Goal: Task Accomplishment & Management: Complete application form

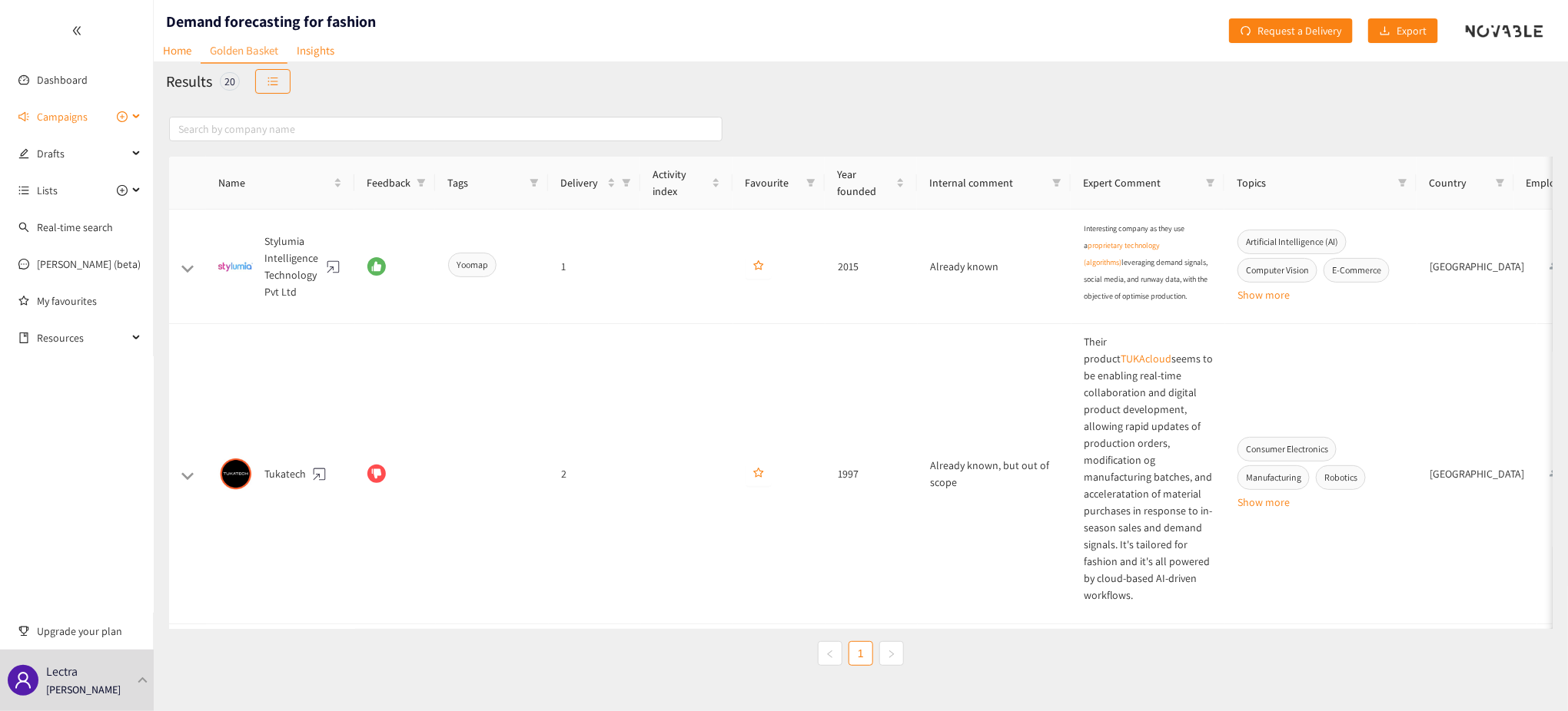
click at [119, 115] on icon "plus-circle" at bounding box center [122, 117] width 11 height 11
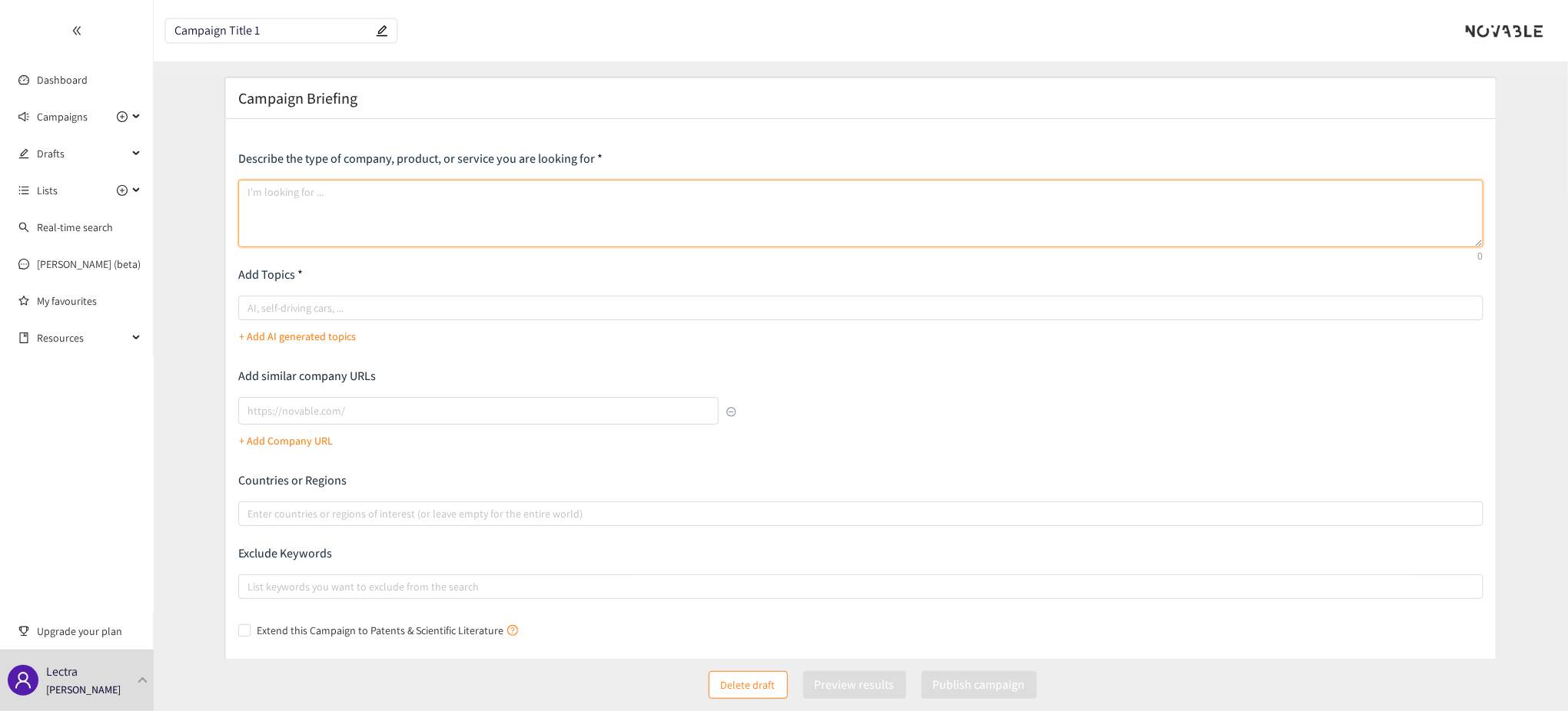
click at [343, 191] on textarea at bounding box center [860, 214] width 1245 height 68
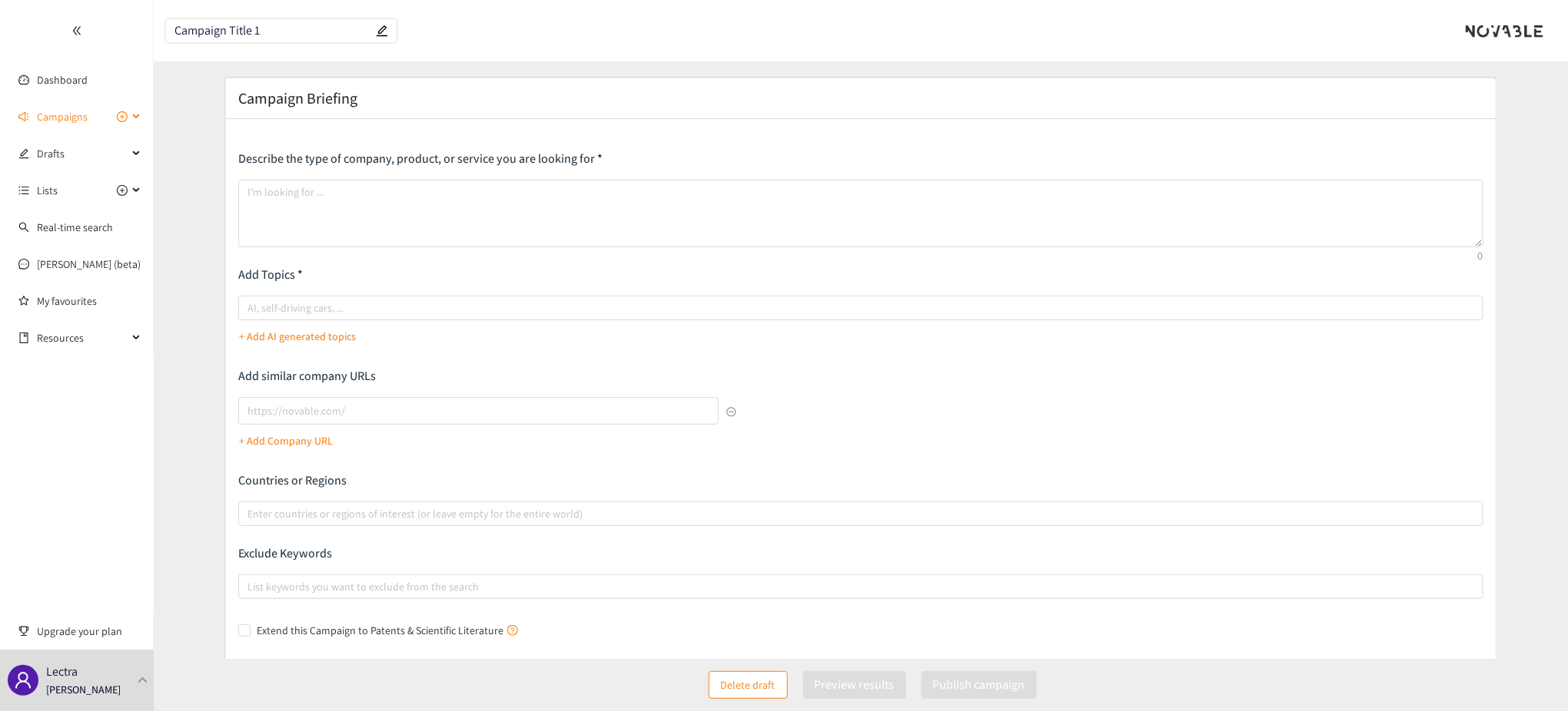
click at [101, 109] on span "Campaigns" at bounding box center [82, 116] width 91 height 30
click at [87, 190] on link "Supplier Management - fashion industry" at bounding box center [128, 190] width 182 height 14
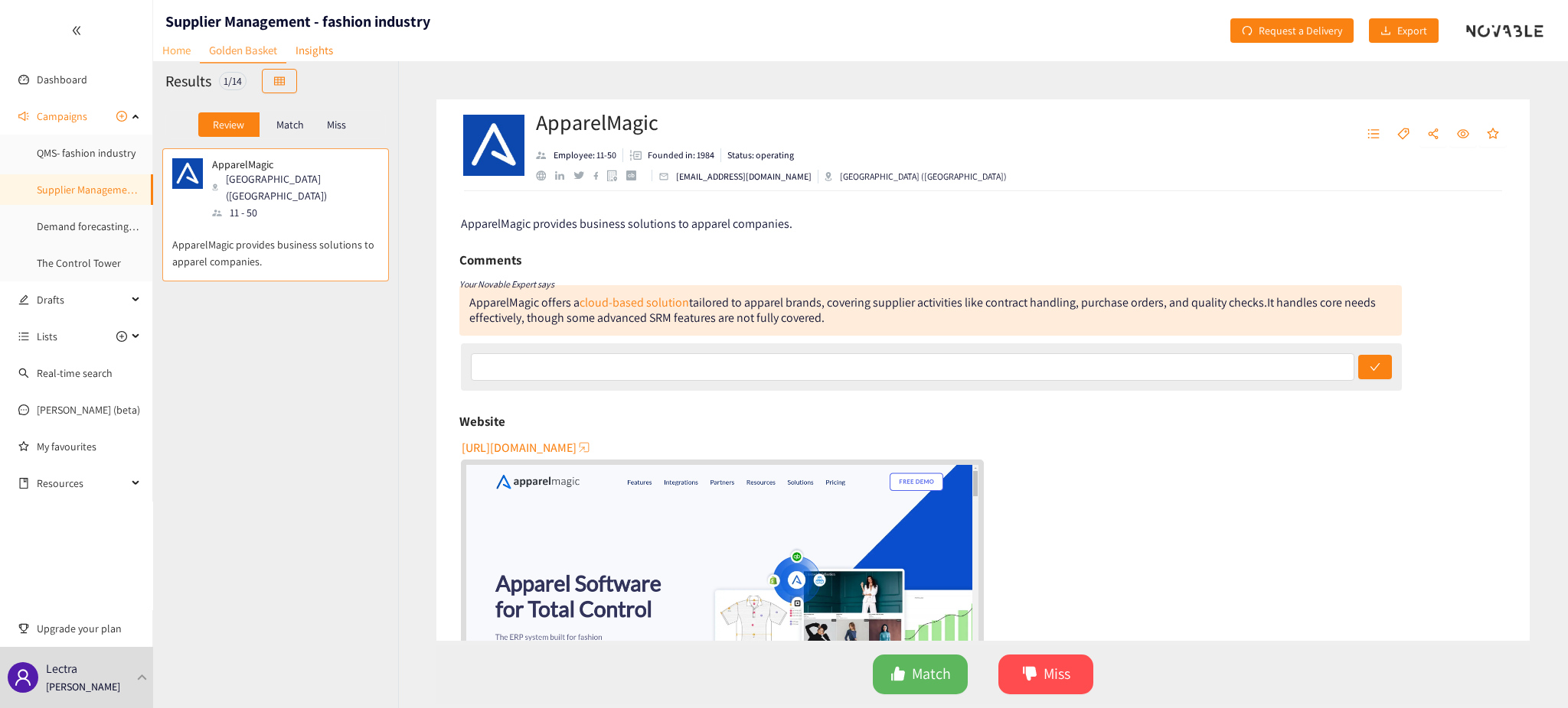
click at [186, 50] on link "Home" at bounding box center [176, 50] width 47 height 24
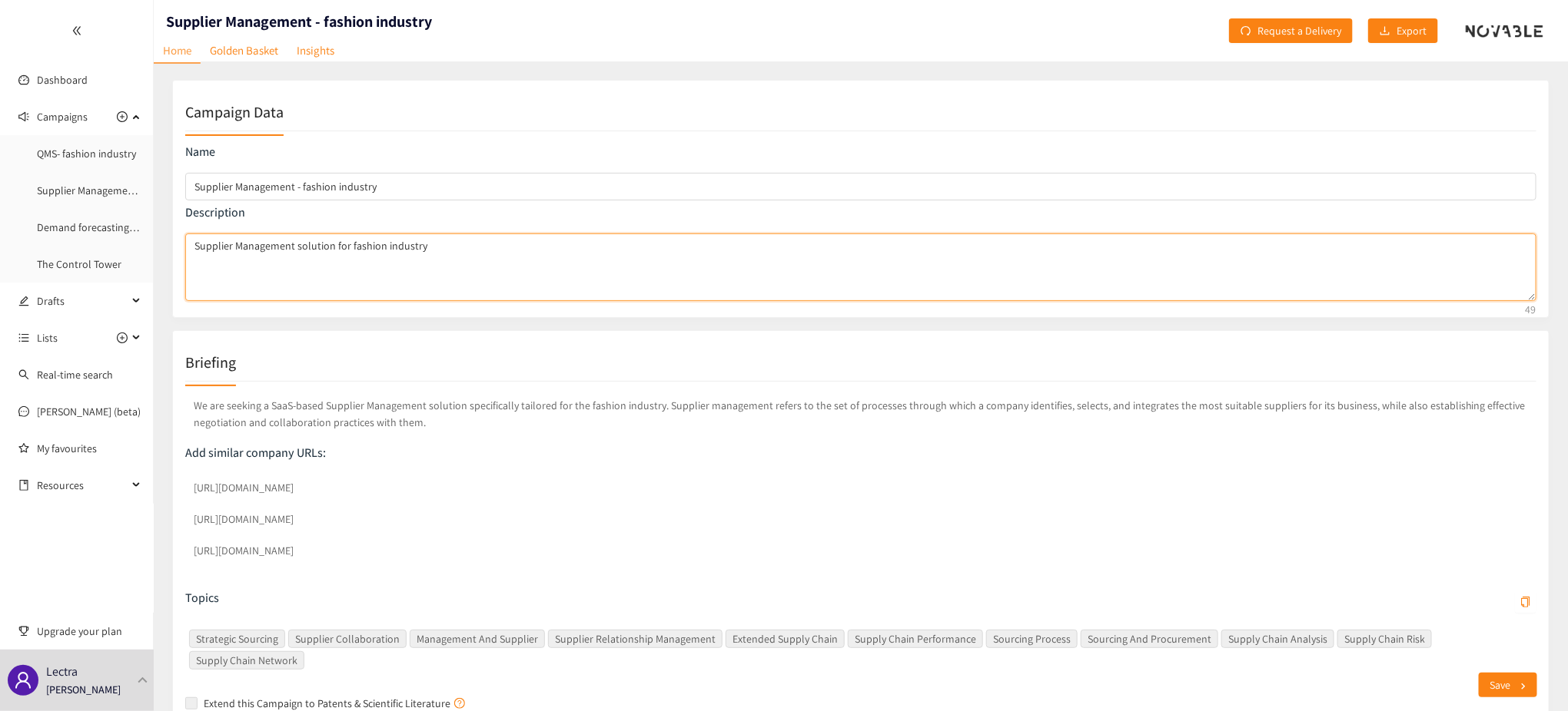
drag, startPoint x: 460, startPoint y: 246, endPoint x: 175, endPoint y: 233, distance: 285.3
click at [175, 233] on div "Campaign Data Name Supplier Management - fashion industry Description Supplier …" at bounding box center [860, 198] width 1378 height 238
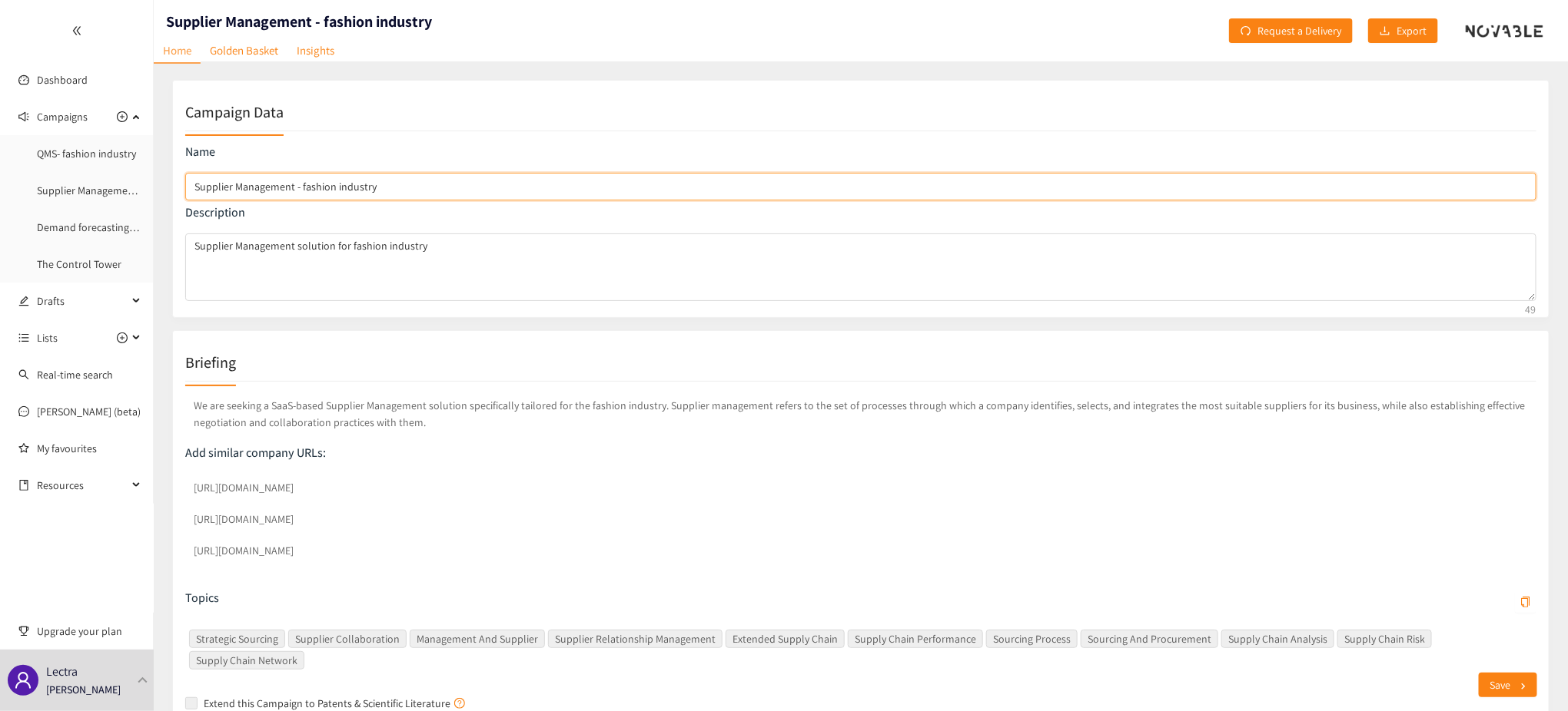
drag, startPoint x: 187, startPoint y: 190, endPoint x: 628, endPoint y: 570, distance: 582.1
click at [628, 570] on div "Campaign Data Name Supplier Management - fashion industry Description Supplier …" at bounding box center [851, 404] width 1396 height 649
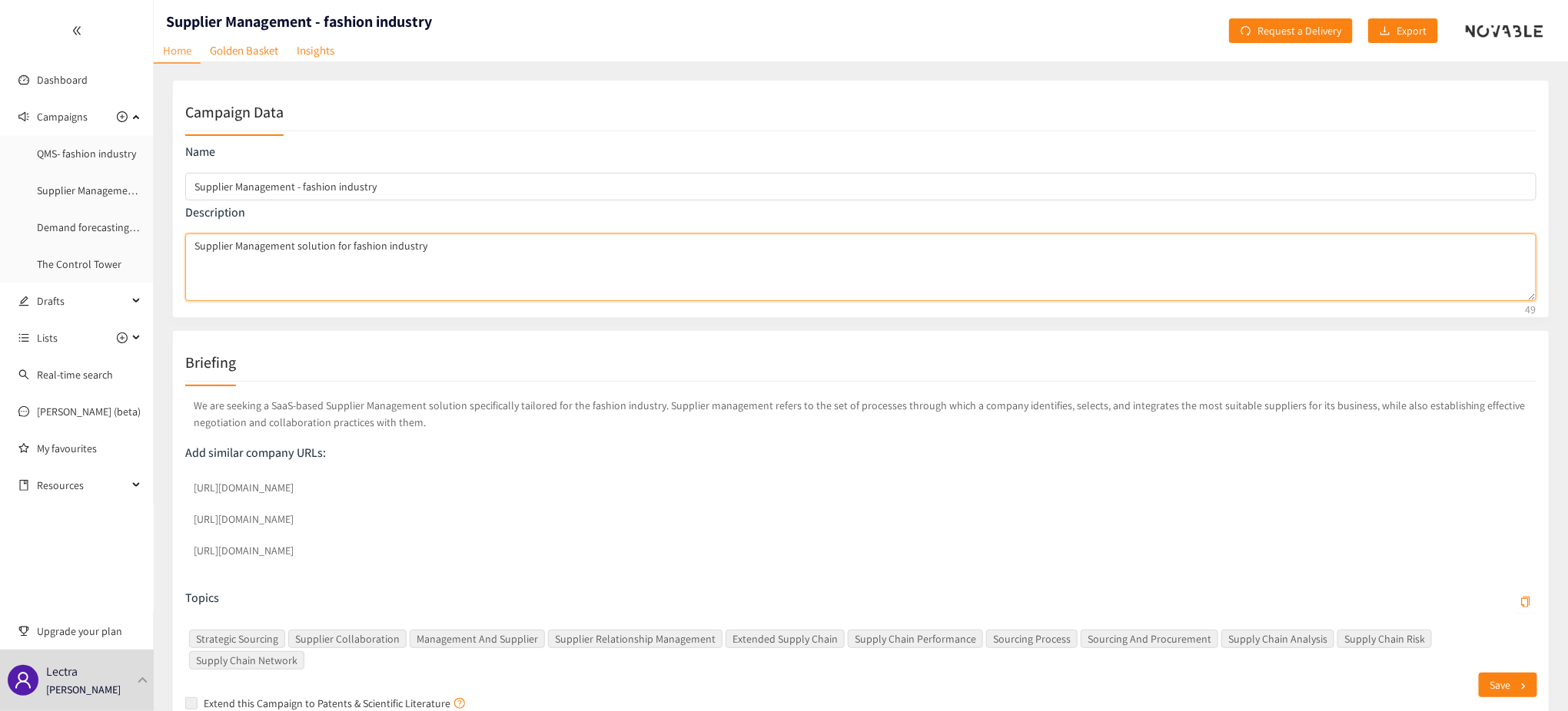
drag, startPoint x: 197, startPoint y: 239, endPoint x: 456, endPoint y: 250, distance: 259.2
click at [456, 250] on textarea "Supplier Management solution for fashion industry" at bounding box center [861, 267] width 1351 height 68
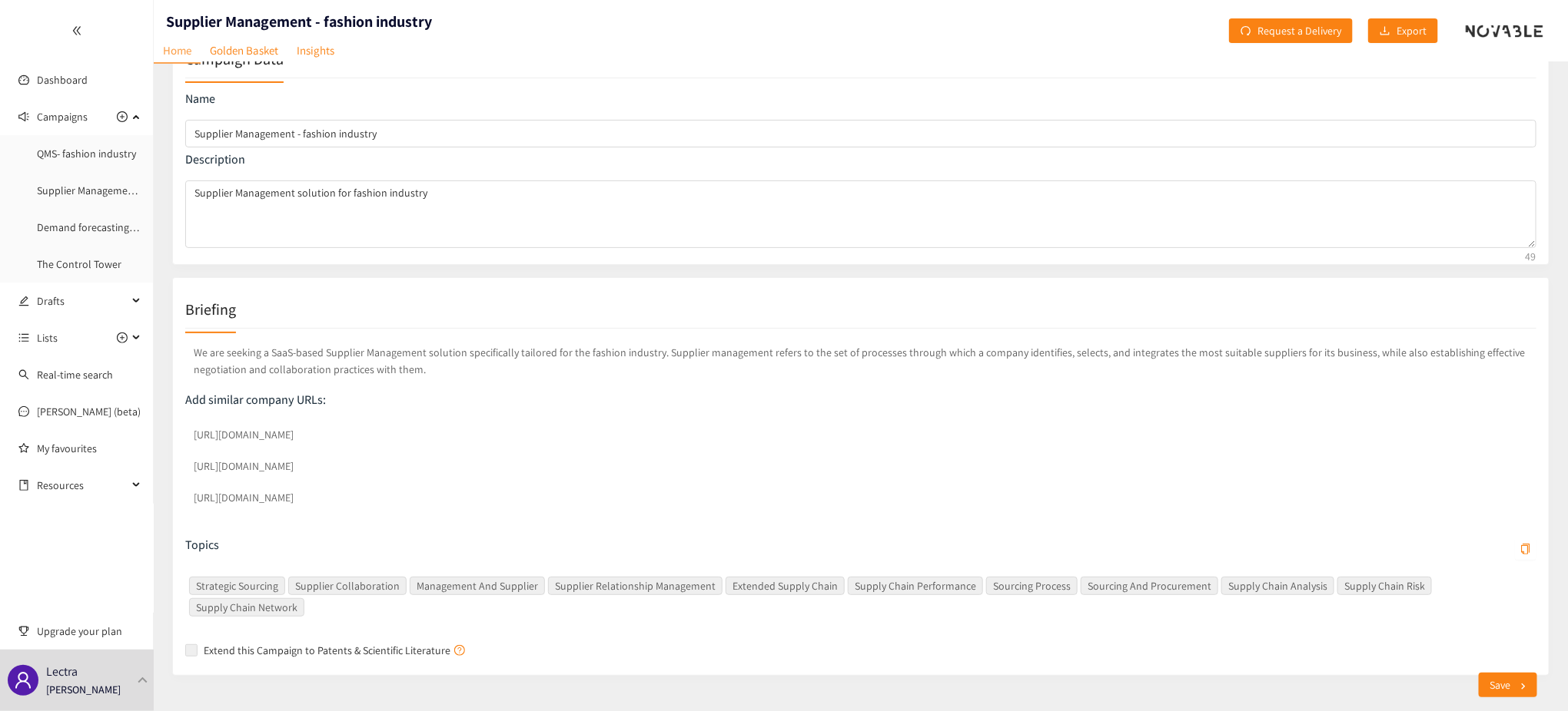
scroll to position [82, 0]
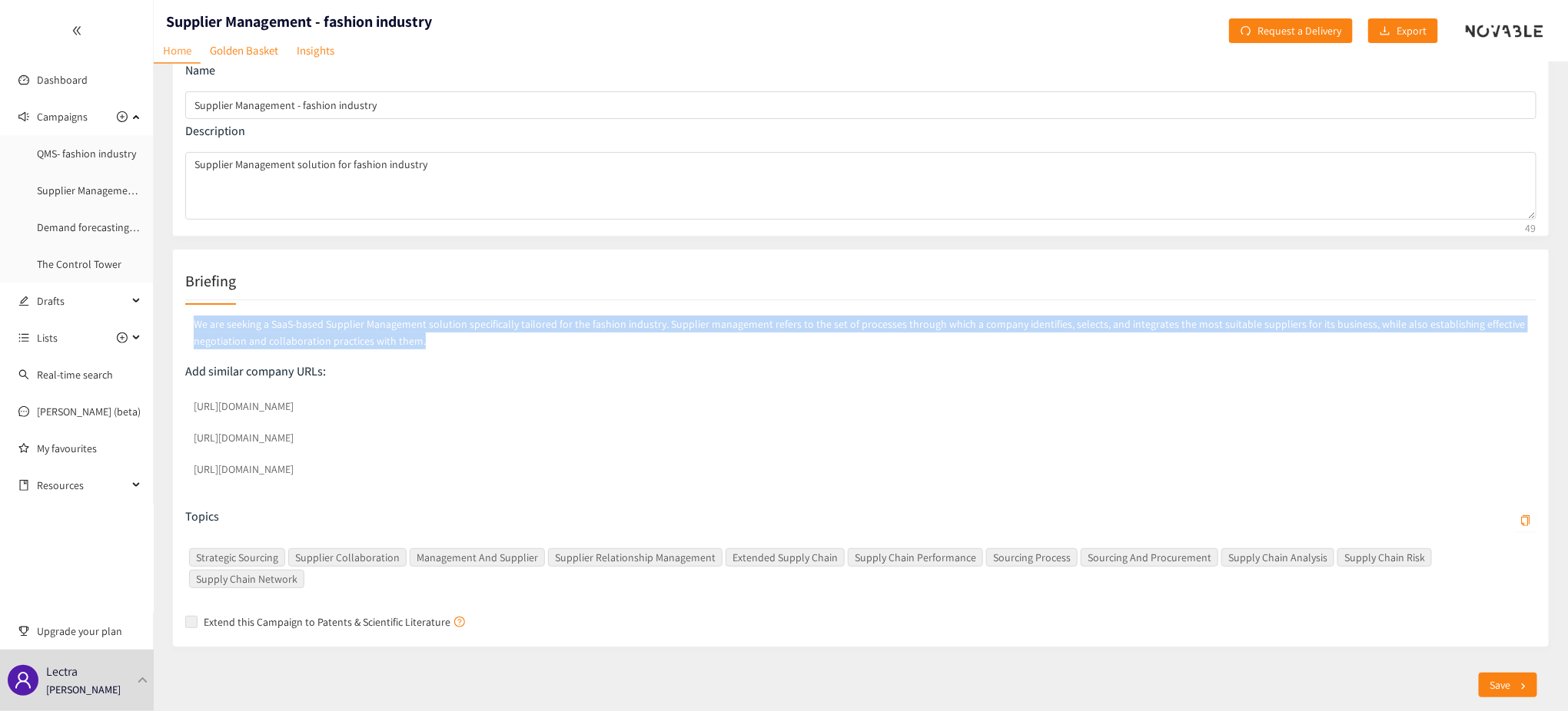
drag, startPoint x: 195, startPoint y: 323, endPoint x: 506, endPoint y: 362, distance: 313.4
click at [506, 362] on div "We are seeking a SaaS-based Supplier Management solution specifically tailored …" at bounding box center [861, 337] width 1351 height 51
copy p "We are seeking a SaaS-based Supplier Management solution specifically tailored …"
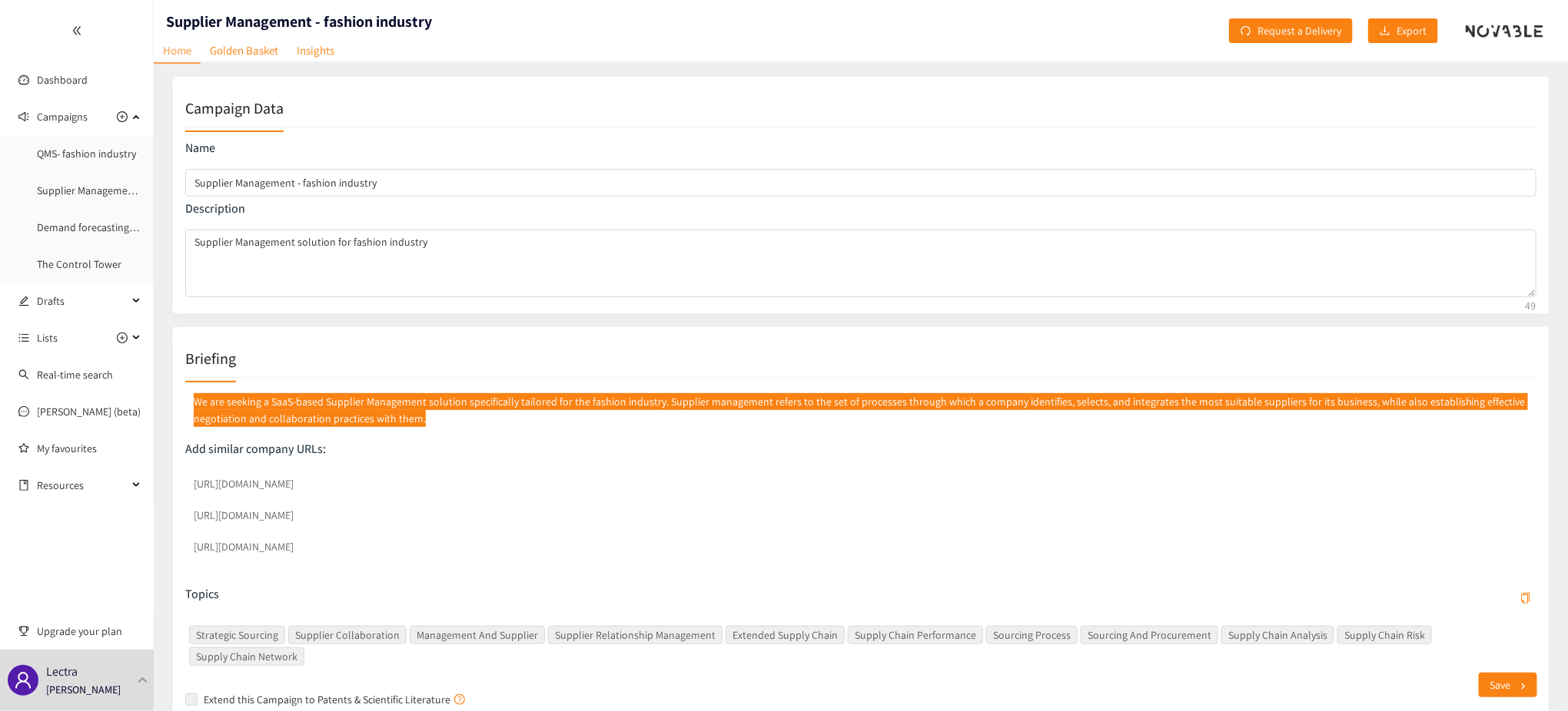
scroll to position [0, 0]
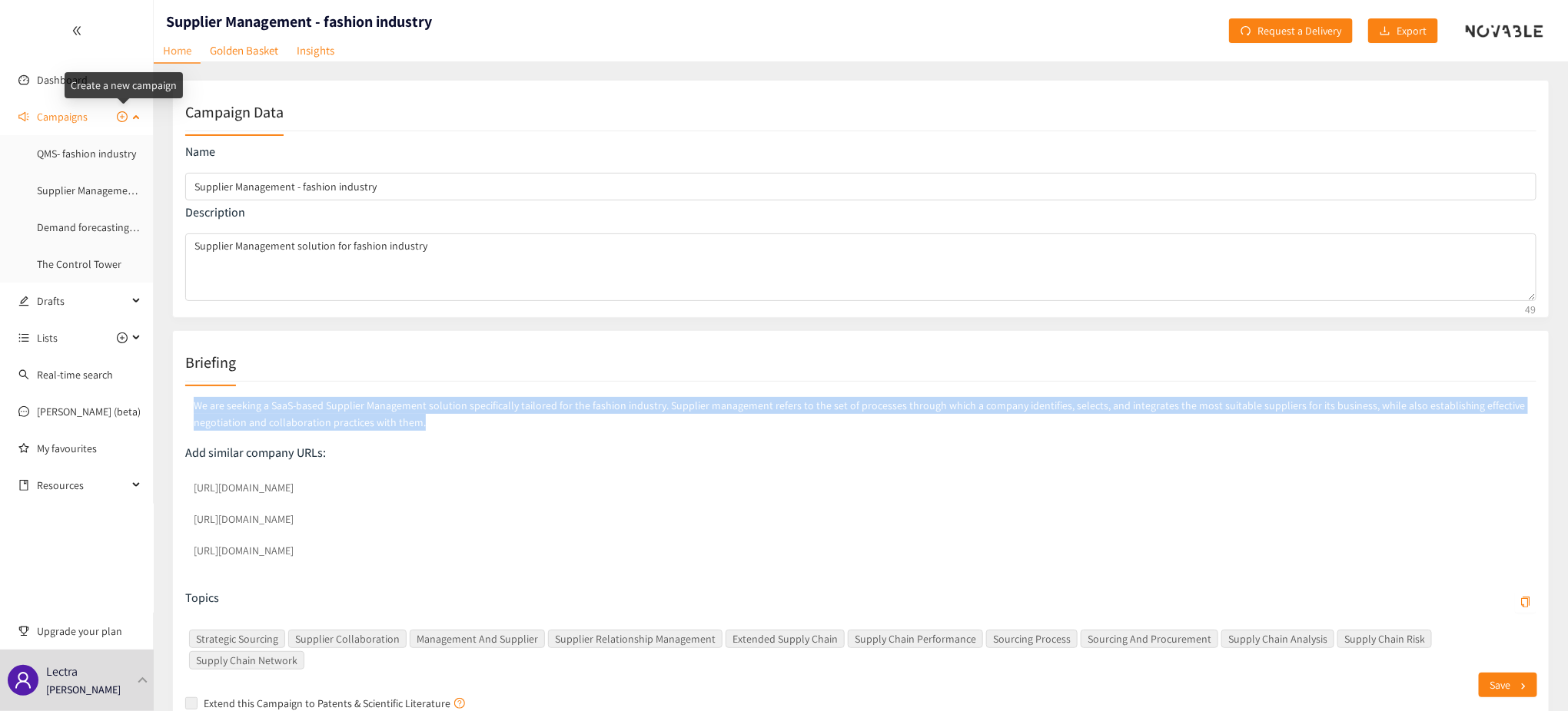
click at [121, 115] on icon "plus-circle" at bounding box center [121, 117] width 5 height 5
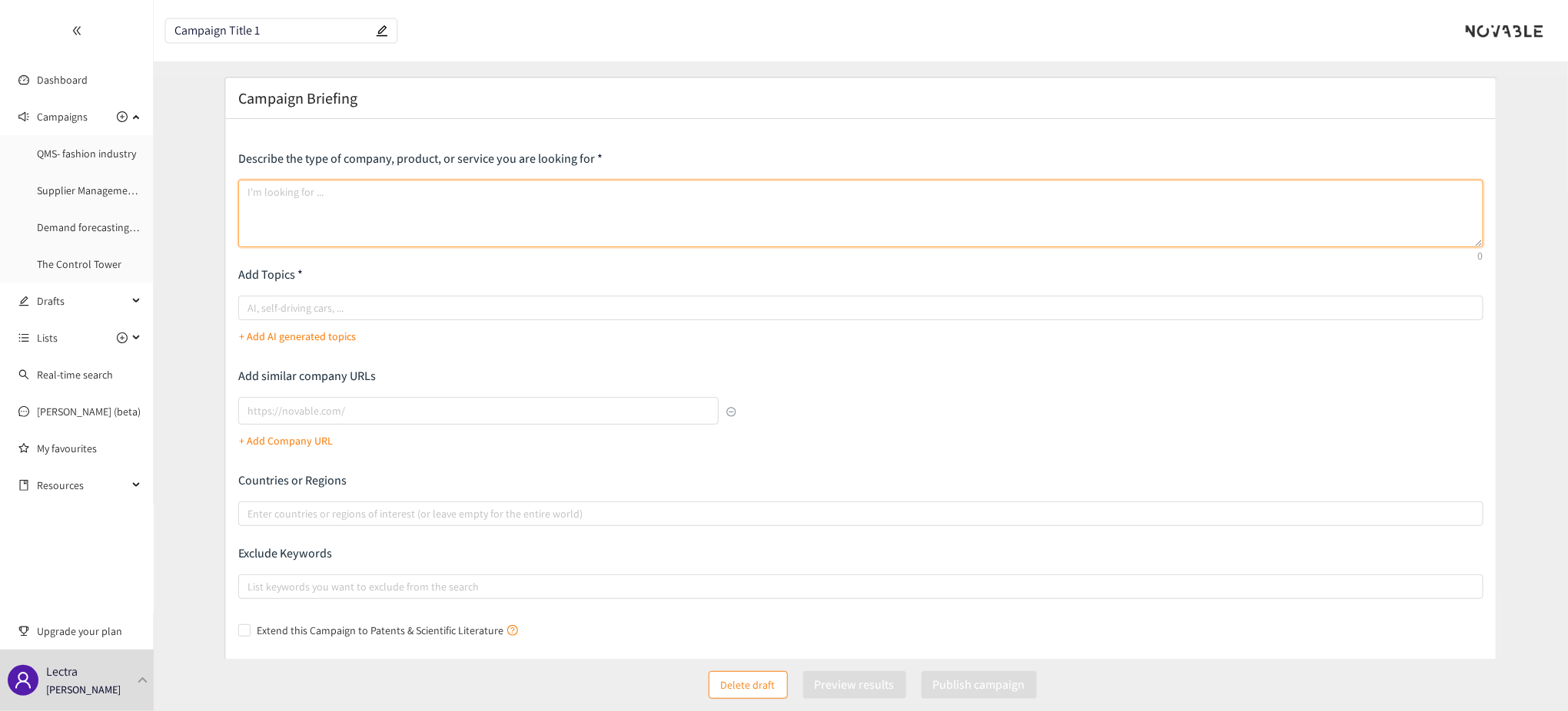
click at [303, 186] on textarea at bounding box center [860, 214] width 1245 height 68
click at [312, 197] on textarea at bounding box center [860, 214] width 1245 height 68
click at [326, 193] on textarea at bounding box center [860, 214] width 1245 height 68
paste textarea "We are seeking a SaaS-based Supplier Management solution specifically tailored …"
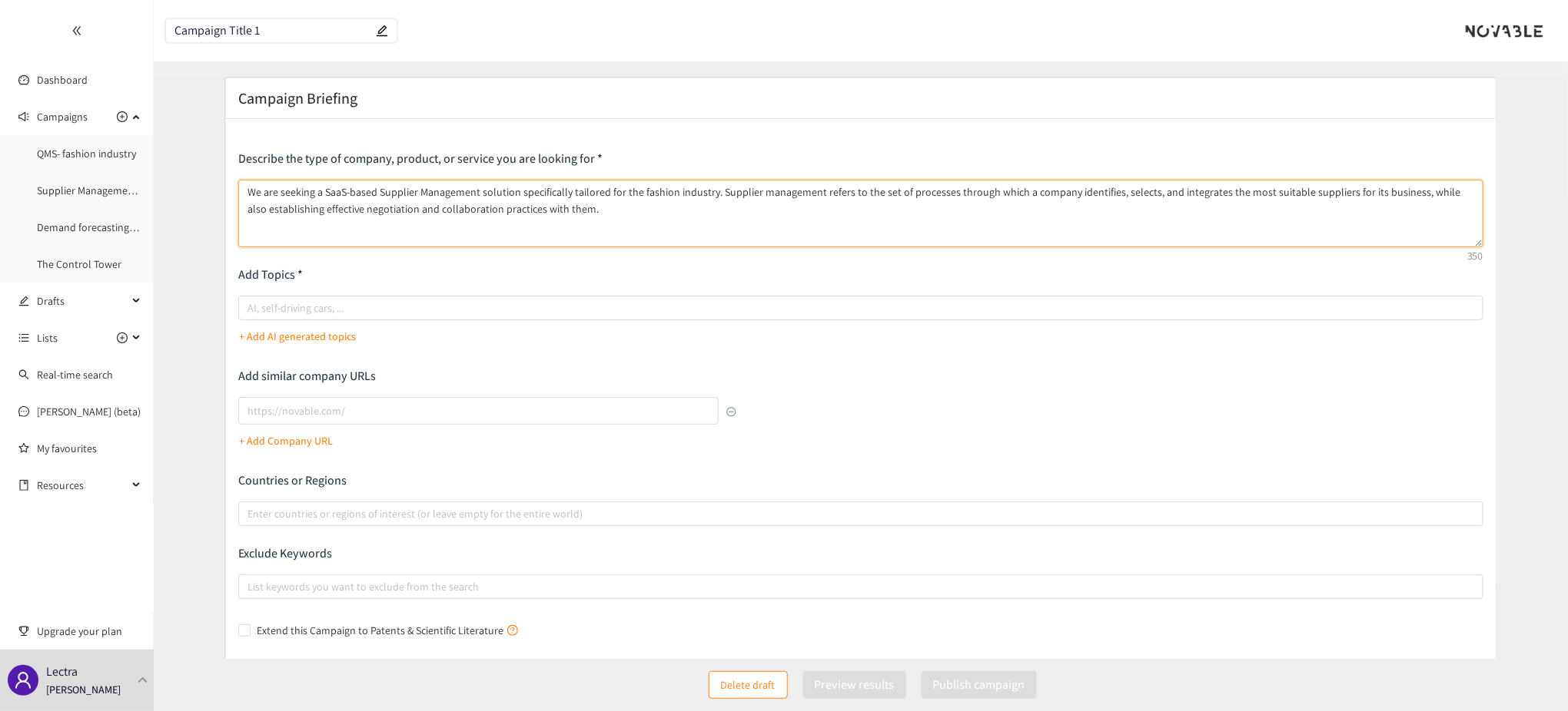
scroll to position [3, 0]
click at [320, 207] on textarea "We are seeking a SaaS-based Supplier Management solution specifically tailored …" at bounding box center [860, 214] width 1245 height 68
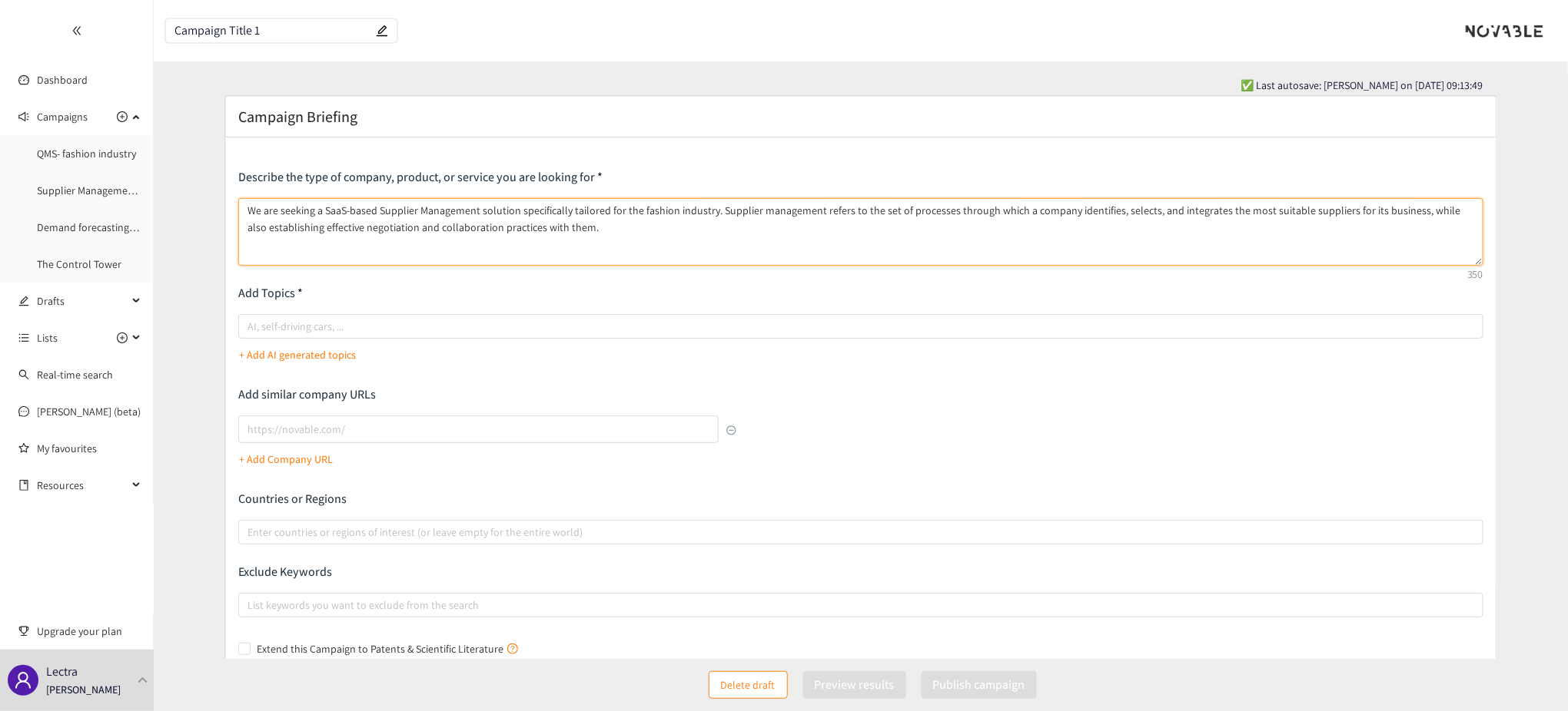
click at [242, 242] on textarea "We are seeking a SaaS-based Supplier Management solution specifically tailored …" at bounding box center [860, 232] width 1245 height 68
drag, startPoint x: 381, startPoint y: 210, endPoint x: 480, endPoint y: 209, distance: 99.0
click at [480, 209] on textarea "We are seeking a SaaS-based Supplier Management solution specifically tailored …" at bounding box center [860, 232] width 1245 height 68
drag, startPoint x: 740, startPoint y: 209, endPoint x: 1041, endPoint y: 229, distance: 301.7
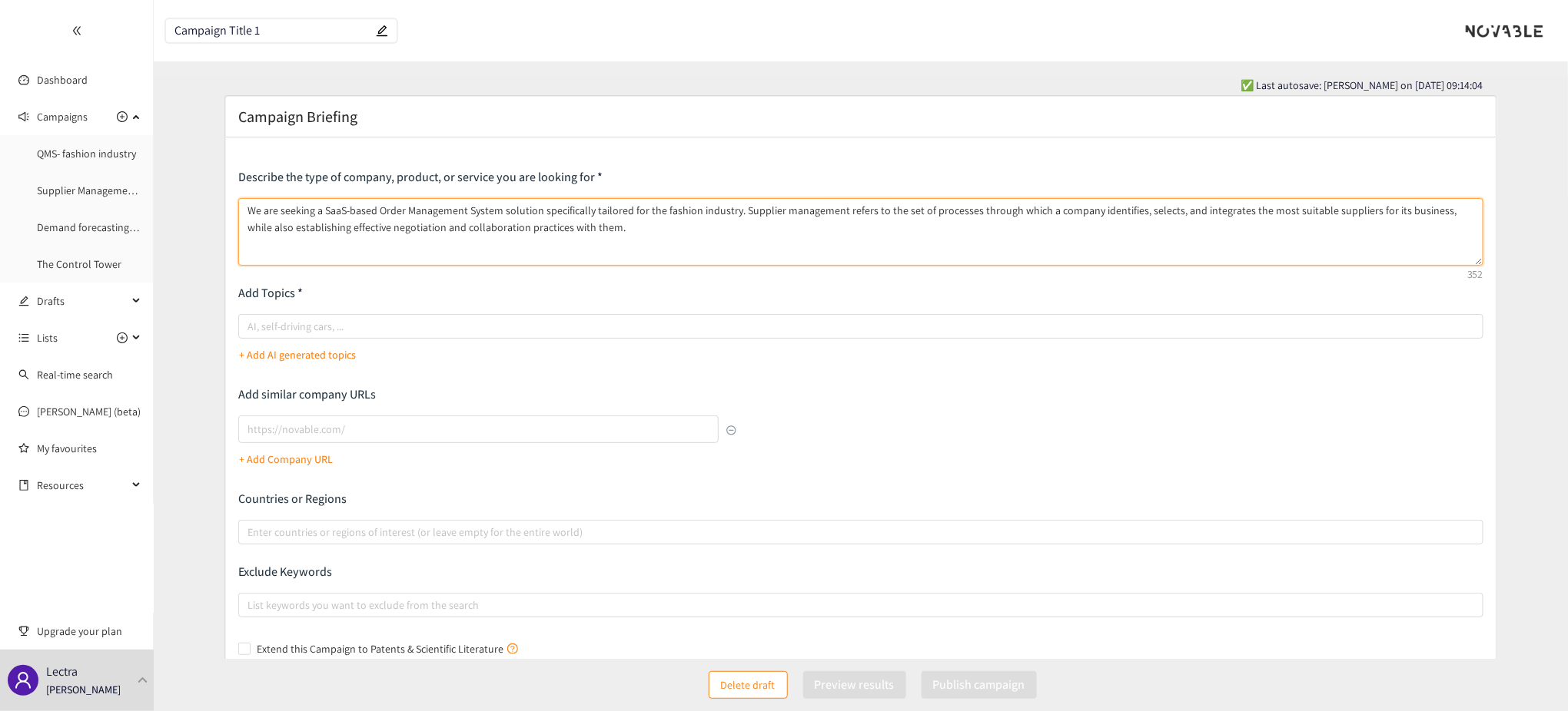
click at [1041, 229] on textarea "We are seeking a SaaS-based Order Management System solution specifically tailo…" at bounding box center [860, 232] width 1245 height 68
click at [990, 219] on textarea "We are seeking a SaaS-based Order Management System solution specifically tailo…" at bounding box center [860, 232] width 1245 height 68
drag, startPoint x: 742, startPoint y: 209, endPoint x: 772, endPoint y: 219, distance: 31.6
click at [772, 219] on textarea "We are seeking a SaaS-based Order Management System solution specifically tailo…" at bounding box center [860, 232] width 1245 height 68
click at [824, 214] on textarea "We are seeking a SaaS-based Order Management System solution specifically tailo…" at bounding box center [860, 232] width 1245 height 68
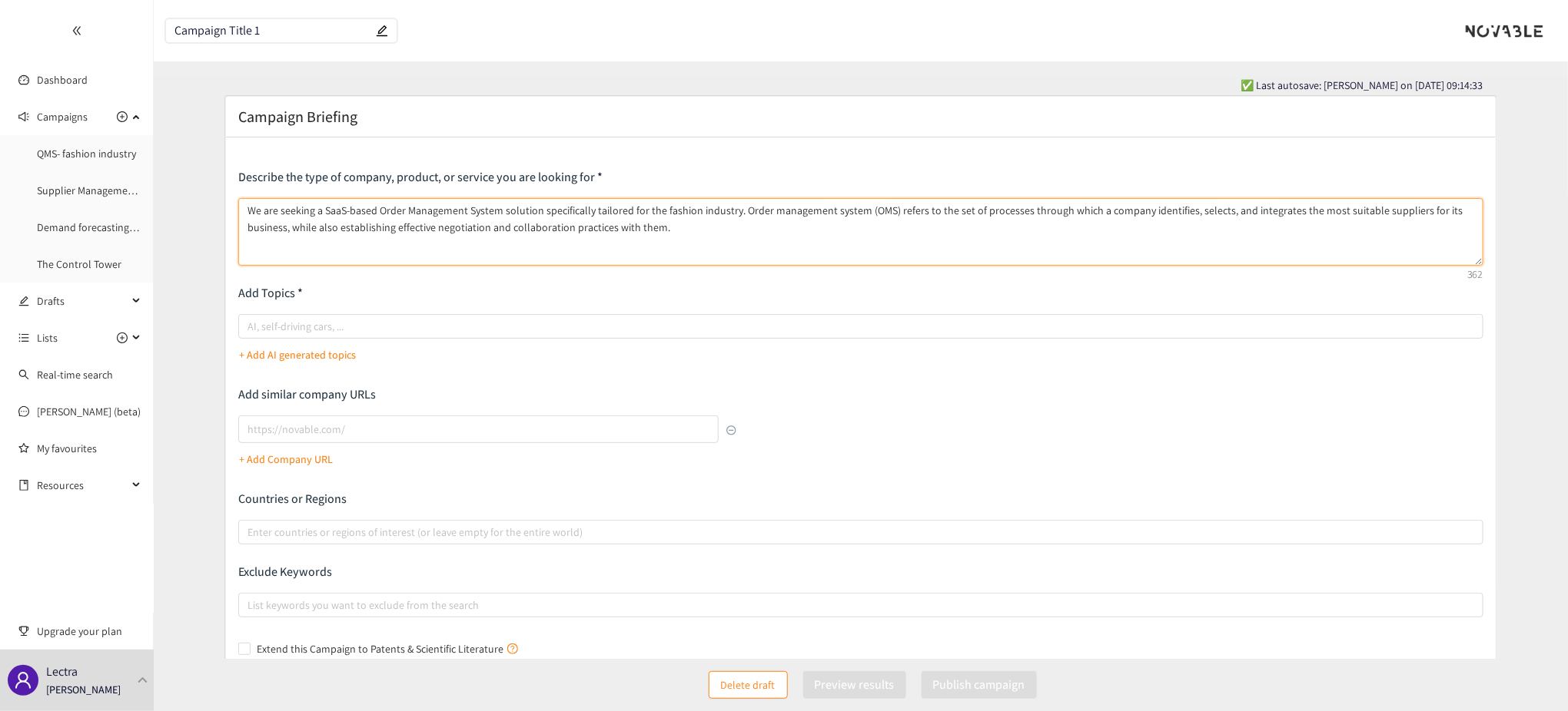
drag, startPoint x: 891, startPoint y: 210, endPoint x: 637, endPoint y: 263, distance: 259.5
click at [637, 263] on textarea "We are seeking a SaaS-based Order Management System solution specifically tailo…" at bounding box center [860, 232] width 1245 height 68
paste textarea "is the process of tracking, processing, and fulfilling customer orders across s…"
type textarea "We are seeking a SaaS-based Order Management System solution specifically tailo…"
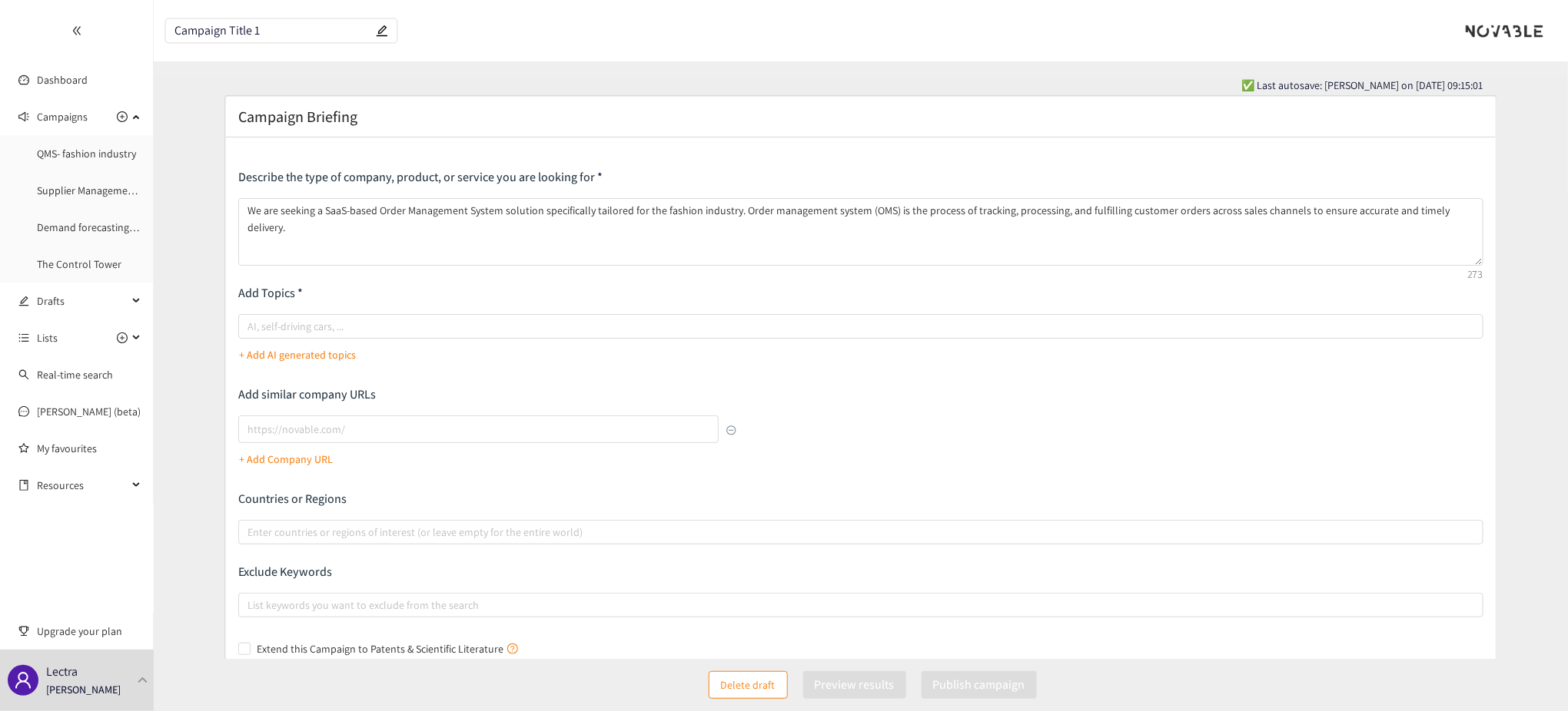
click at [533, 299] on p "Add Topics" at bounding box center [860, 293] width 1245 height 17
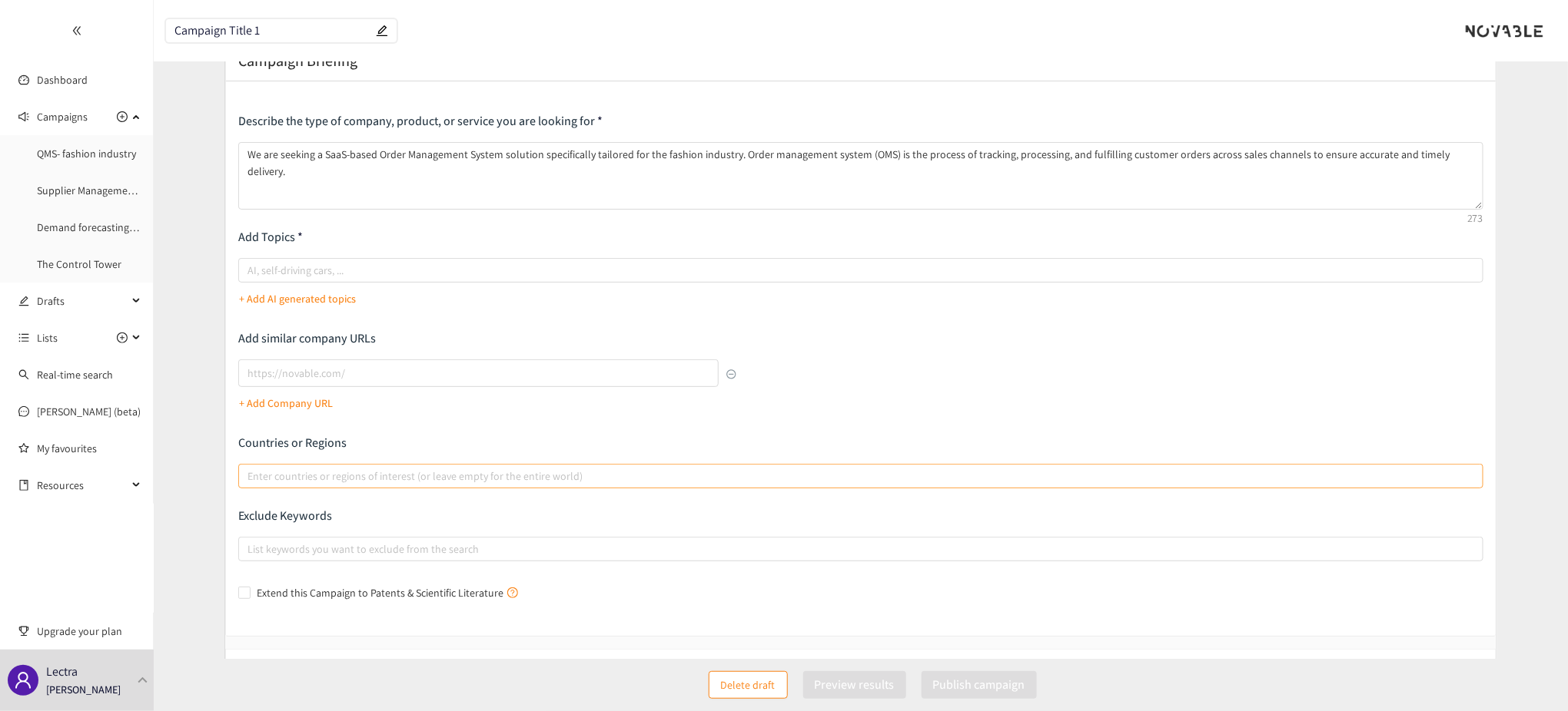
scroll to position [102, 0]
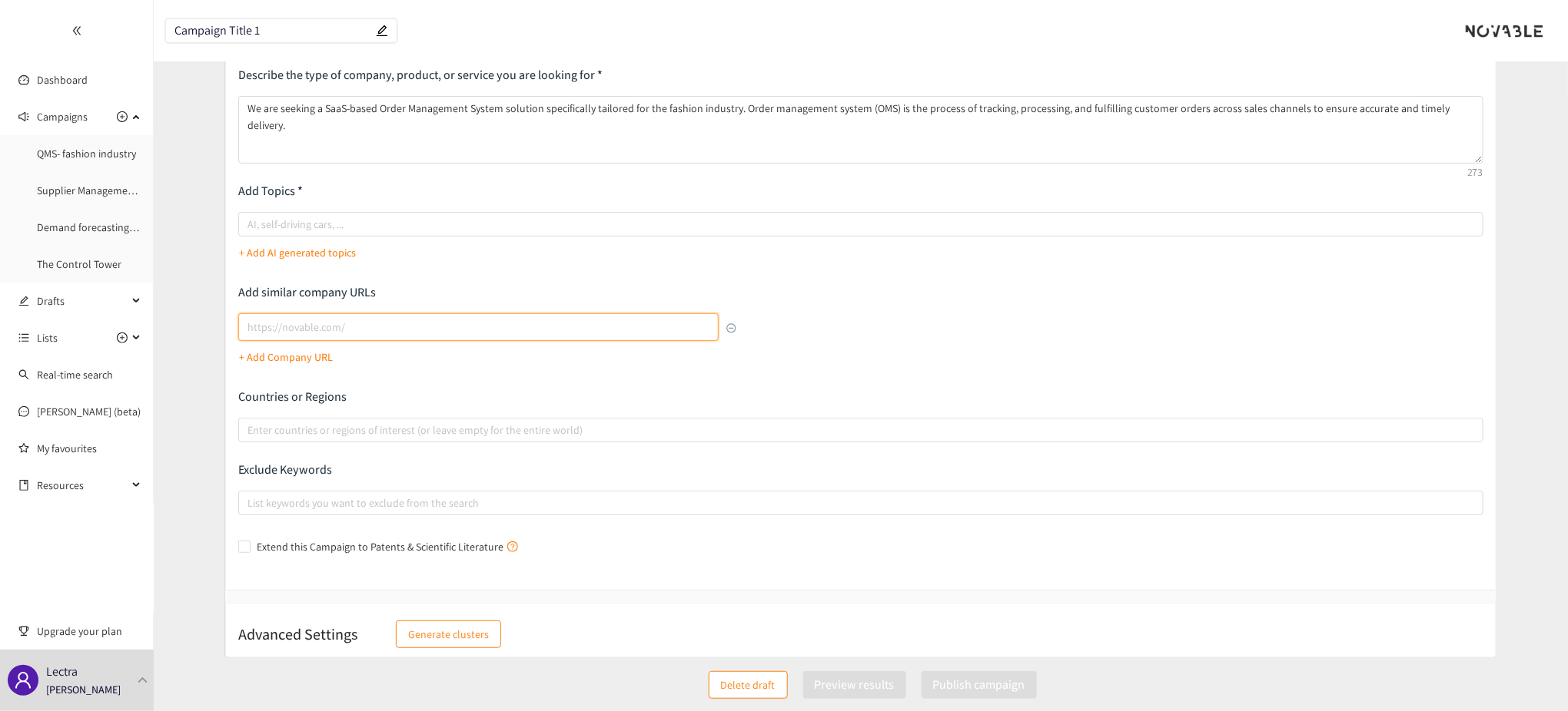
click at [317, 320] on input "lookalikes url" at bounding box center [478, 327] width 481 height 28
type input "tesisquare"
drag, startPoint x: 322, startPoint y: 326, endPoint x: 120, endPoint y: 317, distance: 202.2
click at [123, 317] on section "Dashboard Campaigns QMS- fashion industry Supplier Management - fashion industr…" at bounding box center [784, 312] width 1568 height 829
click at [392, 330] on input "lookalikes url" at bounding box center [478, 327] width 481 height 28
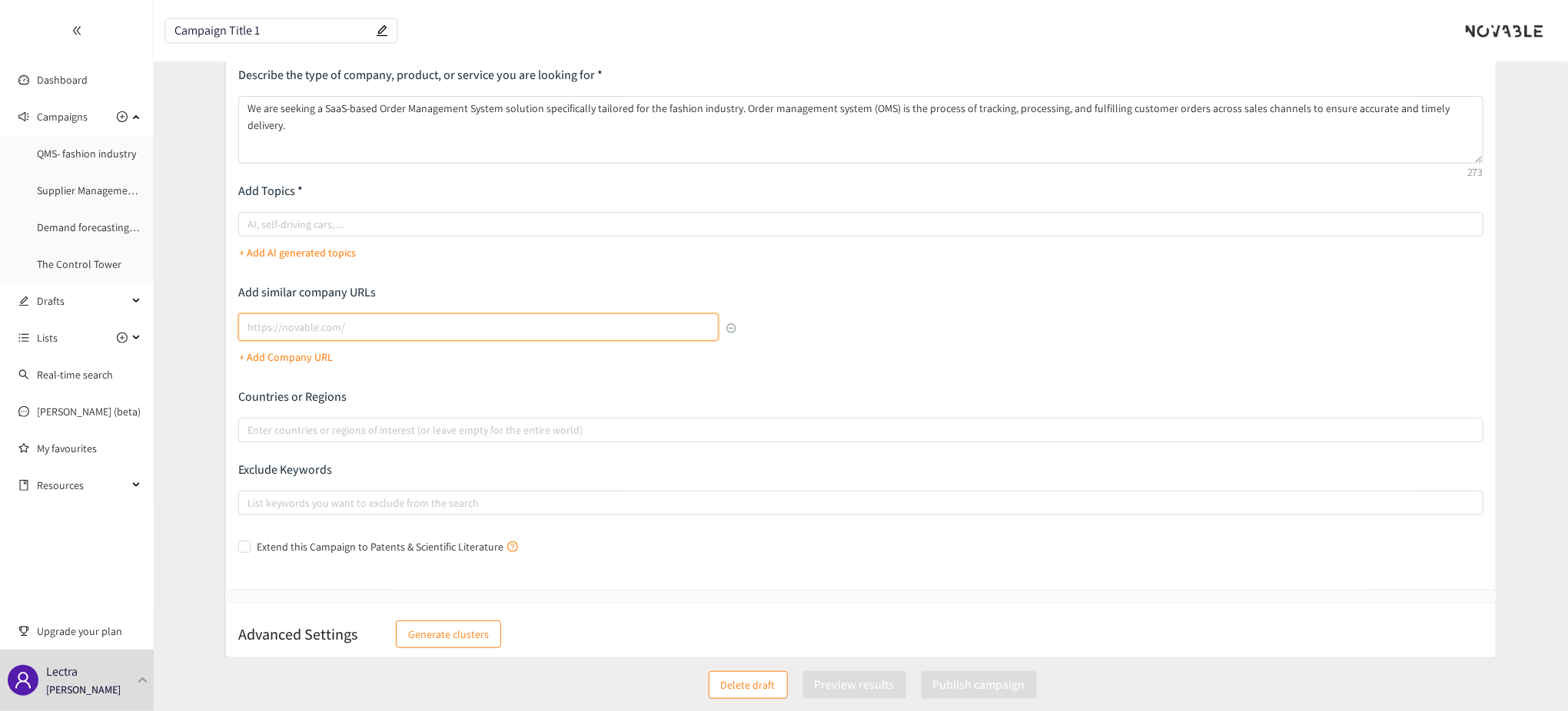
paste input "[URL][DOMAIN_NAME]"
type input "[URL][DOMAIN_NAME]"
click at [304, 362] on p "+ Add Company URL" at bounding box center [287, 357] width 94 height 17
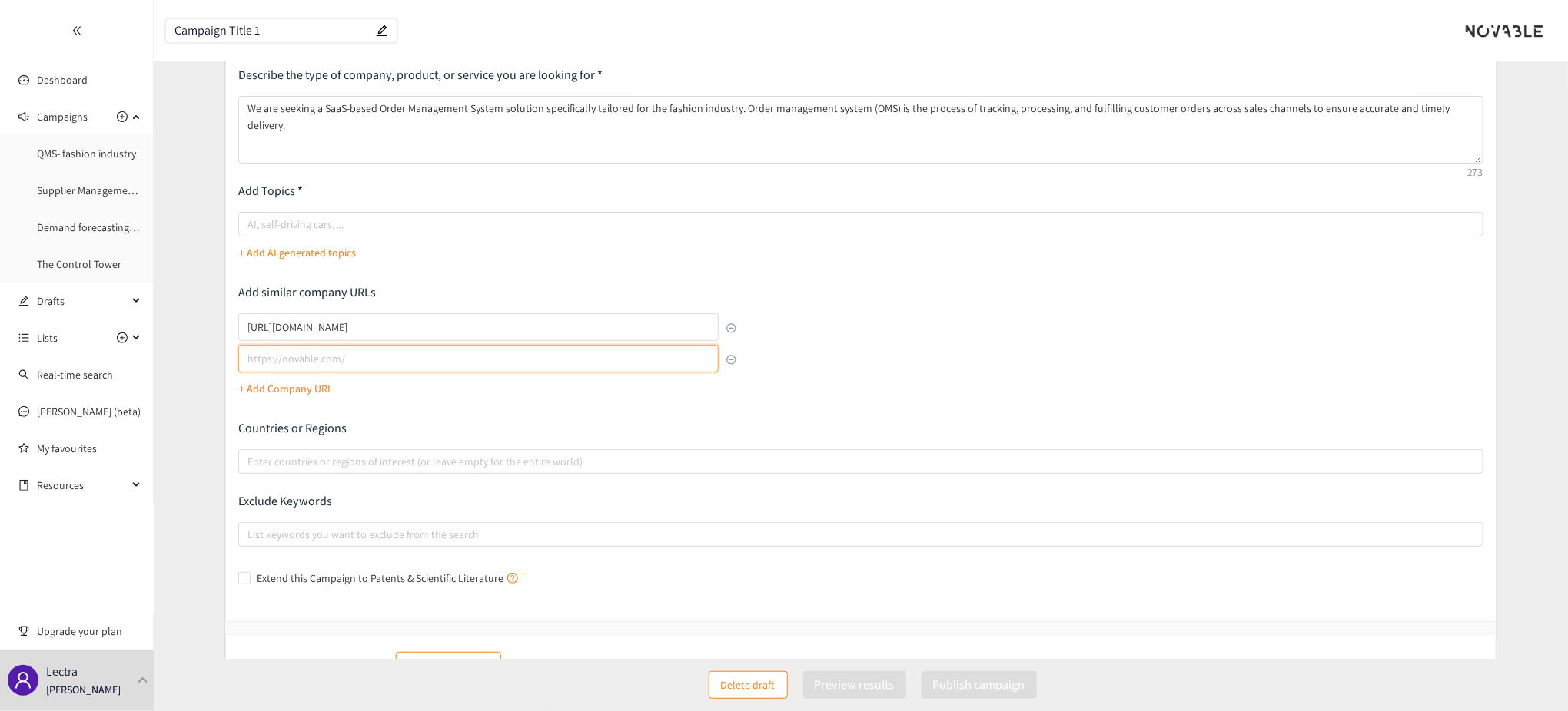
click at [305, 355] on input "lookalikes url" at bounding box center [478, 359] width 481 height 28
paste input "[URL][DOMAIN_NAME]"
type input "[URL][DOMAIN_NAME]"
click at [855, 370] on div "Describe the type of company, product, or service you are looking for We are se…" at bounding box center [860, 329] width 1245 height 524
click at [267, 392] on p "+ Add Company URL" at bounding box center [287, 389] width 94 height 17
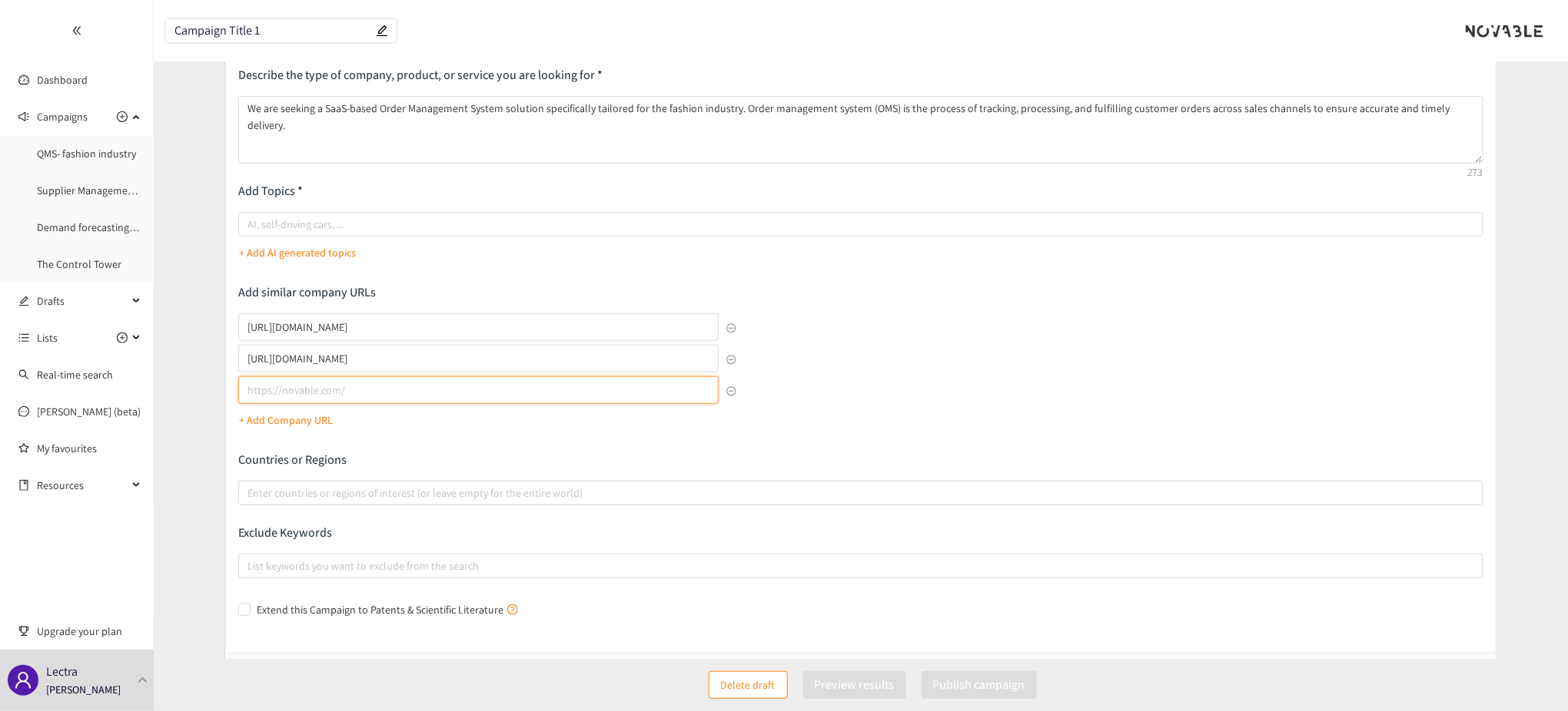
click at [403, 386] on input "lookalikes url" at bounding box center [478, 390] width 481 height 28
type input "F"
click at [328, 393] on input "lookalikes url" at bounding box center [478, 390] width 481 height 28
paste input "[URL][DOMAIN_NAME]"
type input "[URL][DOMAIN_NAME]"
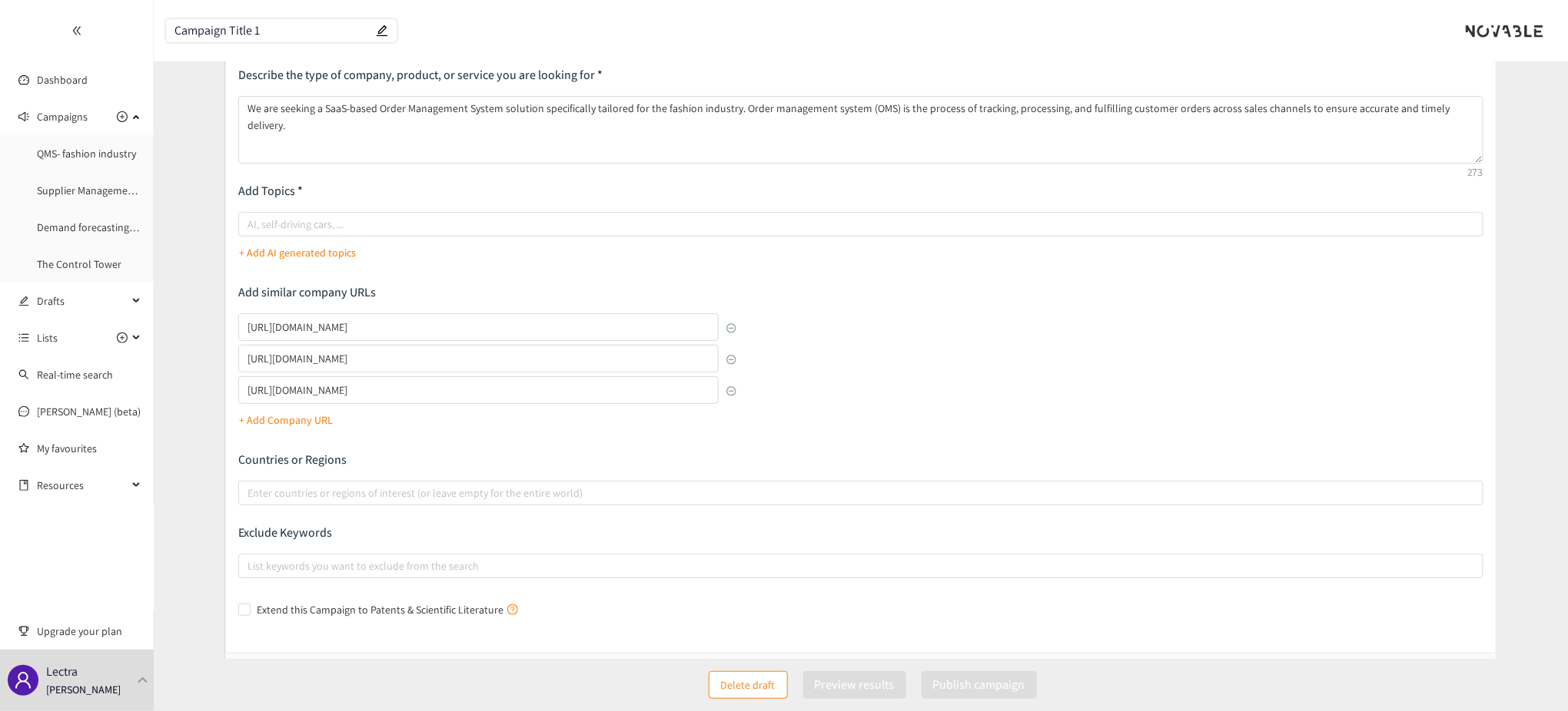
click at [370, 426] on div "https://www.tesisquare.com/fr https://www.tradebeyond.com/ https://fluentcommer…" at bounding box center [487, 373] width 498 height 119
click at [322, 421] on p "+ Add Company URL" at bounding box center [287, 420] width 94 height 17
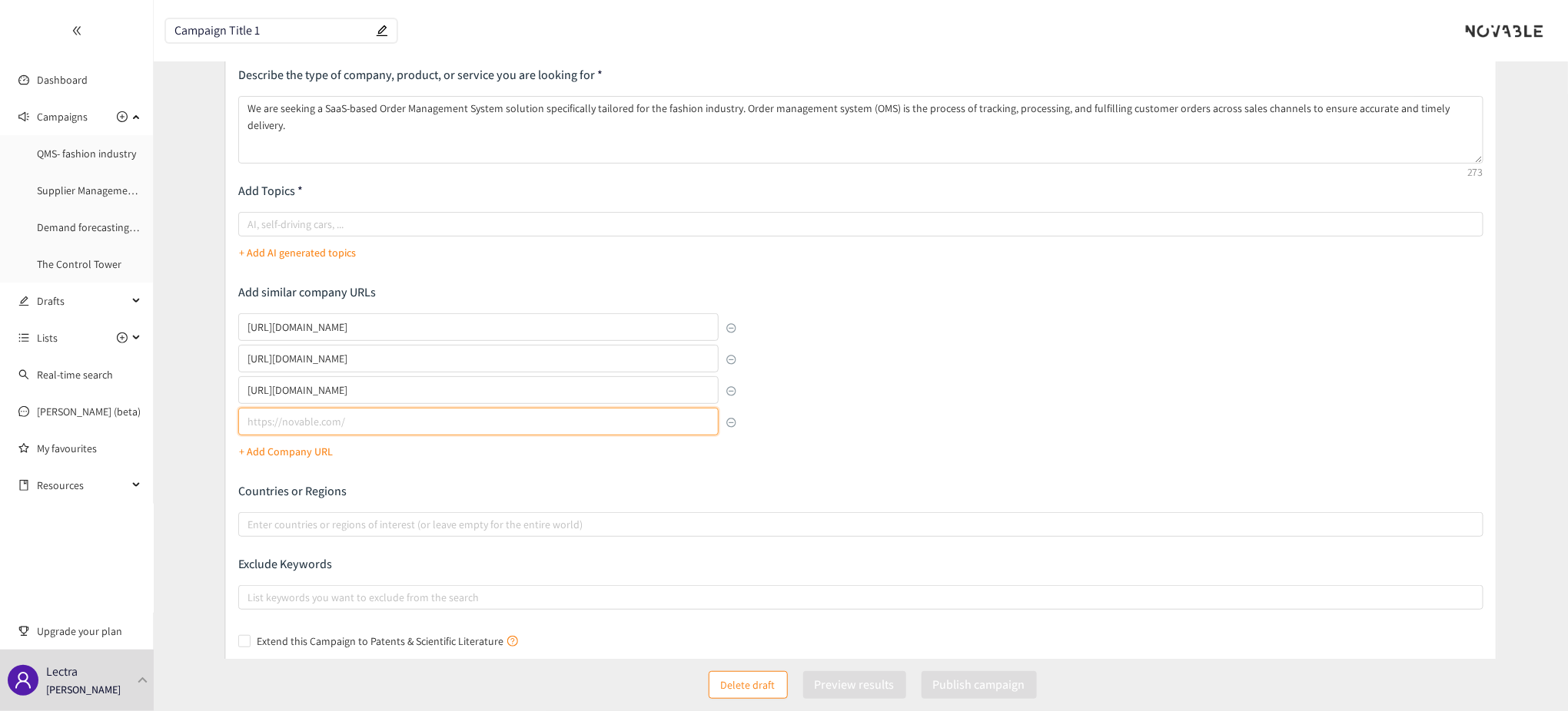
click at [291, 415] on input "lookalikes url" at bounding box center [478, 422] width 481 height 28
paste input "[URL][DOMAIN_NAME]"
type input "[URL][DOMAIN_NAME]"
click at [290, 446] on p "+ Add Company URL" at bounding box center [287, 452] width 94 height 17
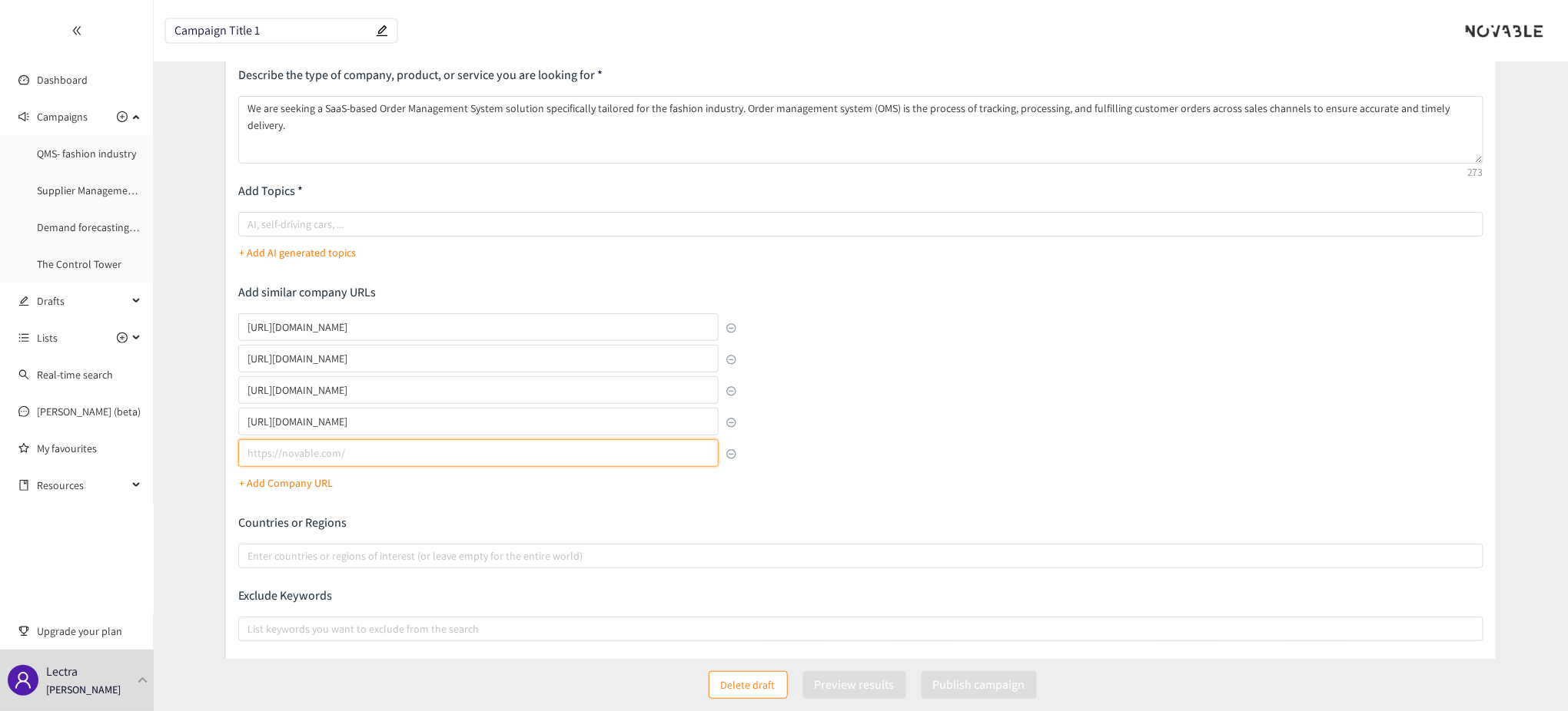
click at [304, 455] on input "lookalikes url" at bounding box center [478, 453] width 481 height 28
paste input "[URL][DOMAIN_NAME]"
type input "[URL][DOMAIN_NAME]"
click at [309, 481] on p "+ Add Company URL" at bounding box center [287, 483] width 94 height 17
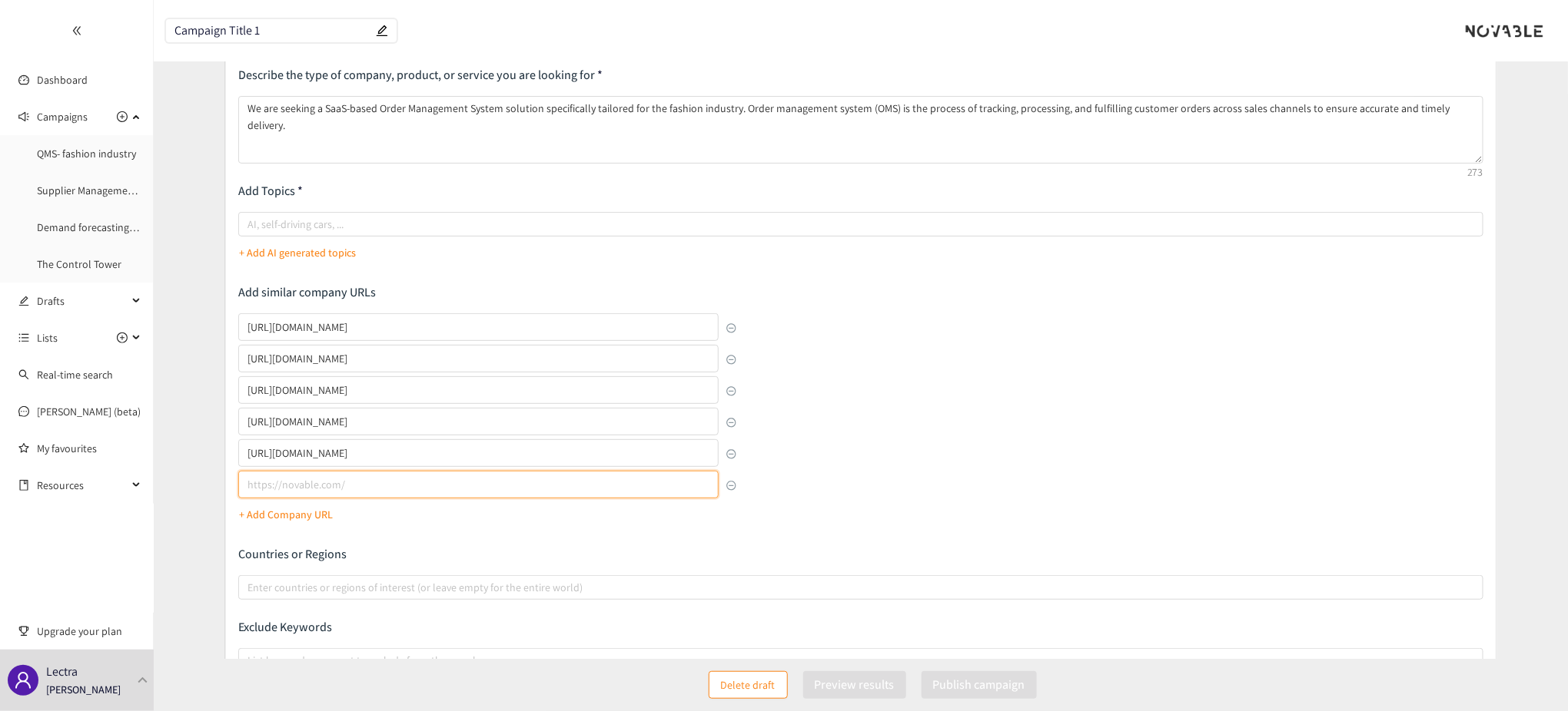
click at [290, 480] on input "lookalikes url" at bounding box center [478, 485] width 481 height 28
paste input "[URL][DOMAIN_NAME]"
type input "[URL][DOMAIN_NAME]"
click at [310, 521] on p "+ Add Company URL" at bounding box center [287, 514] width 94 height 17
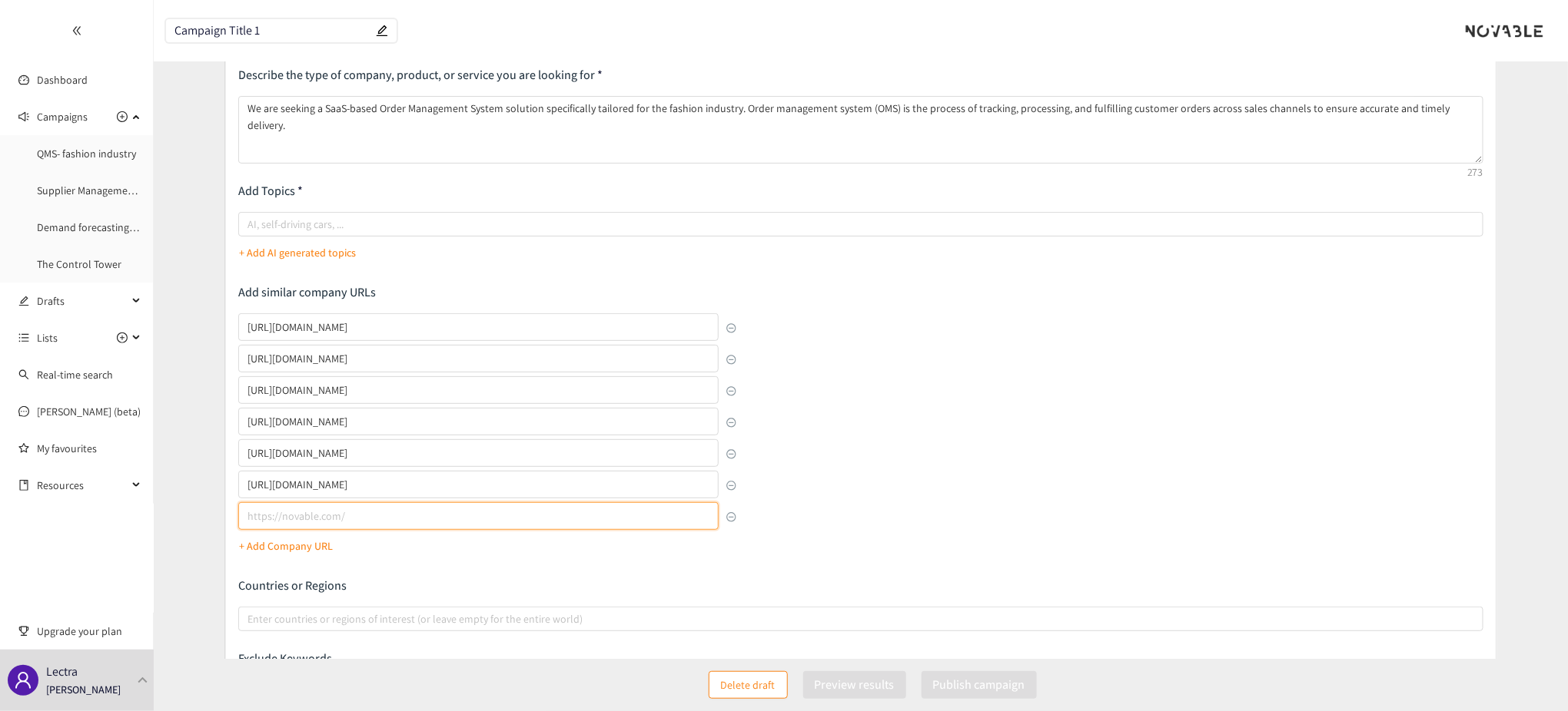
click at [331, 515] on input "lookalikes url" at bounding box center [478, 516] width 481 height 28
paste input "[URL][DOMAIN_NAME]"
type input "[URL][DOMAIN_NAME]"
drag, startPoint x: 1010, startPoint y: 417, endPoint x: 997, endPoint y: 420, distance: 13.3
click at [1010, 416] on div "Describe the type of company, product, or service you are looking for We are se…" at bounding box center [860, 408] width 1245 height 682
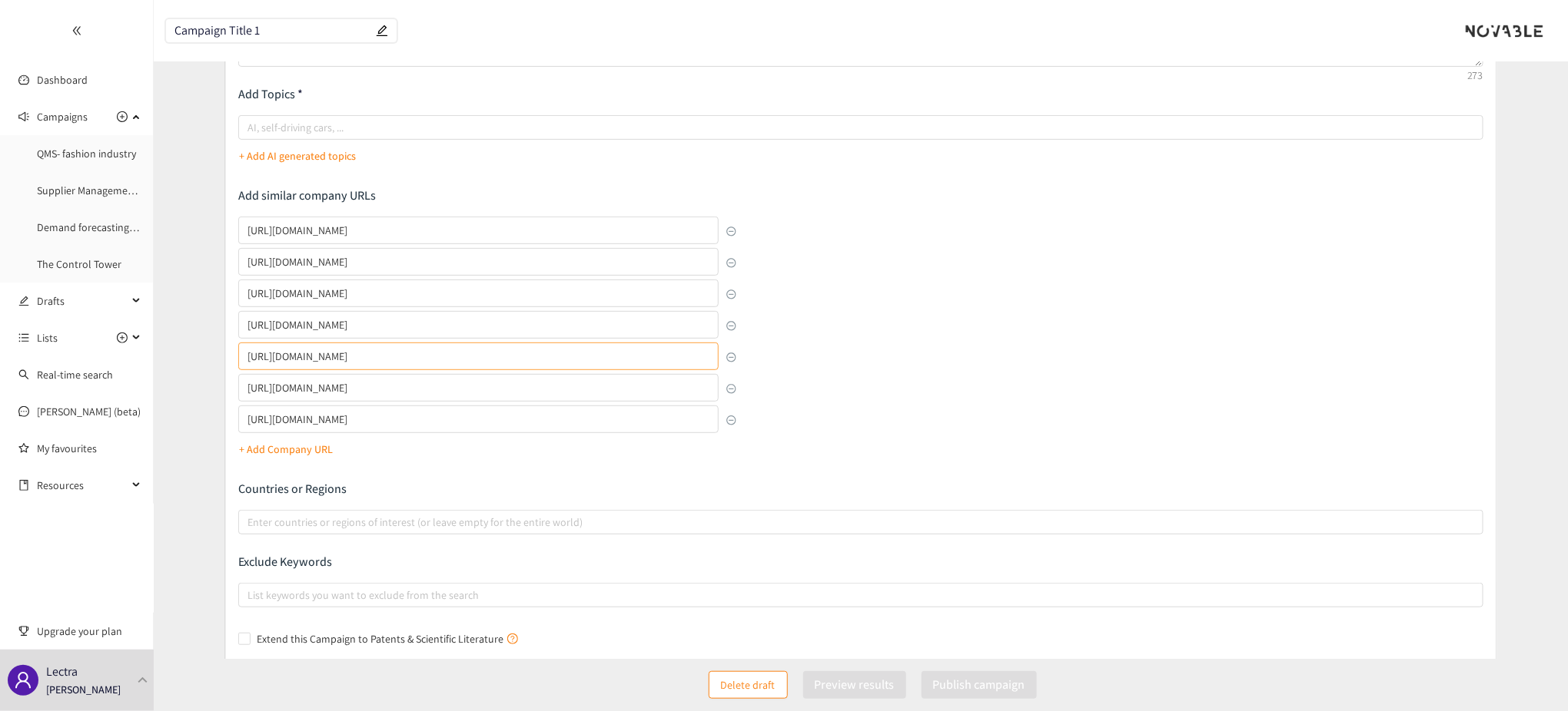
scroll to position [305, 0]
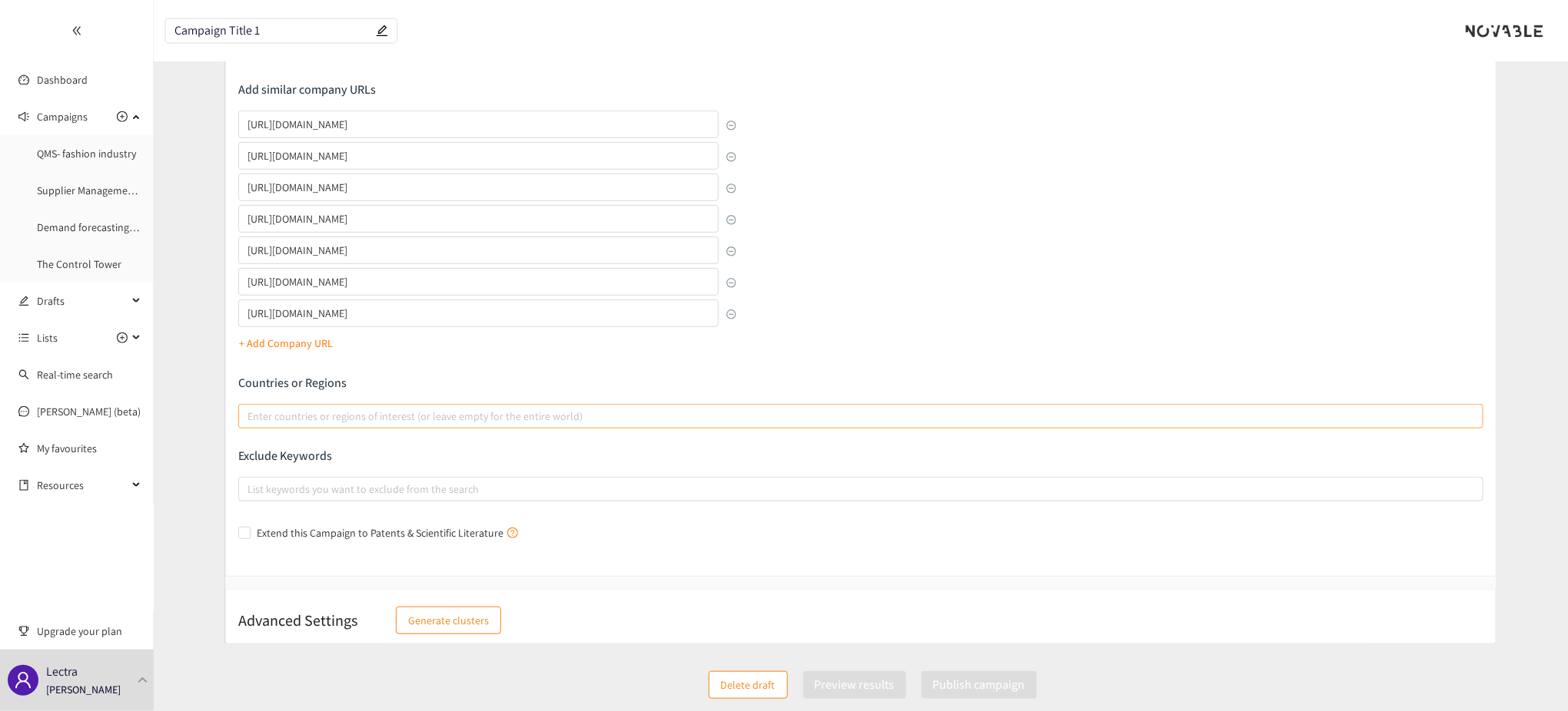
click at [343, 415] on div at bounding box center [853, 416] width 1222 height 18
click at [251, 415] on input "Enter countries or regions of interest (or leave empty for the entire world)" at bounding box center [248, 416] width 3 height 18
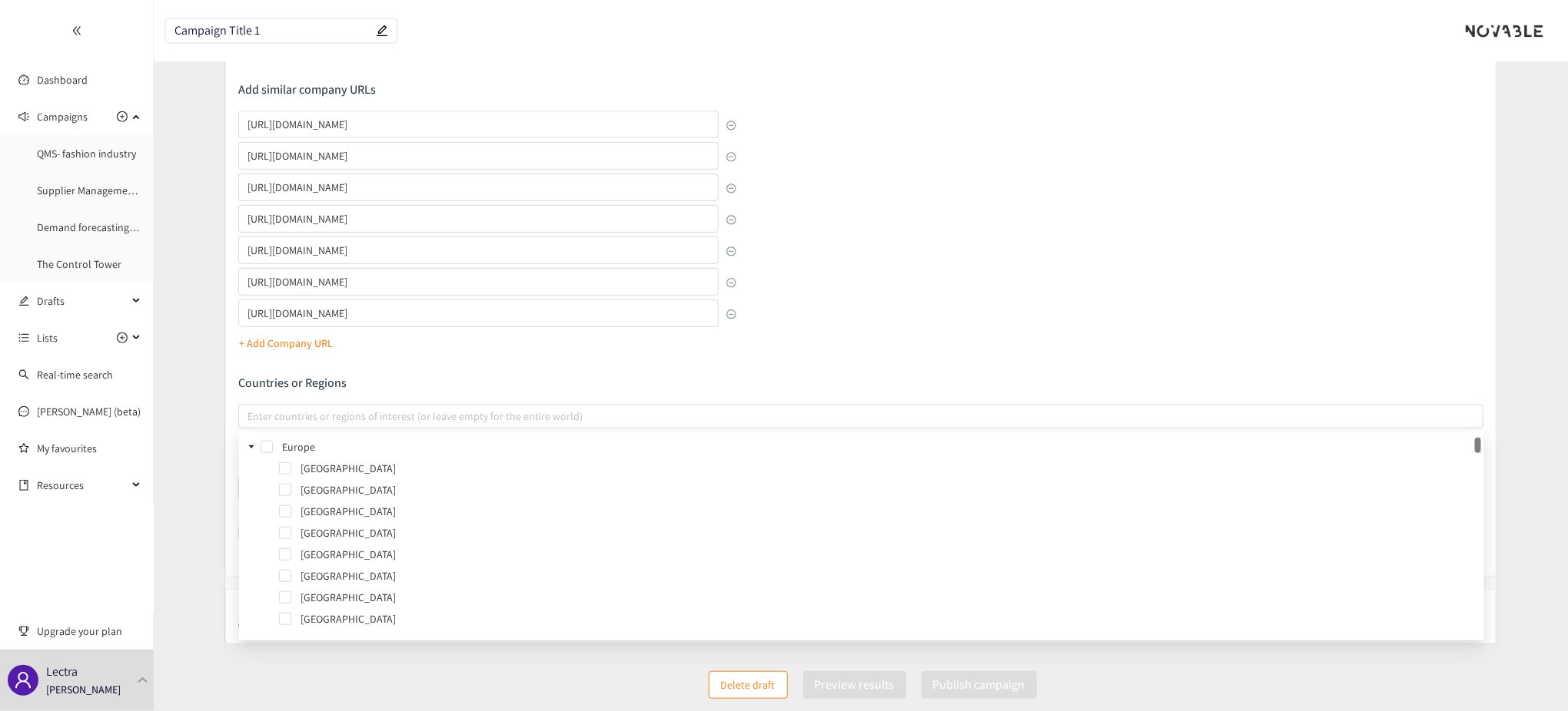
click at [806, 324] on div "Describe the type of company, product, or service you are looking for We are se…" at bounding box center [860, 205] width 1245 height 682
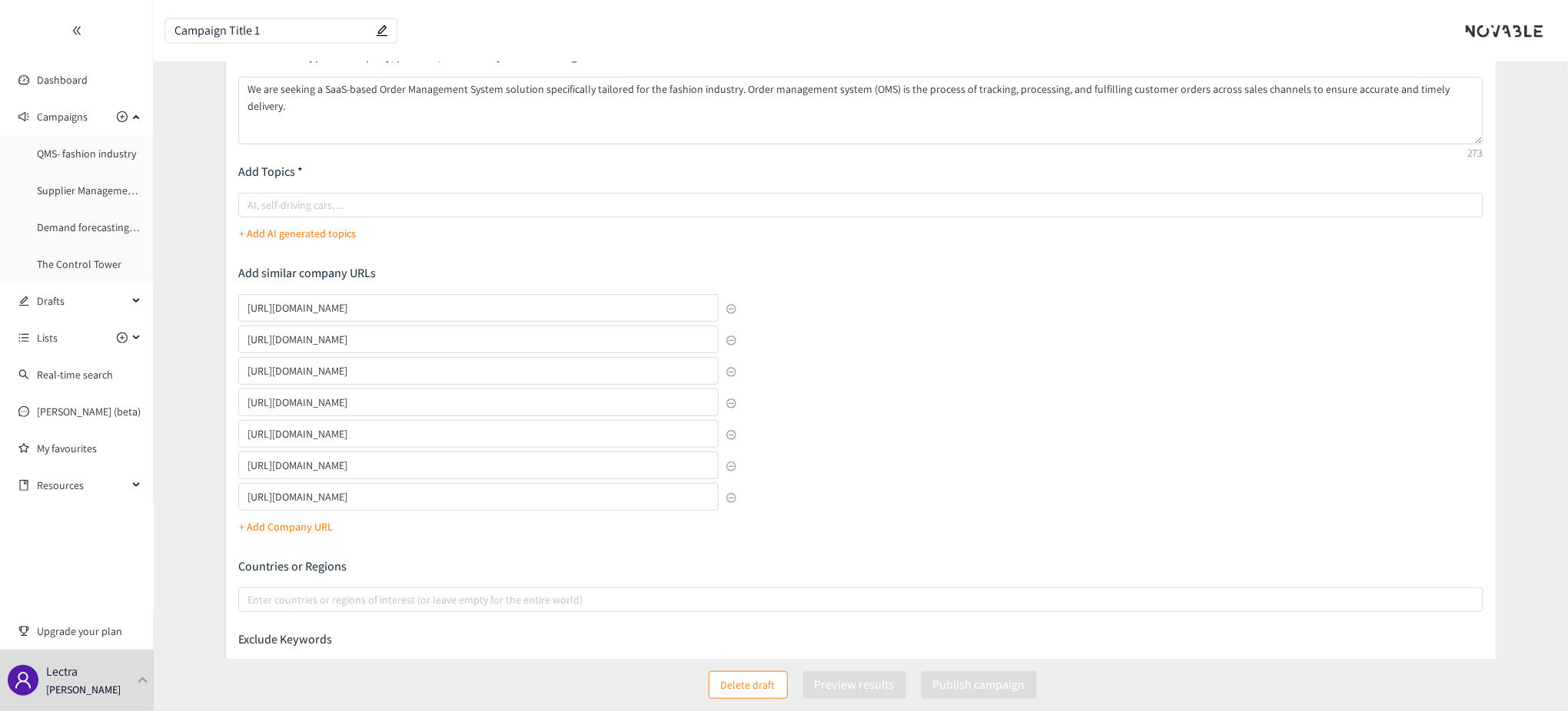
scroll to position [0, 0]
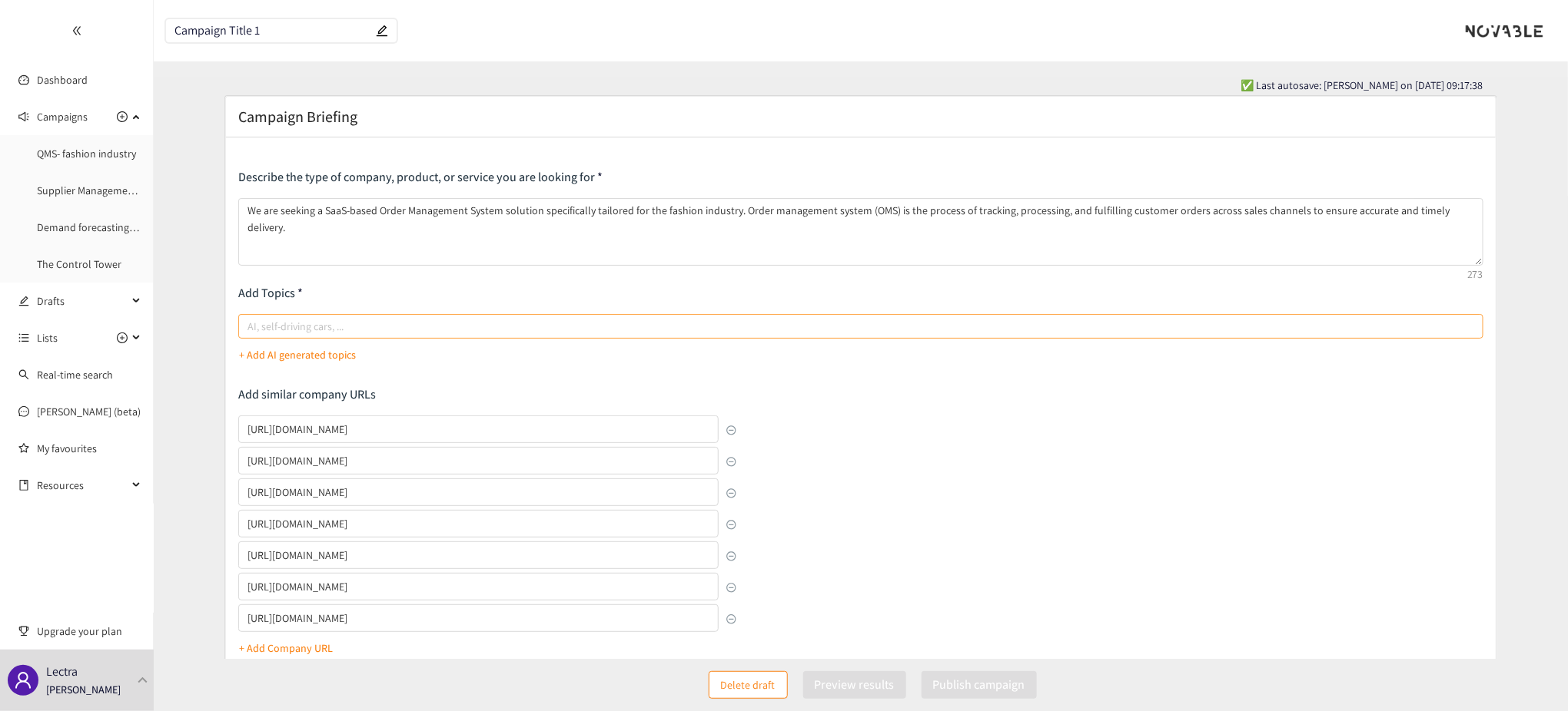
click at [317, 323] on div at bounding box center [853, 326] width 1222 height 18
click at [251, 323] on input "AI, self-driving cars, ..." at bounding box center [248, 326] width 3 height 18
click at [306, 356] on p "+ Add AI generated topics" at bounding box center [298, 355] width 117 height 17
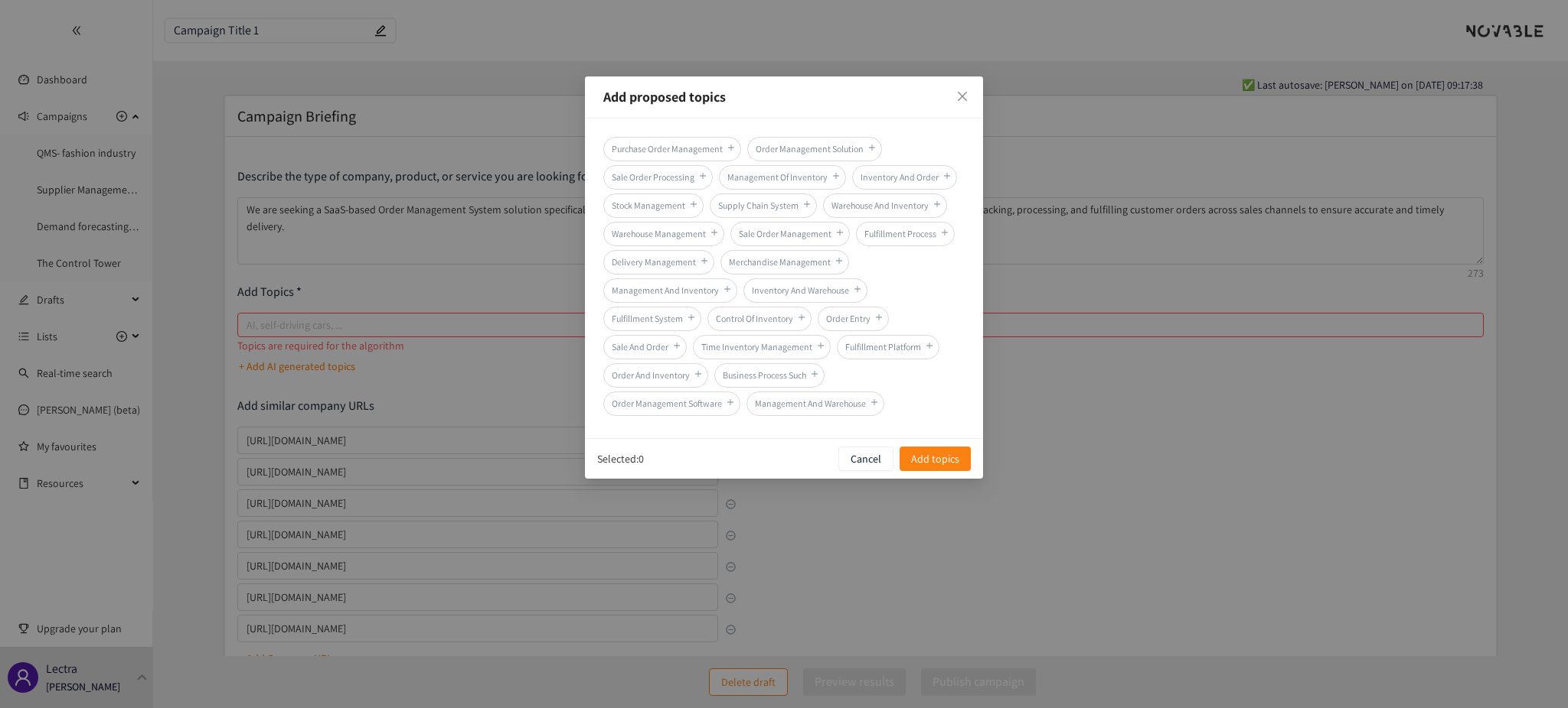
click at [678, 144] on span "Purchase Order Management" at bounding box center [672, 149] width 138 height 25
click at [717, 147] on span "Purchase Order Management" at bounding box center [672, 149] width 138 height 25
click at [830, 153] on span "Order Management Solution" at bounding box center [814, 149] width 135 height 25
click at [669, 148] on span "Purchase Order Management" at bounding box center [672, 149] width 138 height 25
click at [812, 180] on span "Management Of Inventory" at bounding box center [782, 177] width 127 height 25
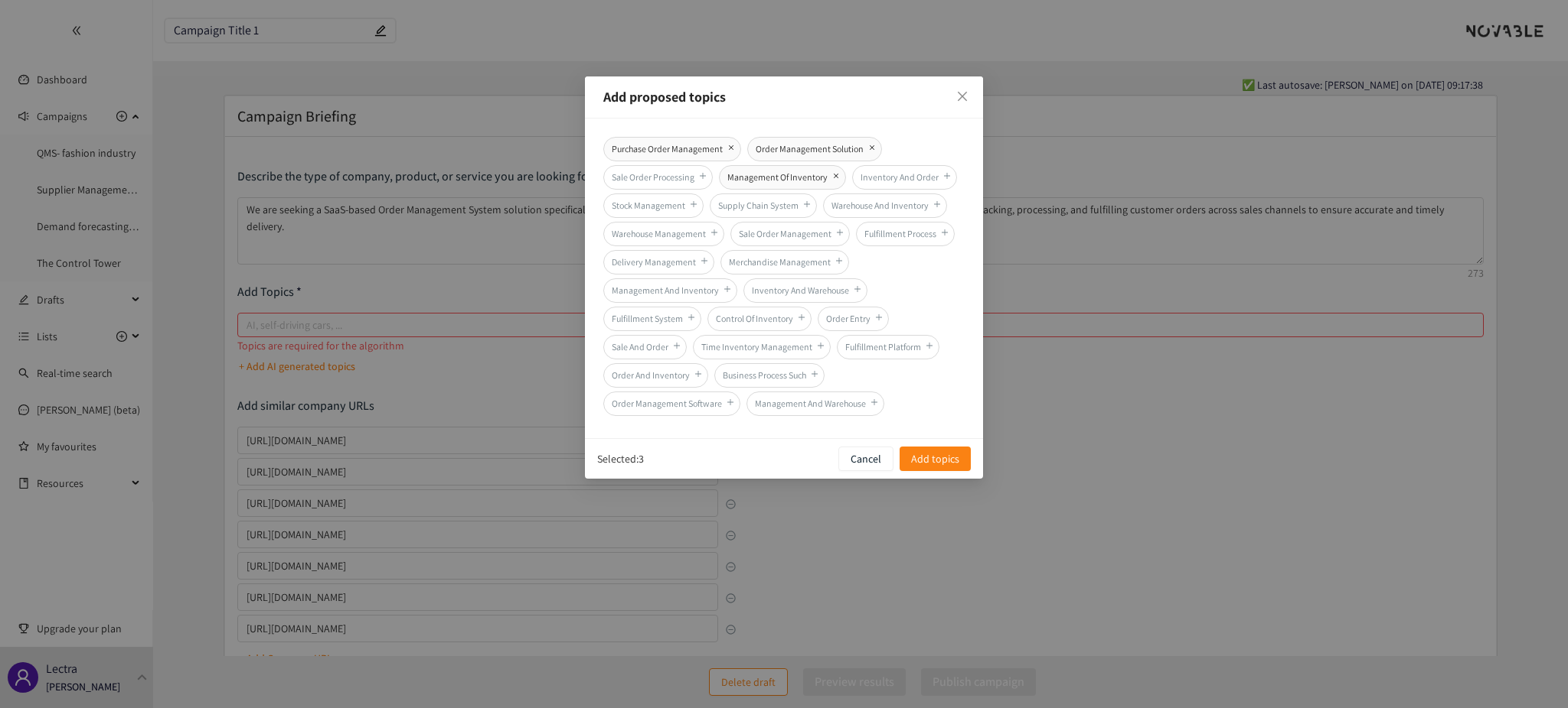
click at [889, 178] on span "Inventory And Order" at bounding box center [904, 177] width 105 height 25
click at [742, 208] on span "Supply Chain System" at bounding box center [762, 206] width 107 height 25
click at [800, 237] on span "Sale Order Management" at bounding box center [790, 234] width 119 height 25
click at [801, 236] on span "Sale Order Management" at bounding box center [790, 234] width 119 height 25
click at [956, 461] on span "Add topics" at bounding box center [935, 459] width 49 height 16
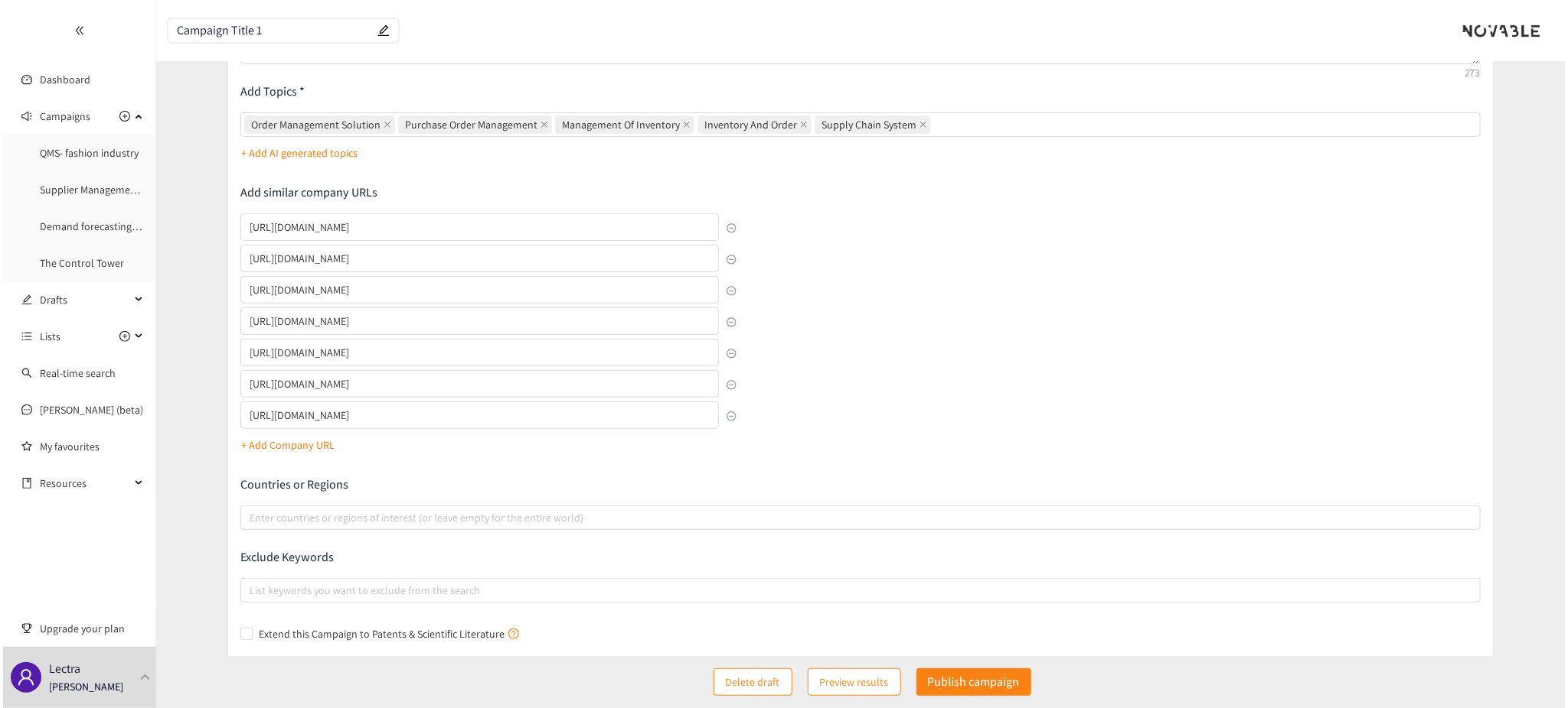
scroll to position [203, 0]
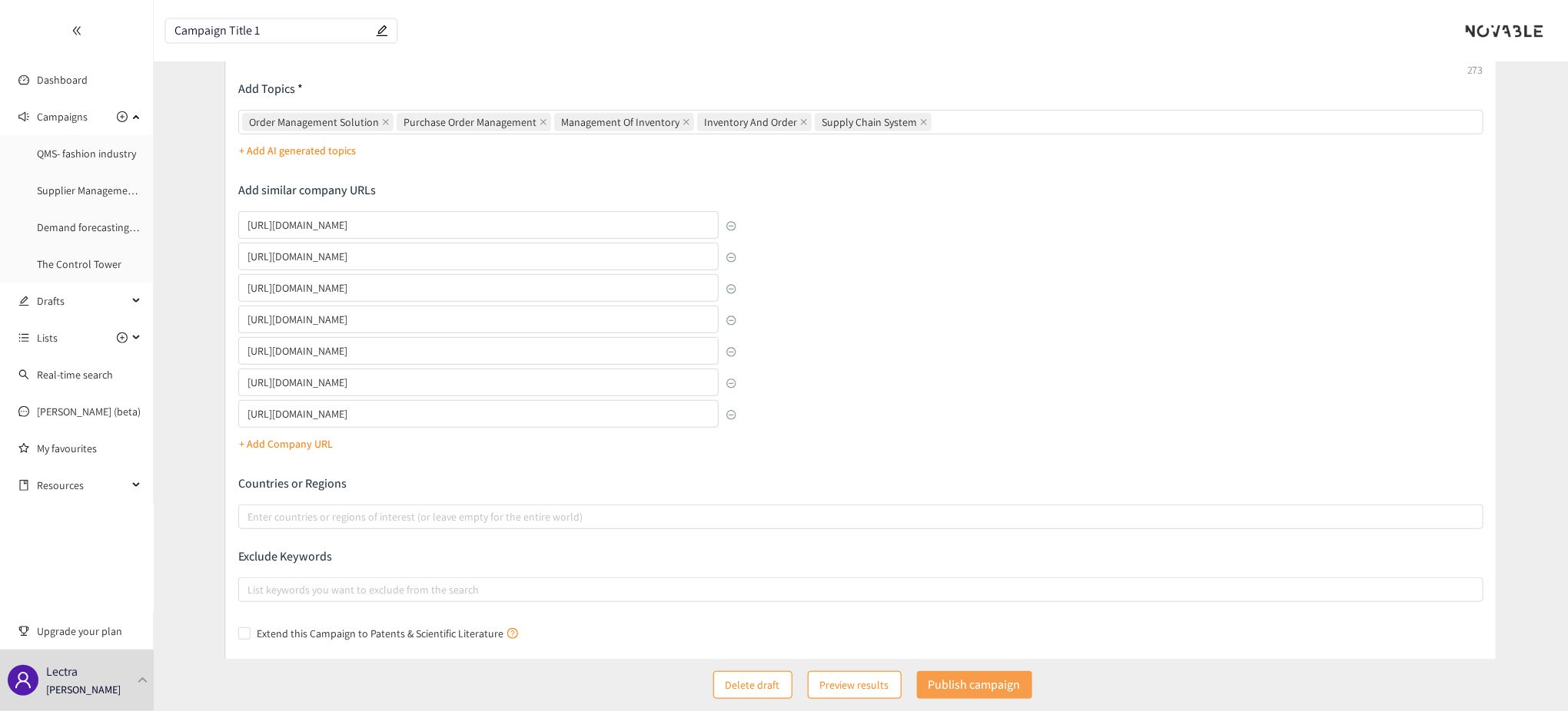
click at [971, 694] on p "Publish campaign" at bounding box center [974, 684] width 92 height 19
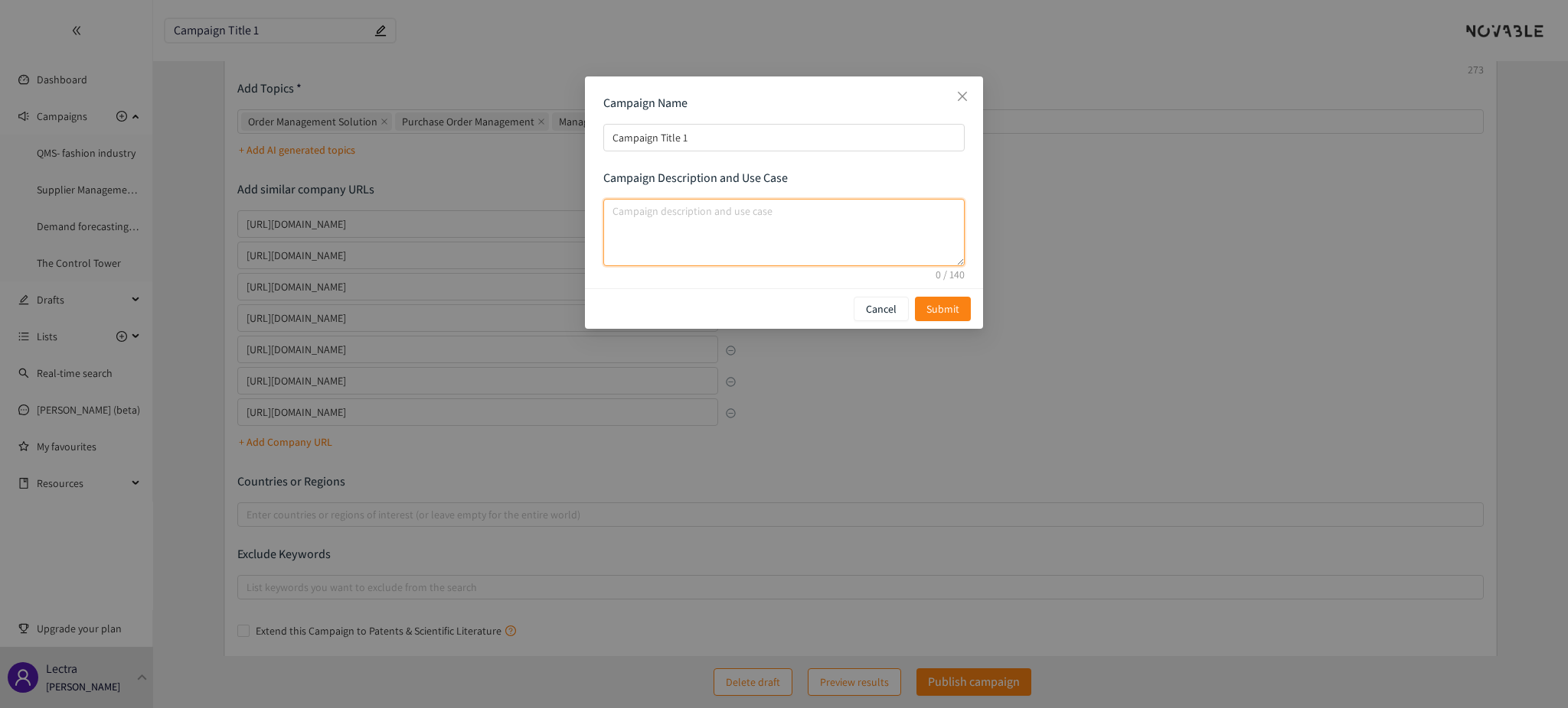
click at [663, 218] on textarea "campaign description and use case" at bounding box center [784, 232] width 362 height 68
drag, startPoint x: 708, startPoint y: 138, endPoint x: 495, endPoint y: 138, distance: 213.0
click at [503, 138] on div "Campaign Name Campaign Title 1 Campaign Description and Use Case Cancel Submit" at bounding box center [784, 354] width 1568 height 708
type input "O"
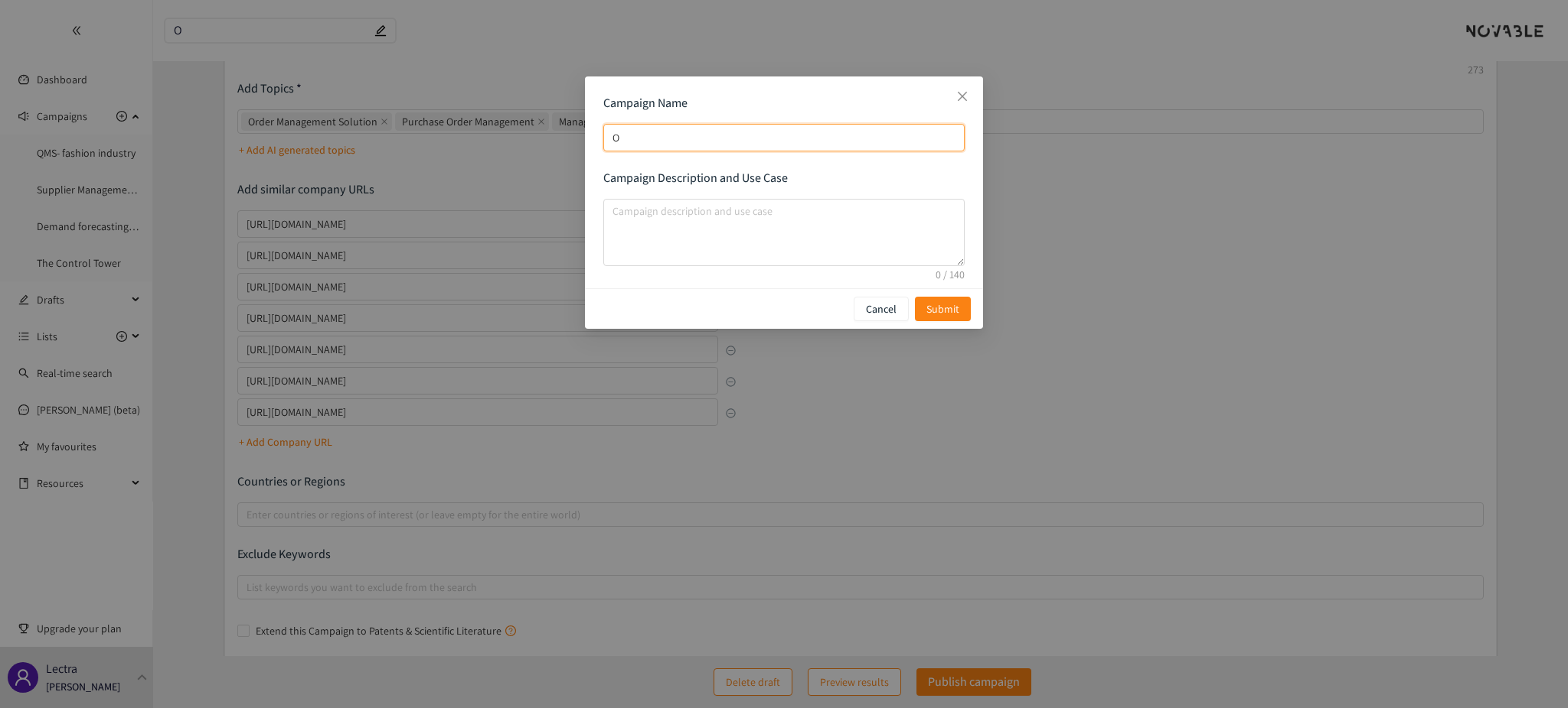
type input "Od"
type input "O"
type input "Or"
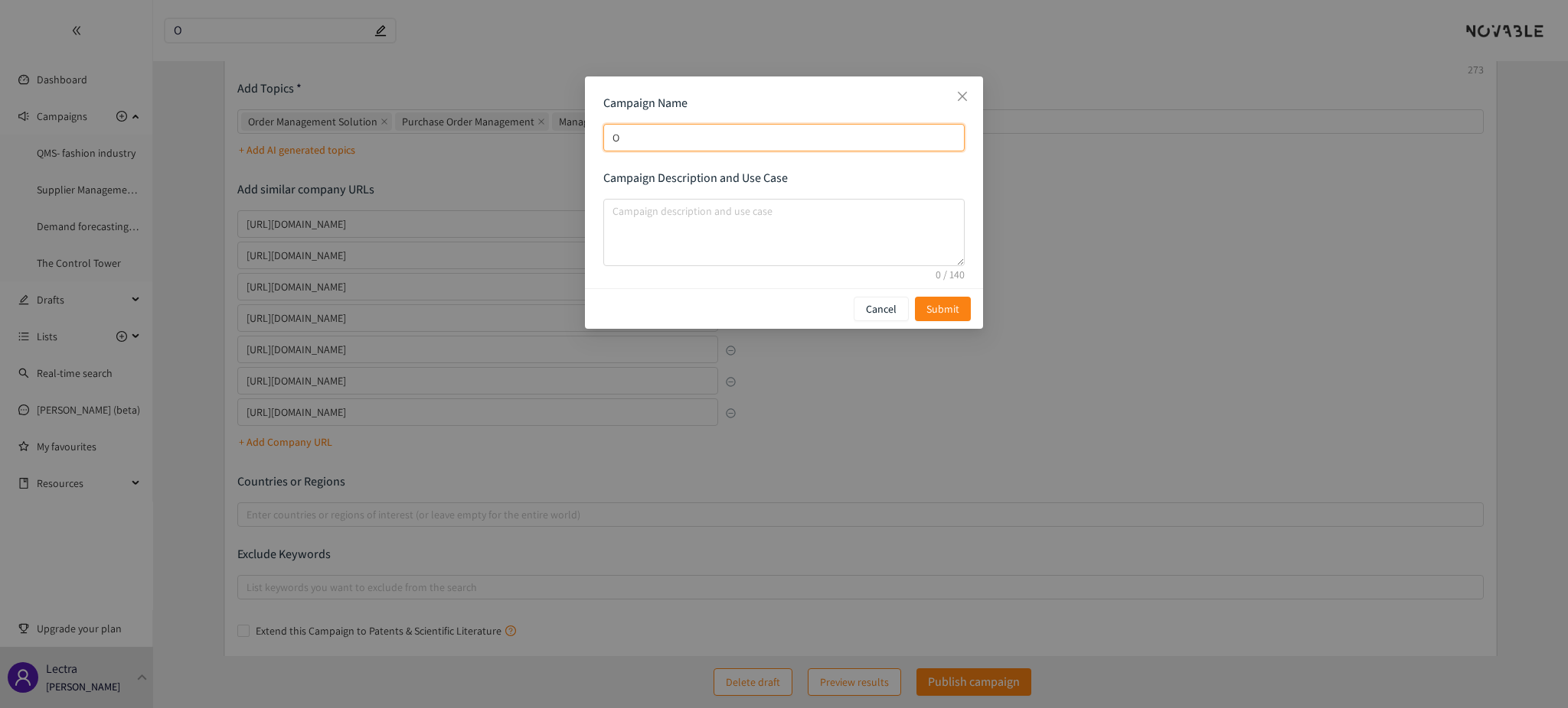
type input "Or"
type input "Ord"
type input "Orde"
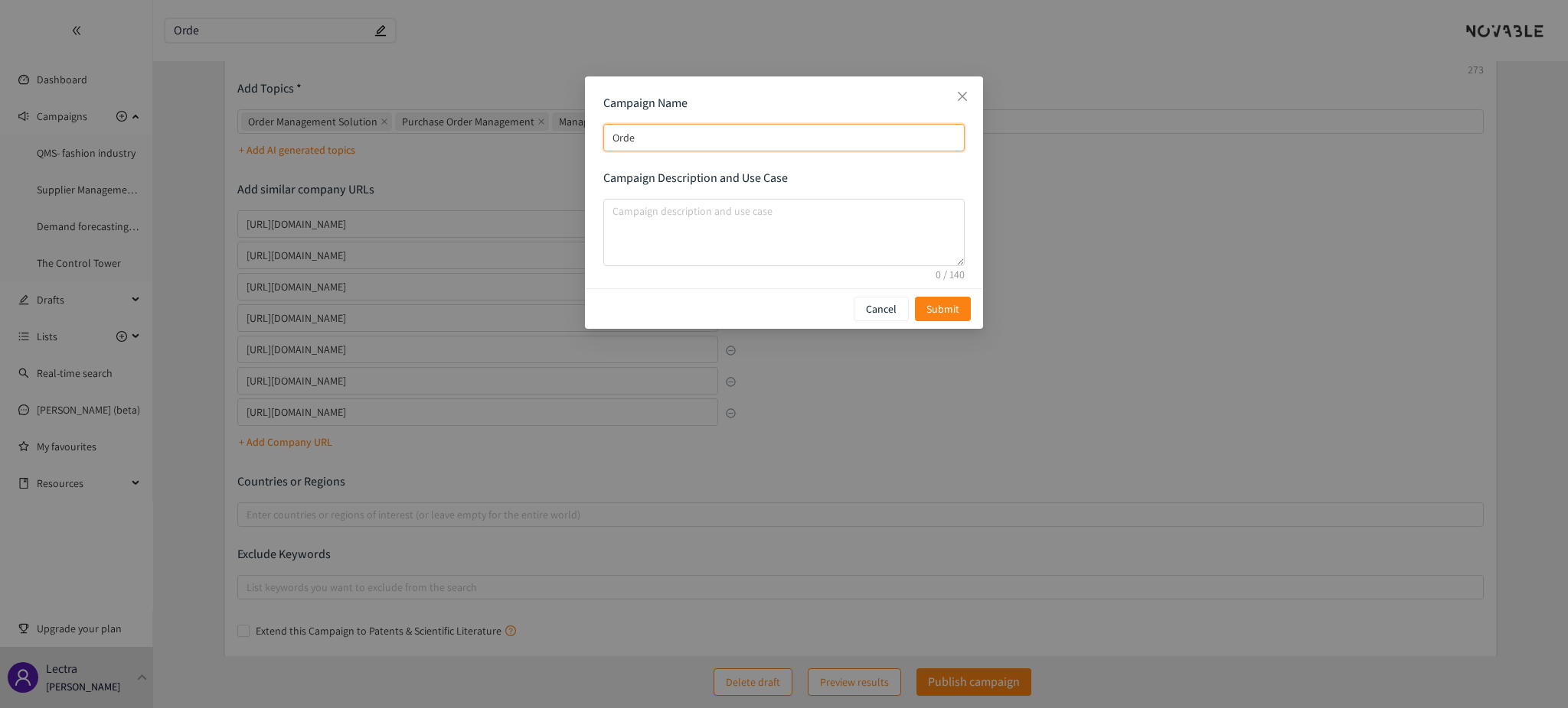
type input "Order"
type input "Order M"
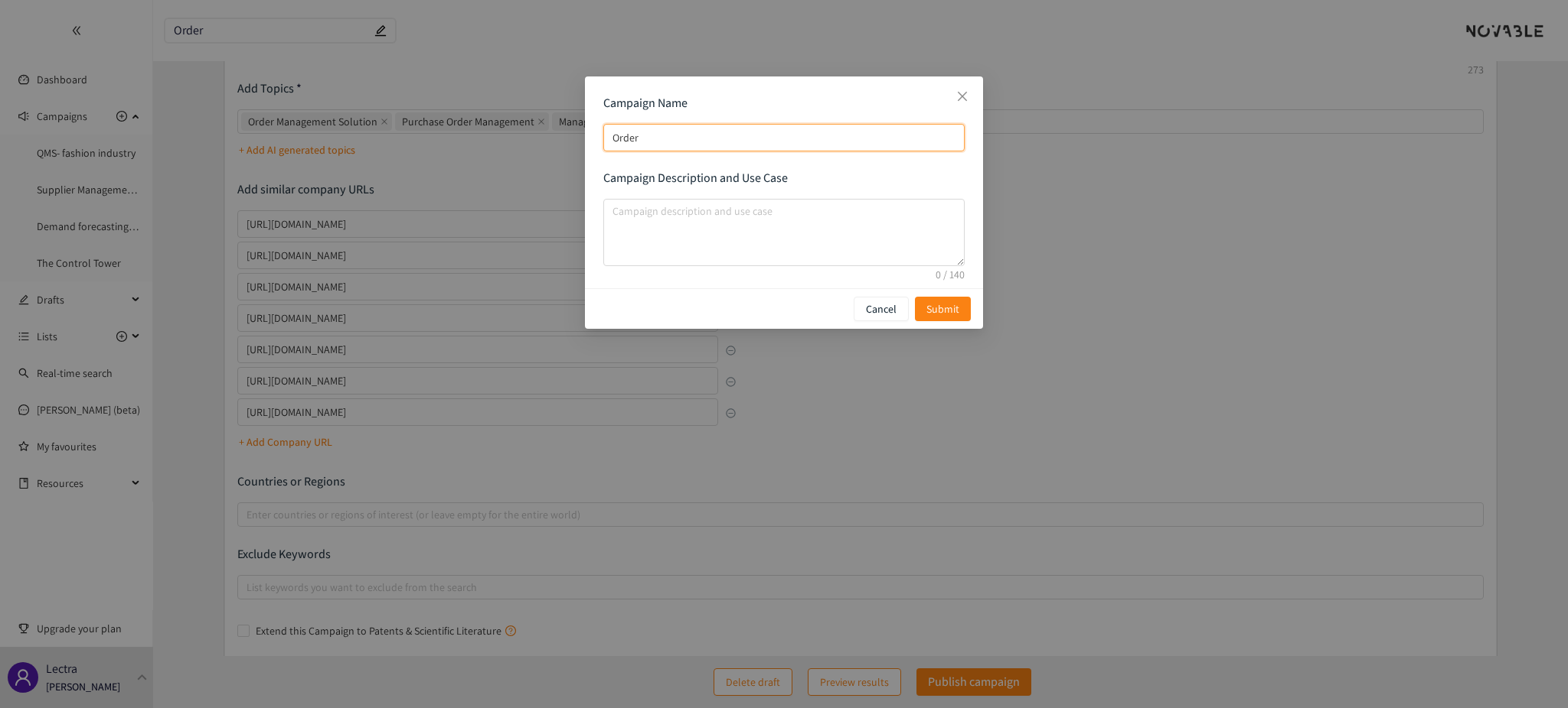
type input "Order M"
type input "Order Ma"
type input "Order Man"
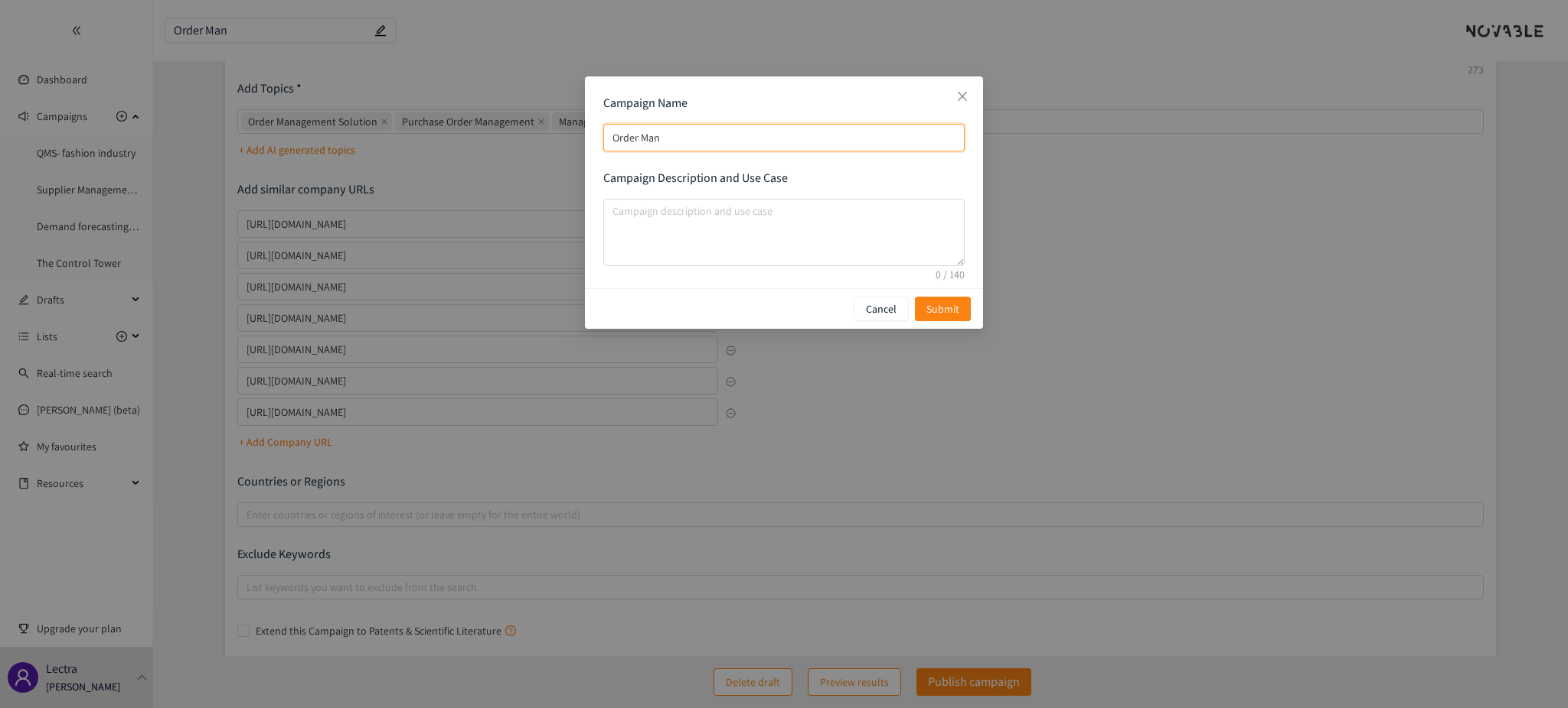
type input "Order Mana"
type input "Order Manag"
type input "Order Manage"
type input "Order Managem"
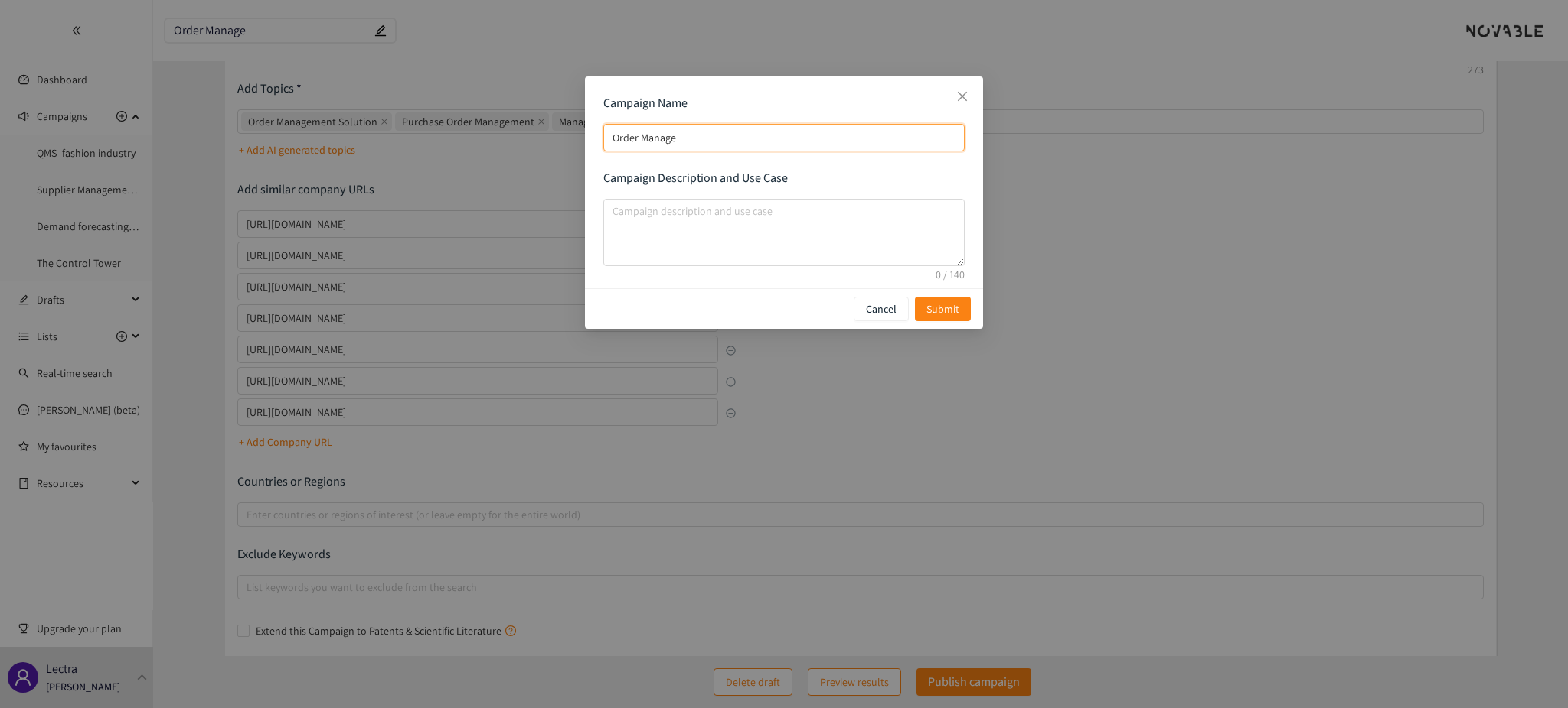
type input "Order Managem"
type input "Order Manageme"
type input "Order Managemen"
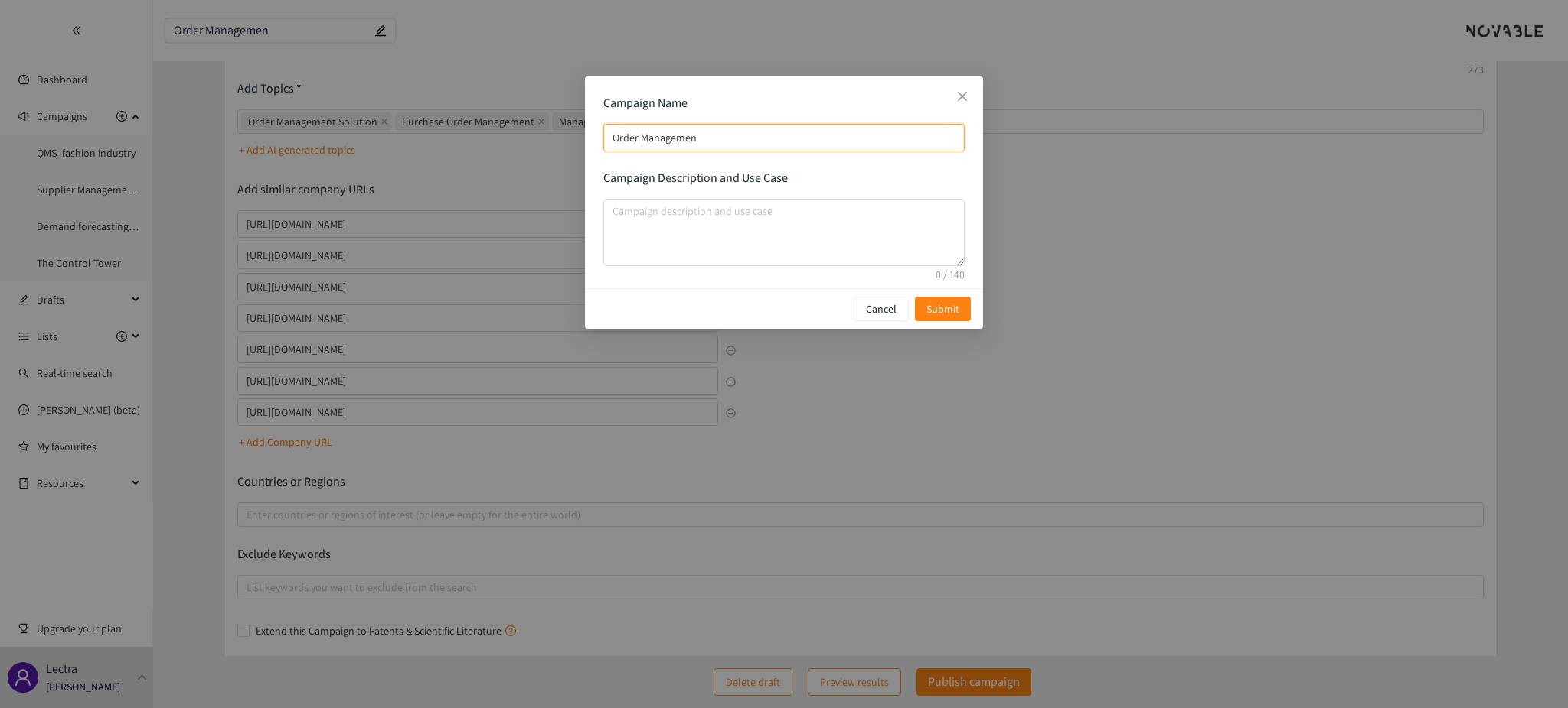
type input "Order Management"
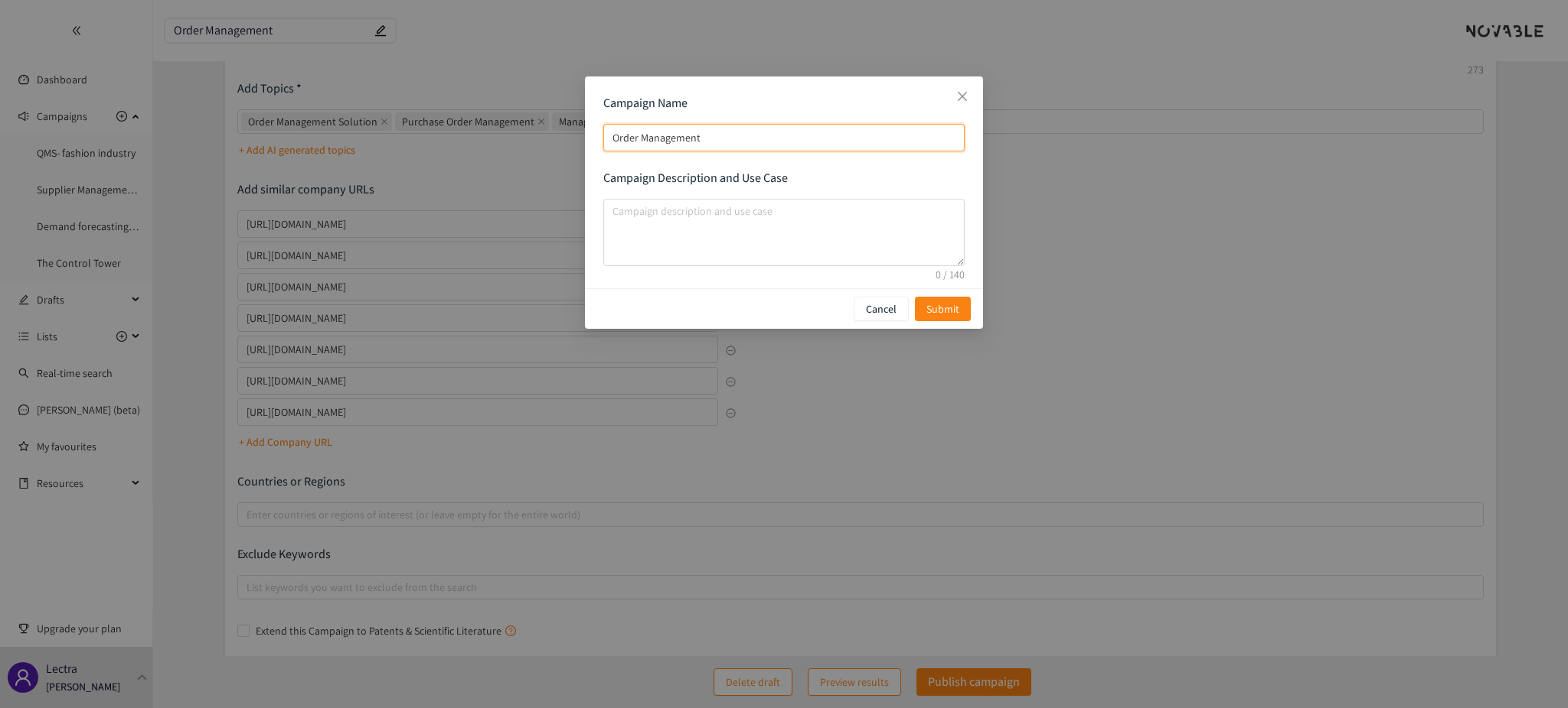
type input "Order Management"
type input "Order ManagementS"
type input "Order ManagementSy"
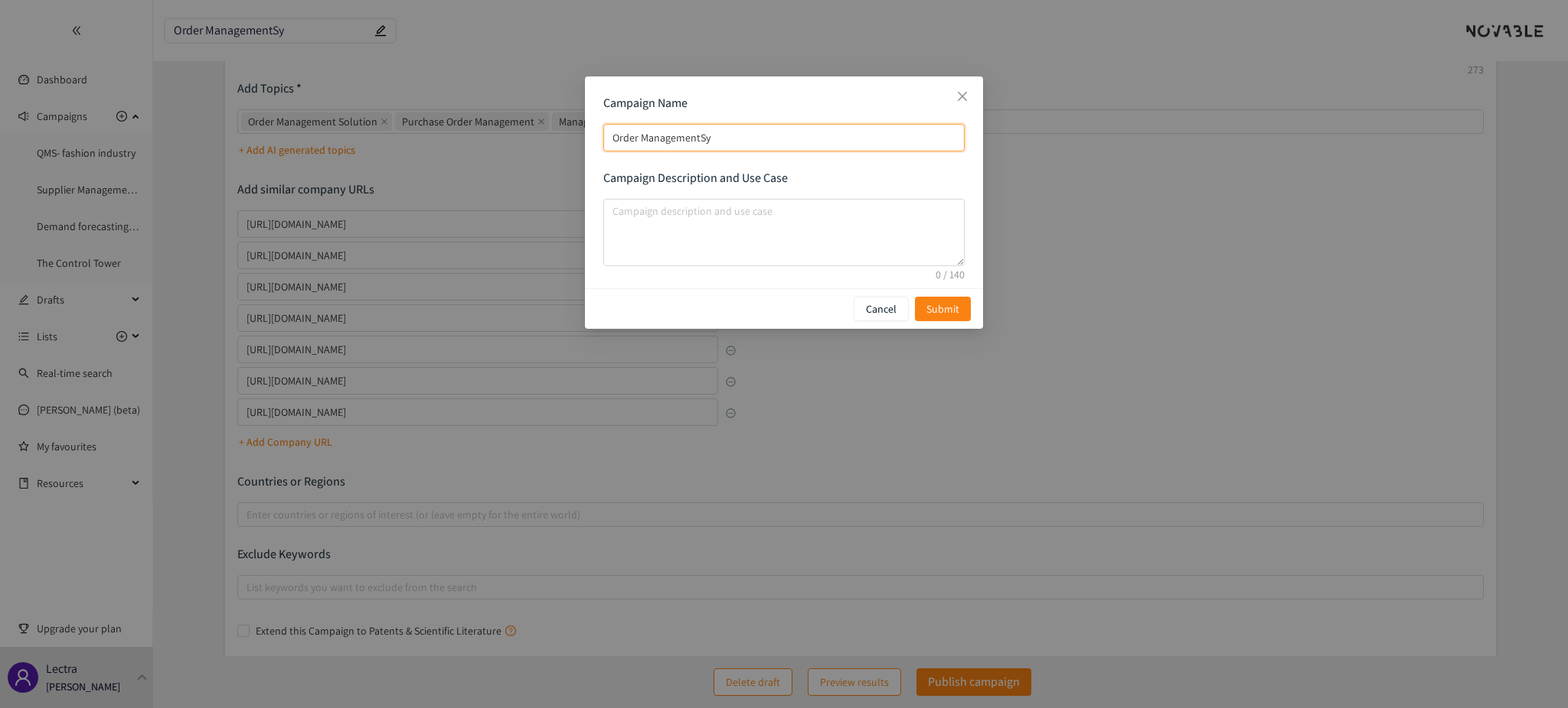
type input "Order ManagementSys"
type input "Order ManagementSyst"
type input "Order ManagementSyste"
type input "Order ManagementSystem"
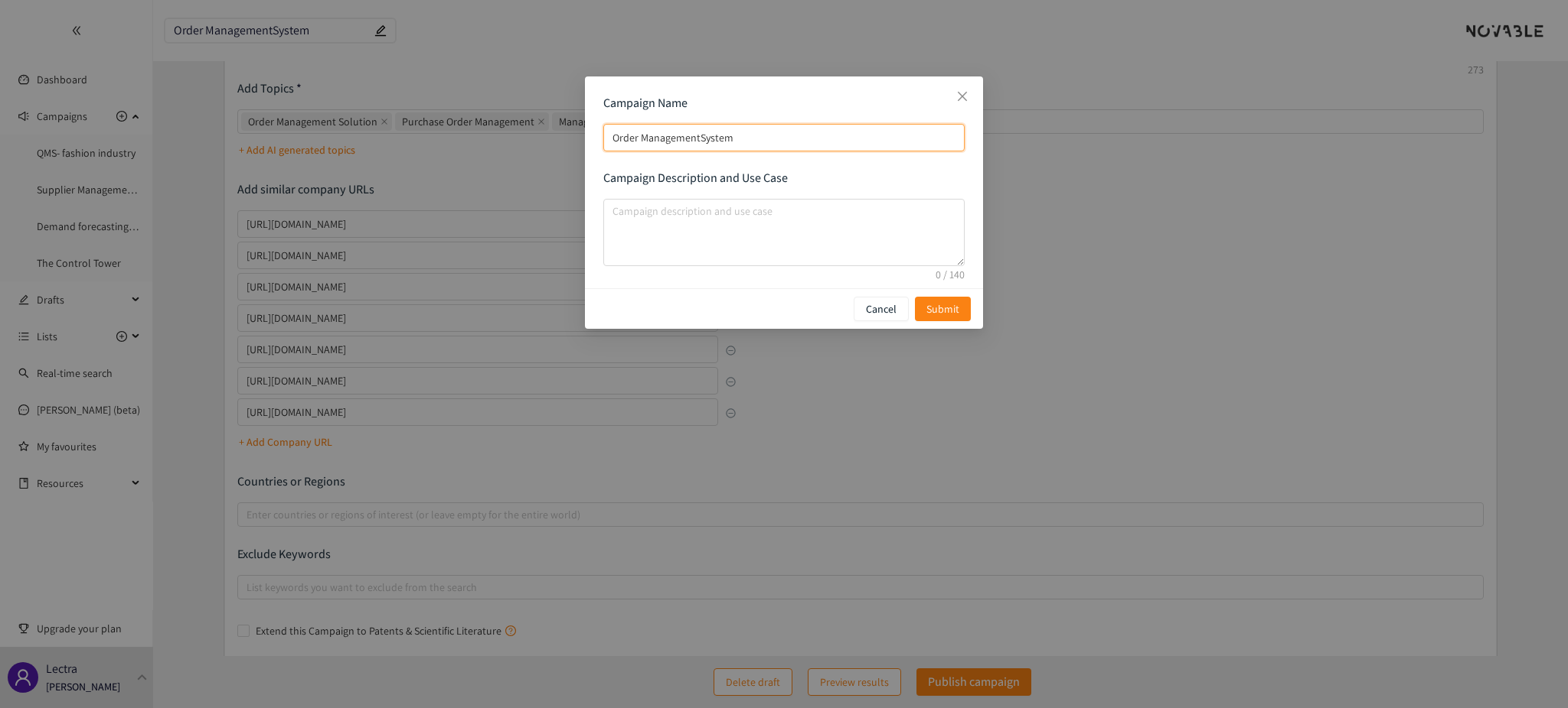
type input "Order ManagementSystem"
click at [699, 136] on input "Order ManagementSystem" at bounding box center [784, 137] width 362 height 27
type input "Order Management System"
click at [672, 205] on textarea "campaign description and use case" at bounding box center [784, 232] width 362 height 68
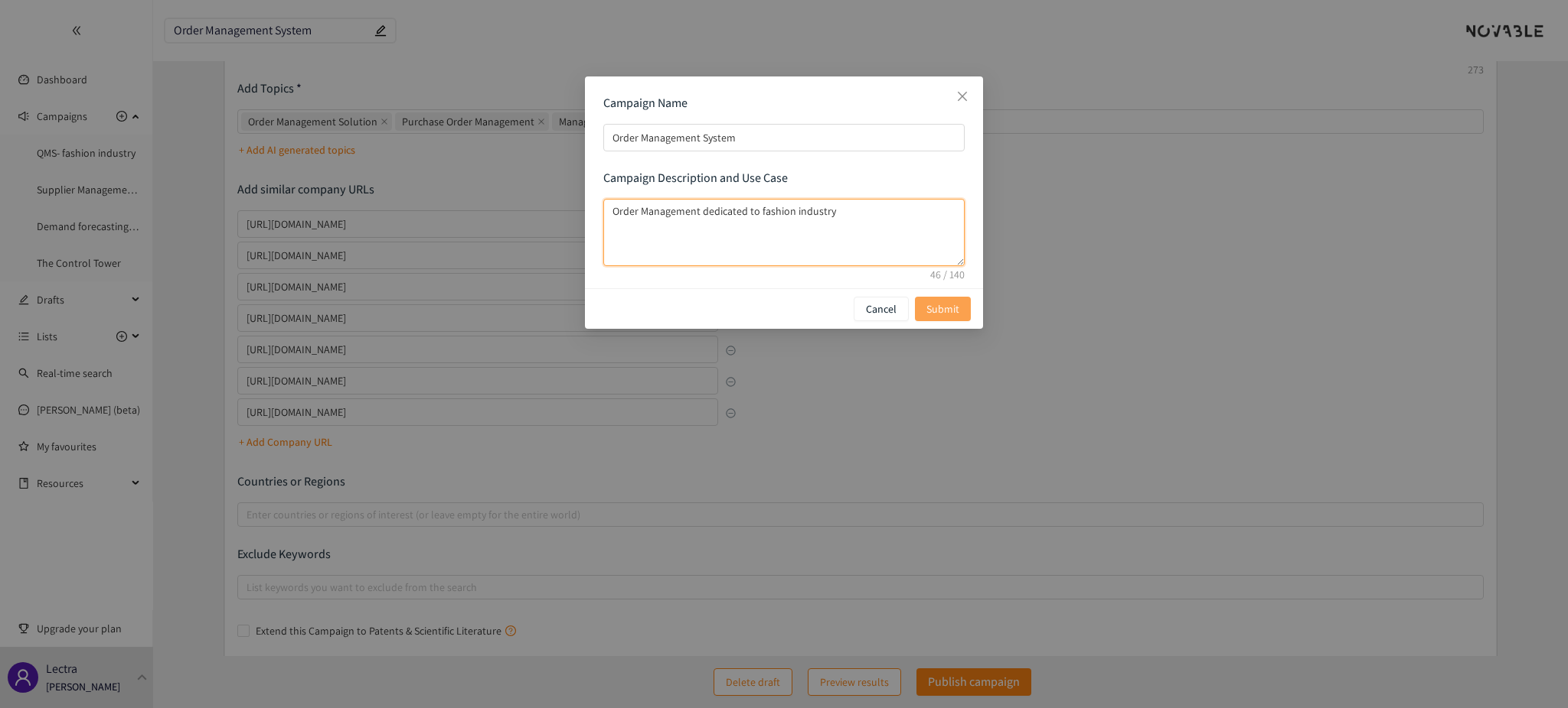
type textarea "Order Management dedicated to fashion industry"
click at [941, 309] on span "Submit" at bounding box center [943, 309] width 33 height 16
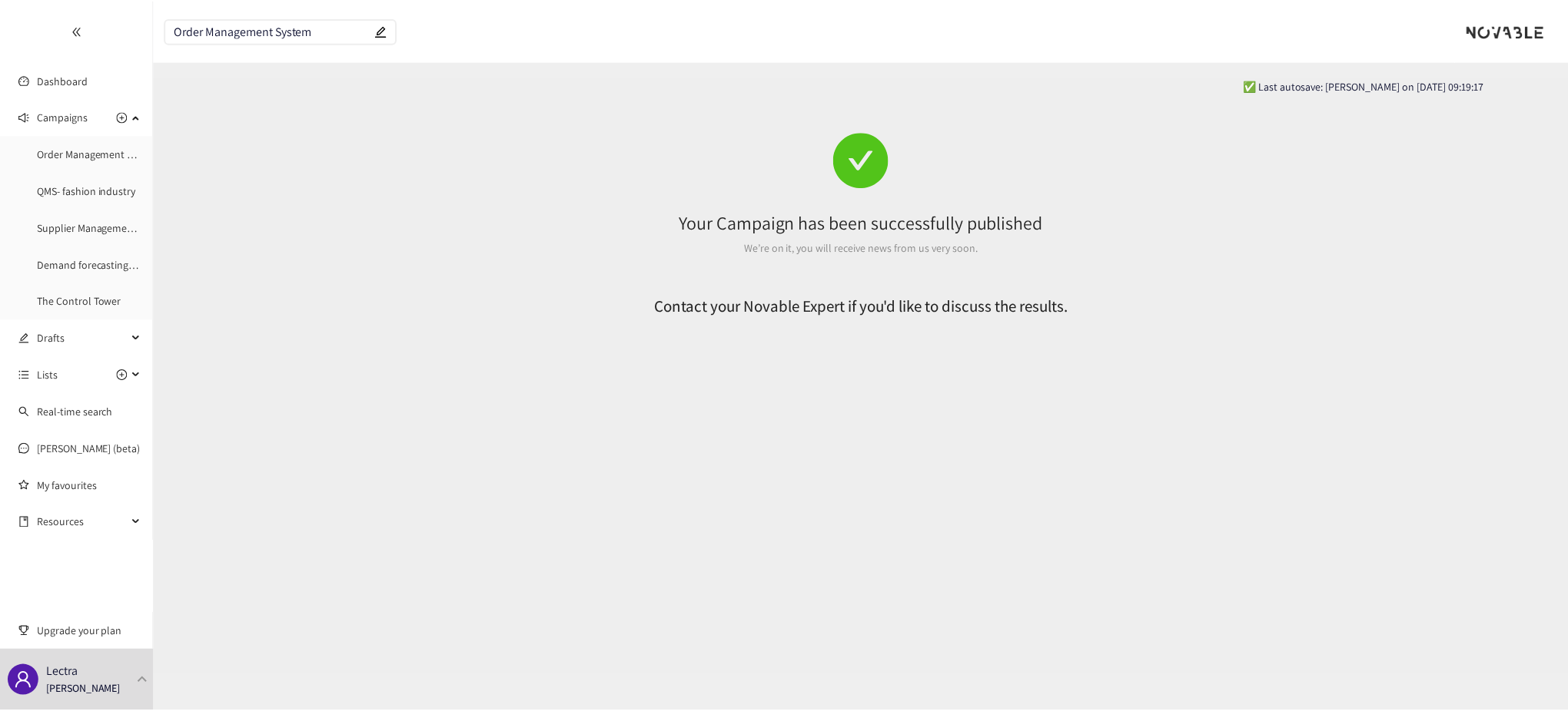
scroll to position [0, 0]
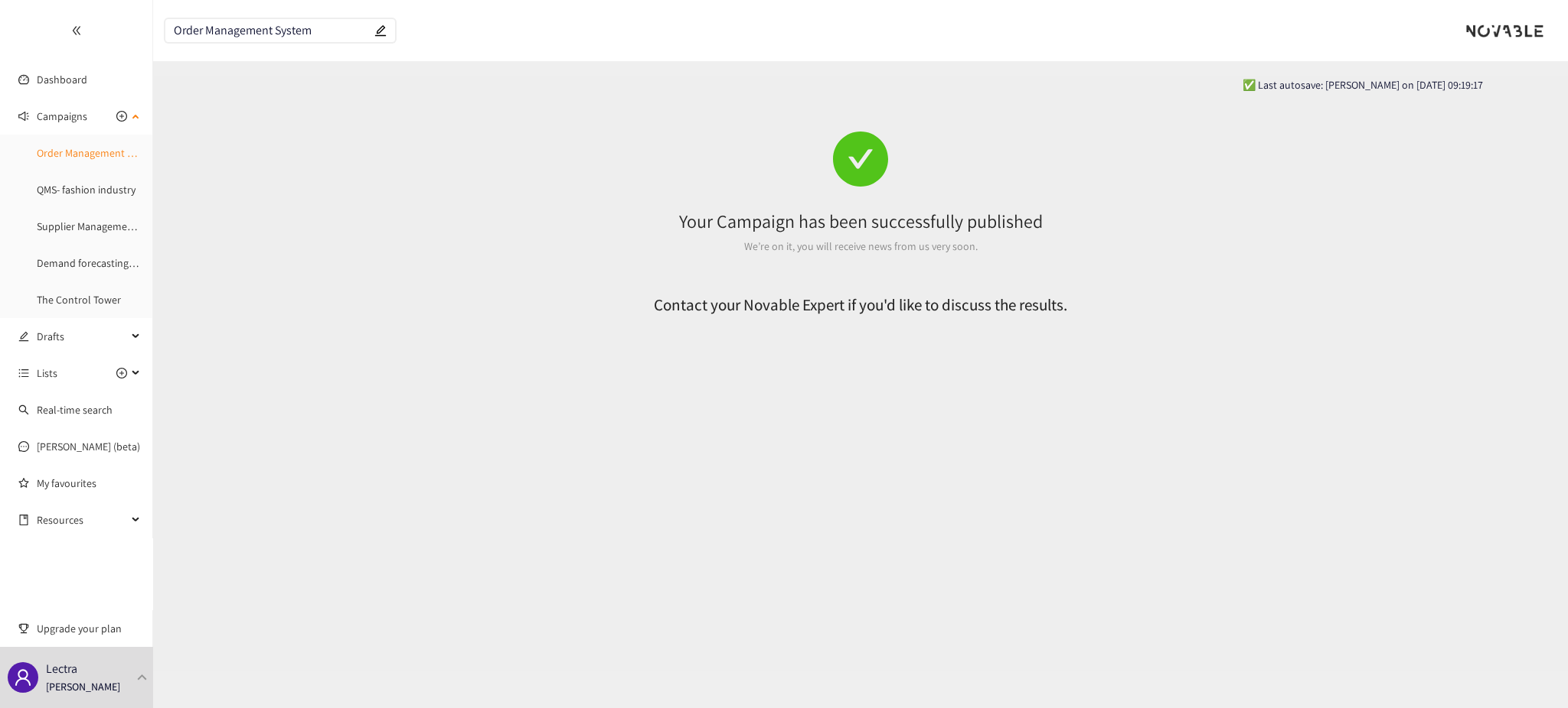
click at [57, 157] on link "Order Management System" at bounding box center [98, 153] width 124 height 14
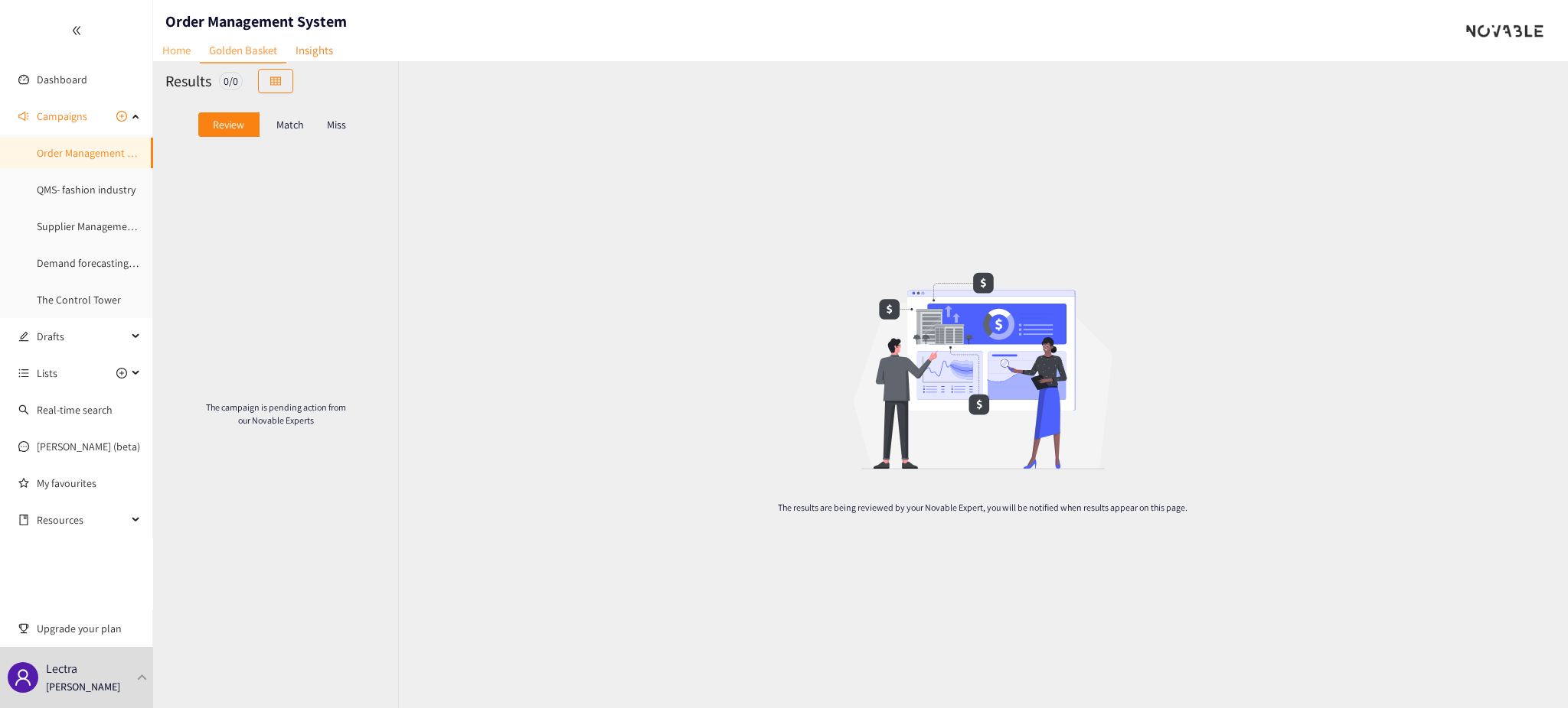
click at [163, 50] on link "Home" at bounding box center [176, 50] width 47 height 24
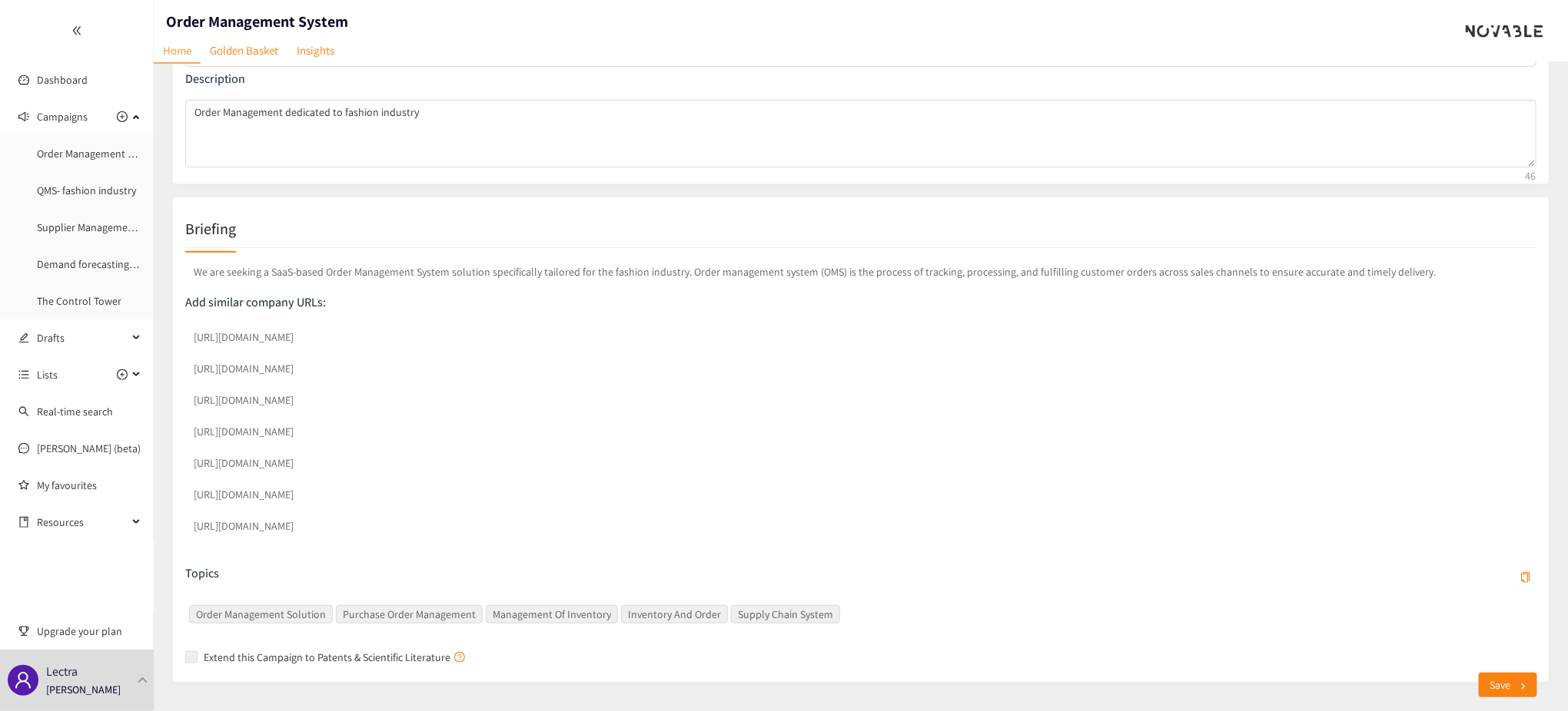
scroll to position [169, 0]
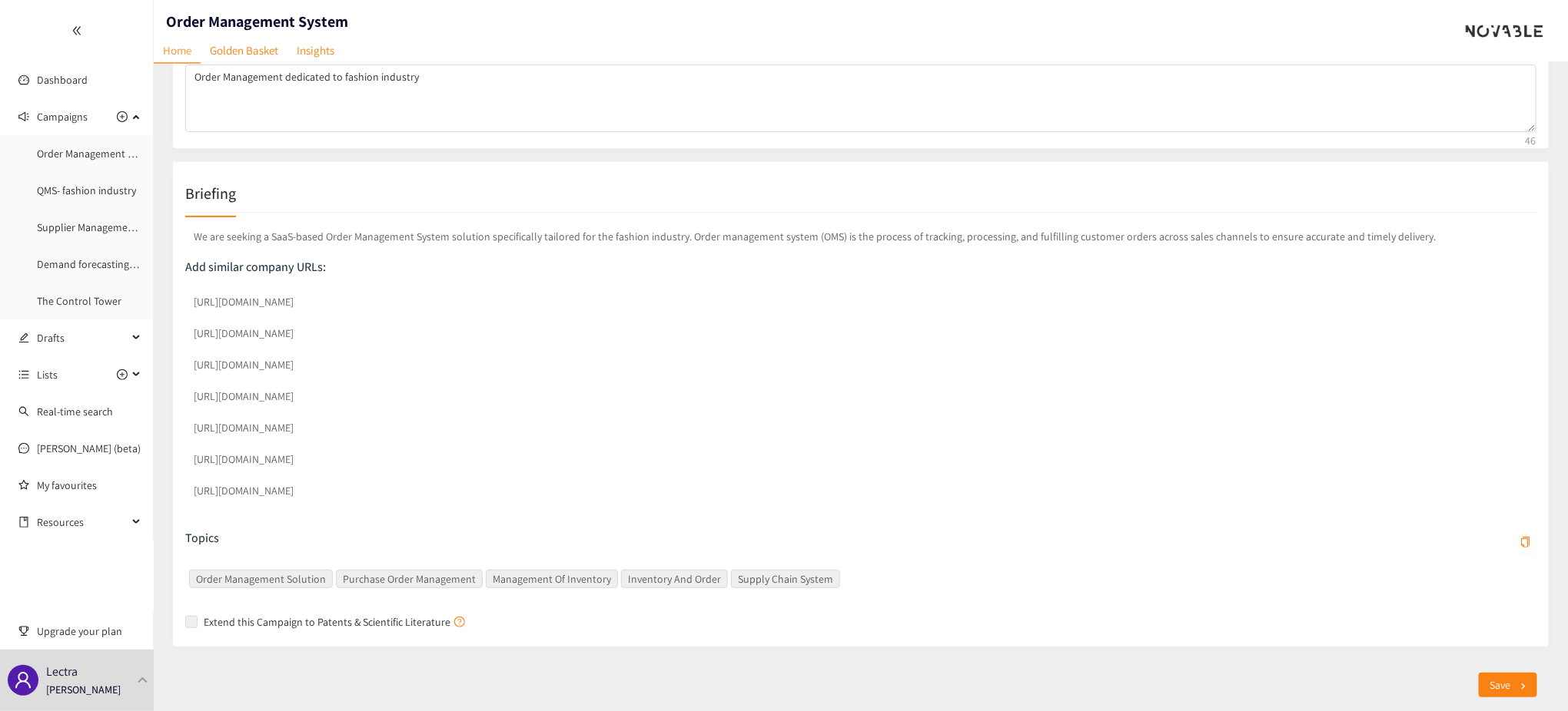
click at [192, 293] on div "https://www.tesisquare.com/fr https://www.tradebeyond.com/ https://fluentcommer…" at bounding box center [861, 399] width 1351 height 220
click at [161, 388] on div "Campaign Data Name Order Management System Description Order Management dedicat…" at bounding box center [851, 279] width 1396 height 737
click at [153, 419] on section "Dashboard Campaigns Order Management System QMS- fashion industry Supplier Mana…" at bounding box center [784, 271] width 1568 height 881
click at [170, 401] on div "Campaign Data Name Order Management System Description Order Management dedicat…" at bounding box center [851, 279] width 1396 height 737
click at [162, 377] on div "Campaign Data Name Order Management System Description Order Management dedicat…" at bounding box center [851, 279] width 1396 height 737
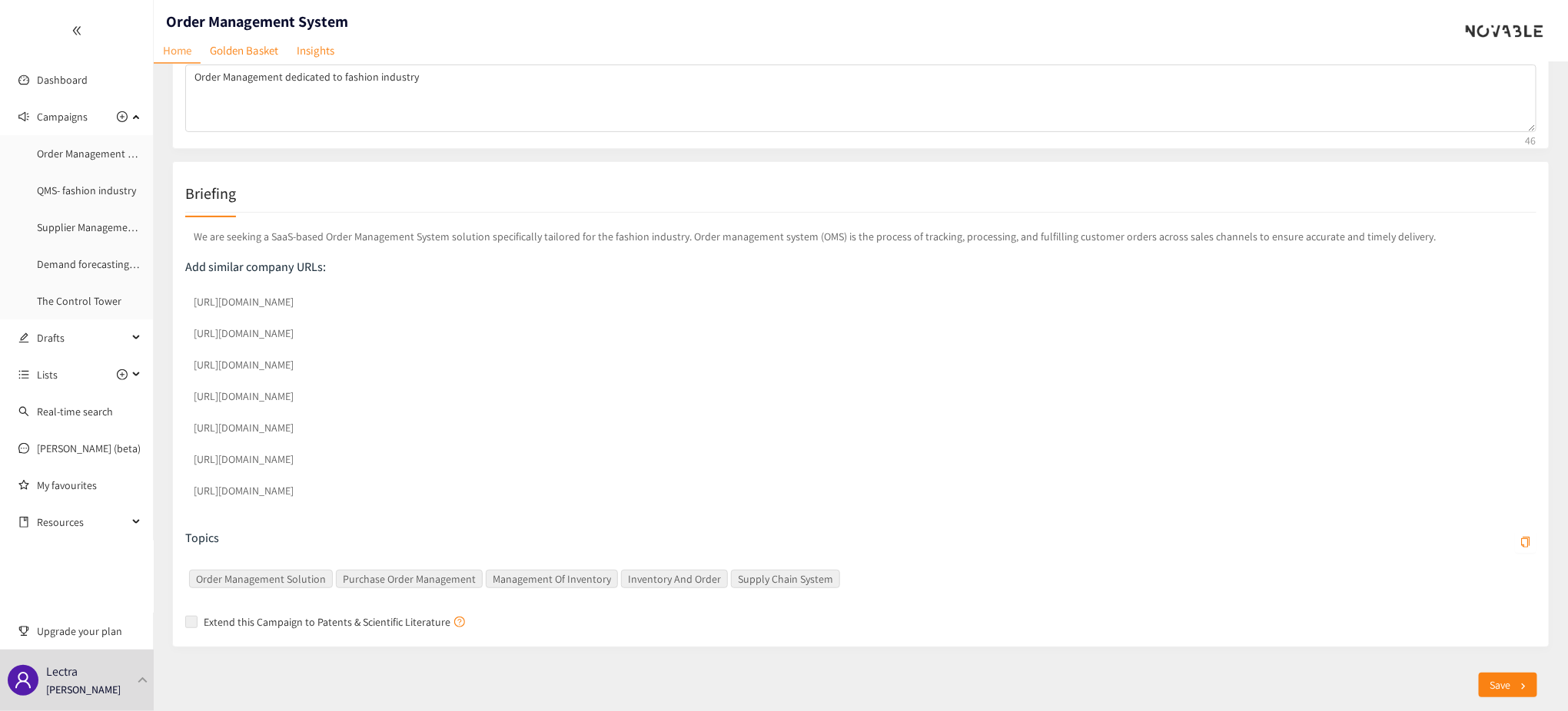
click at [162, 331] on div "Campaign Data Name Order Management System Description Order Management dedicat…" at bounding box center [851, 279] width 1396 height 737
click at [92, 317] on section "Dashboard Campaigns Order Management System QMS- fashion industry Supplier Mana…" at bounding box center [784, 271] width 1568 height 881
click at [407, 317] on div "[URL][DOMAIN_NAME]" at bounding box center [861, 304] width 1351 height 31
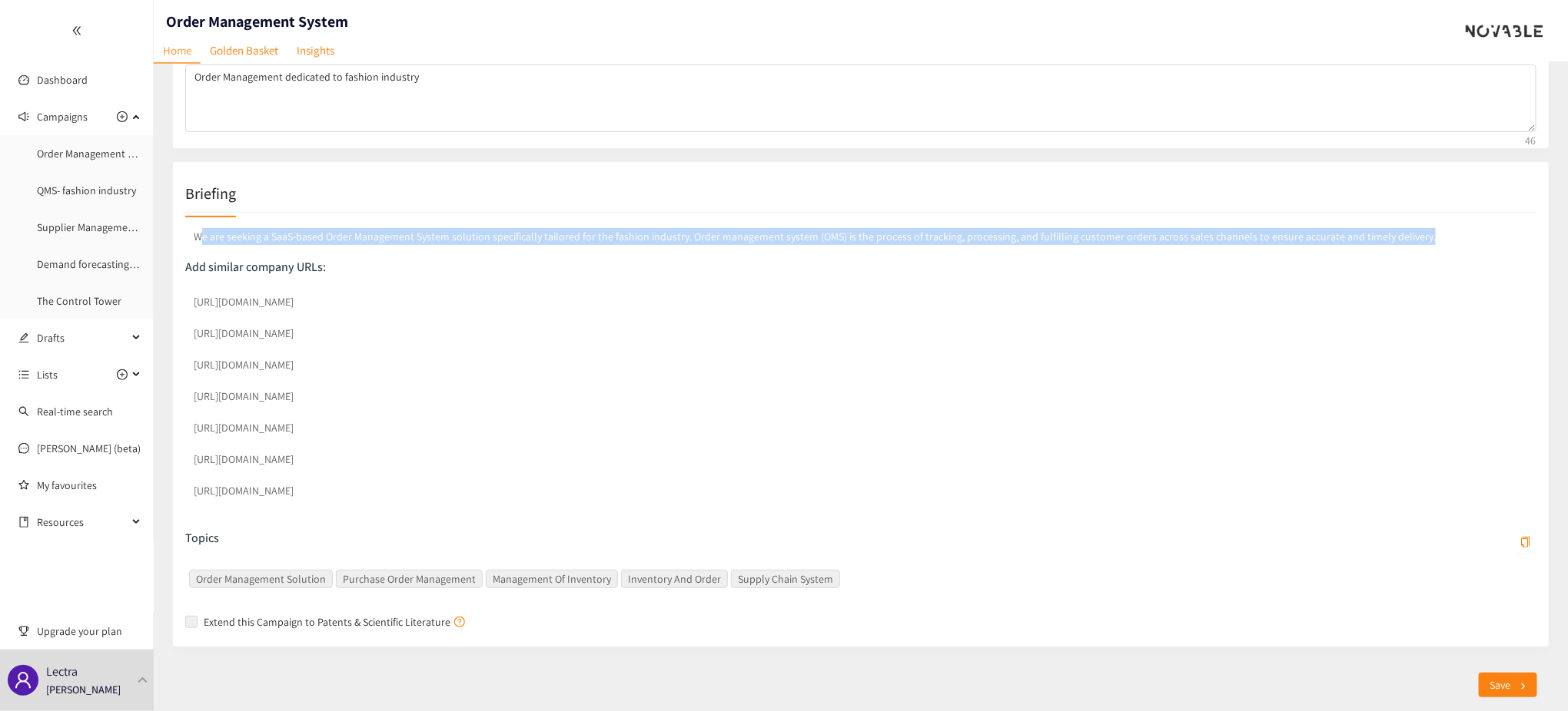
drag, startPoint x: 1421, startPoint y: 232, endPoint x: 202, endPoint y: 226, distance: 1219.0
click at [202, 226] on p "We are seeking a SaaS-based Order Management System solution specifically tailo…" at bounding box center [861, 236] width 1351 height 23
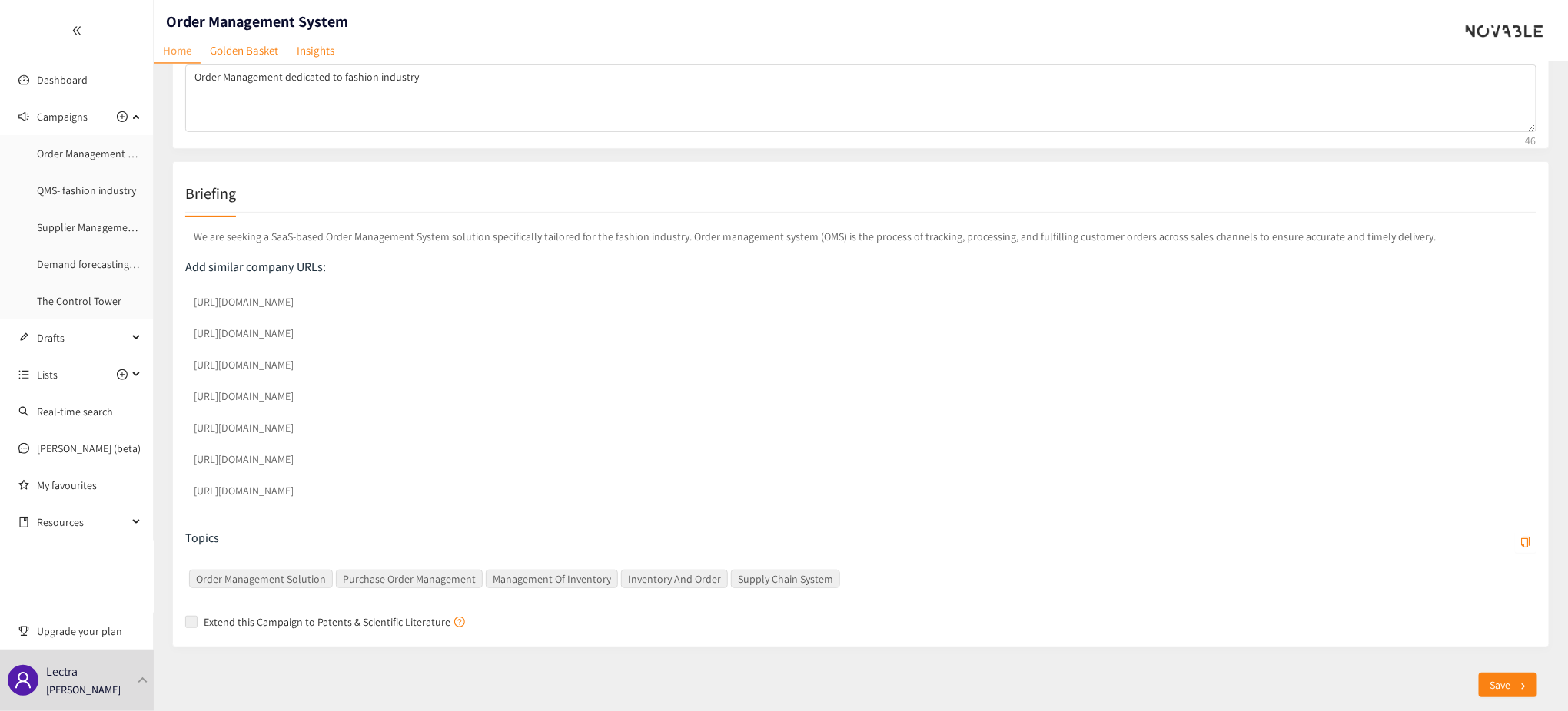
click at [195, 229] on p "We are seeking a SaaS-based Order Management System solution specifically tailo…" at bounding box center [861, 236] width 1351 height 23
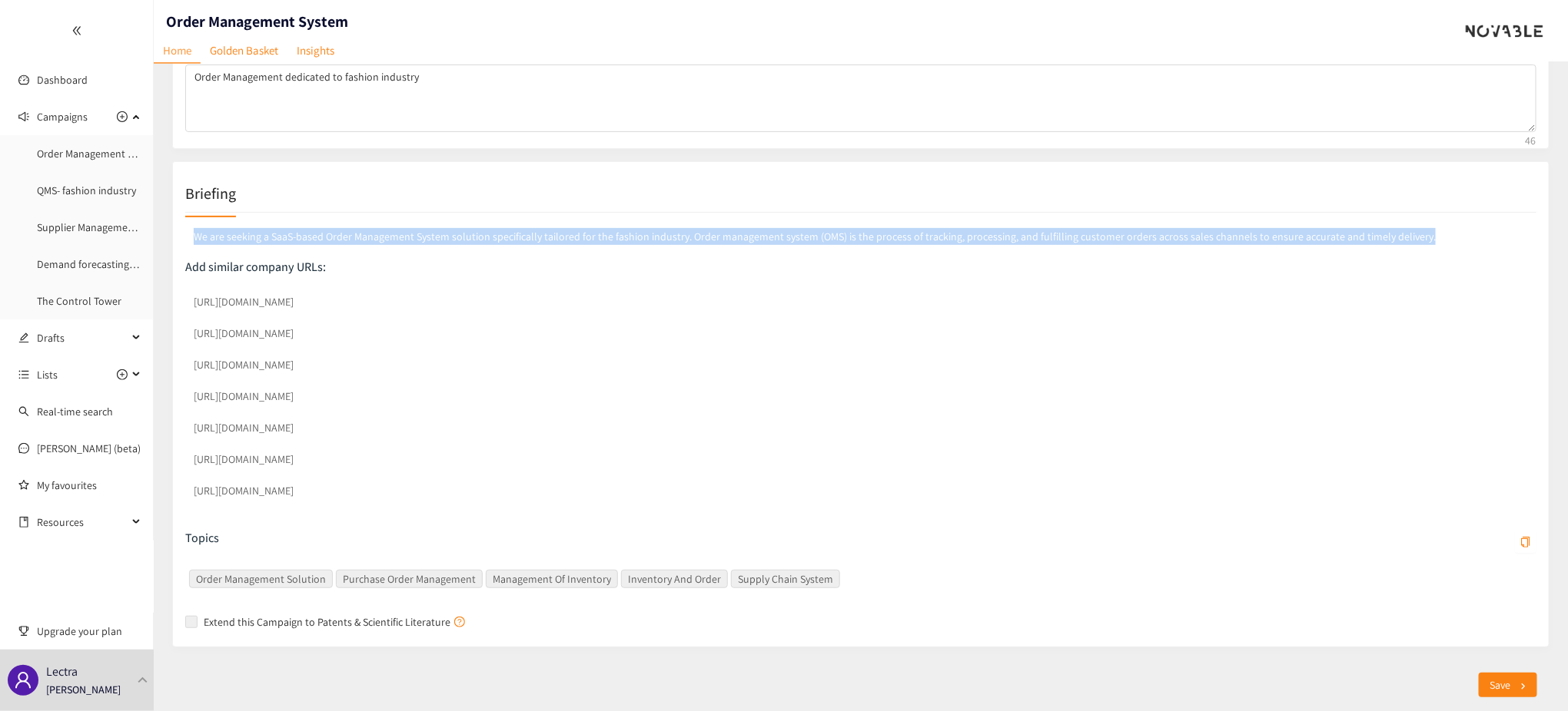
drag, startPoint x: 195, startPoint y: 232, endPoint x: 1573, endPoint y: 229, distance: 1378.0
click at [1567, 229] on html "We value your privacy We use cookies to enhance your browsing experience, serve…" at bounding box center [784, 186] width 1568 height 711
click at [1517, 243] on p "We are seeking a SaaS-based Order Management System solution specifically tailo…" at bounding box center [861, 236] width 1351 height 23
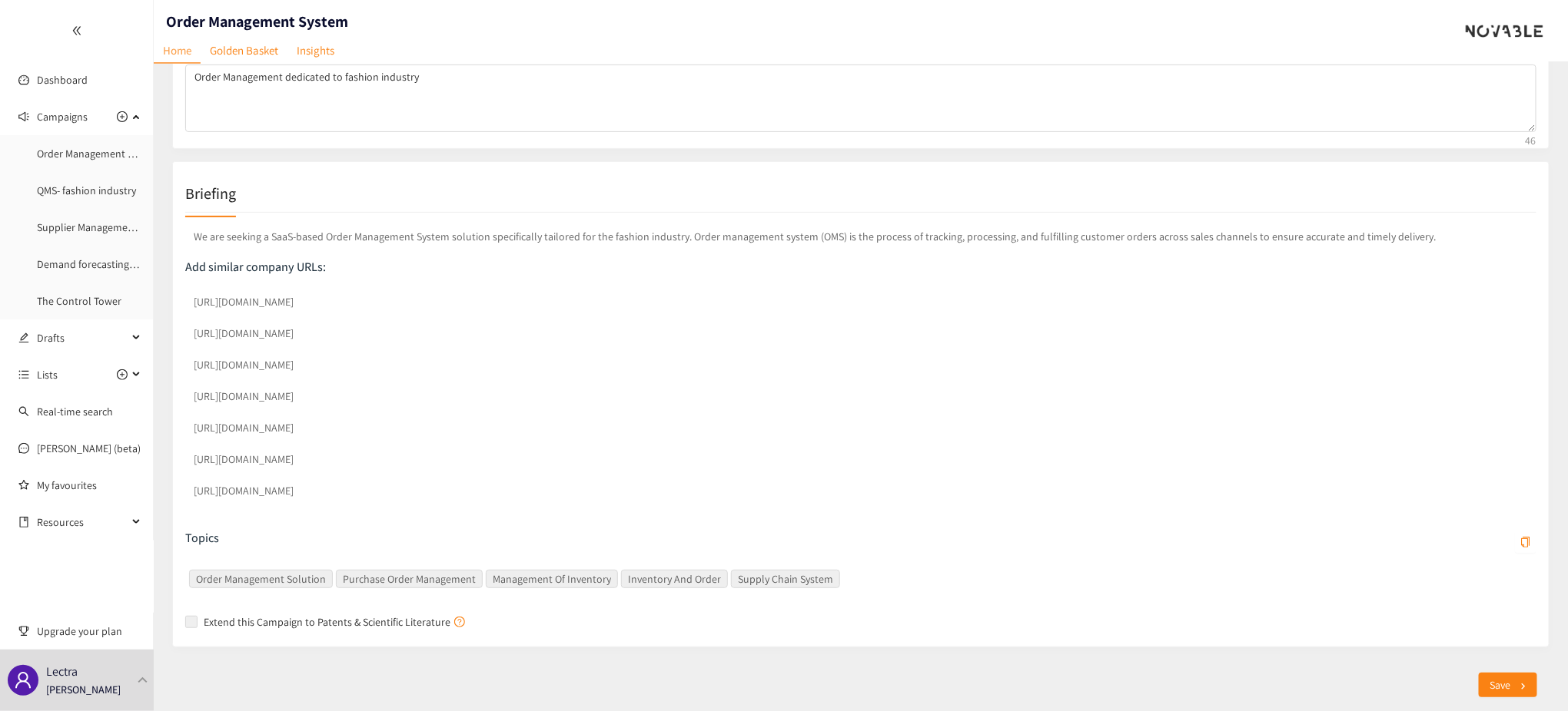
click at [169, 295] on div "Campaign Data Name Order Management System Description Order Management dedicat…" at bounding box center [851, 279] width 1396 height 737
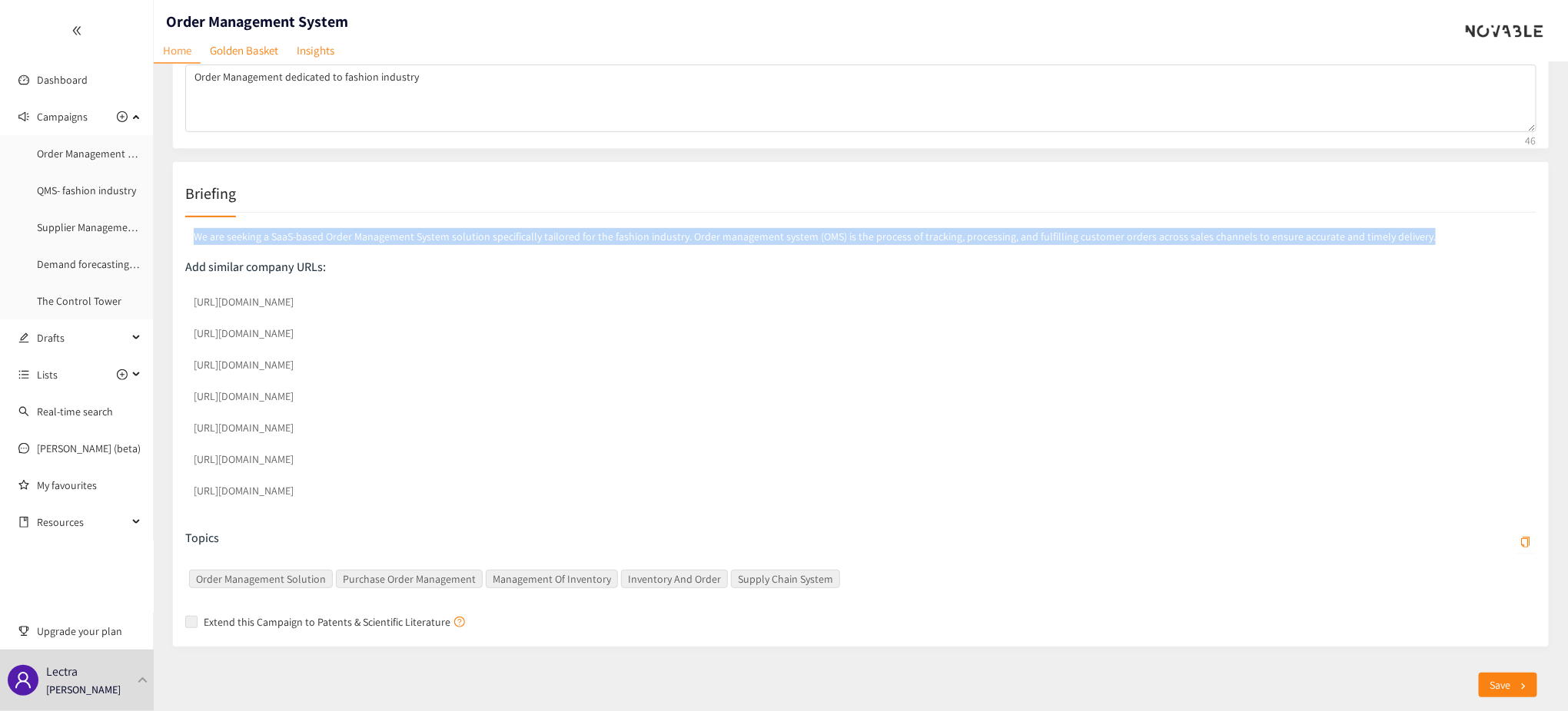
drag, startPoint x: 1427, startPoint y: 232, endPoint x: 187, endPoint y: 234, distance: 1240.0
click at [187, 234] on p "We are seeking a SaaS-based Order Management System solution specifically tailo…" at bounding box center [861, 236] width 1351 height 23
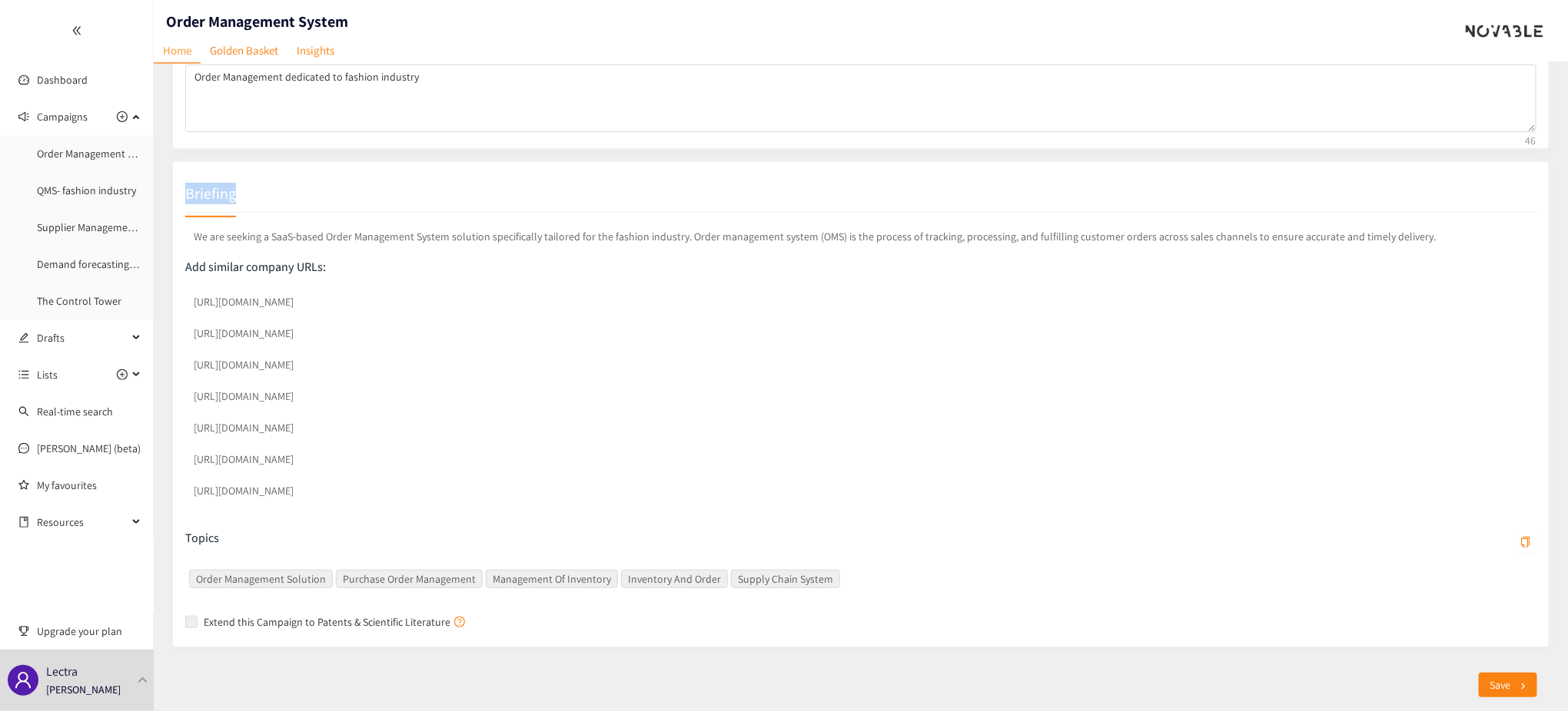
drag, startPoint x: 182, startPoint y: 195, endPoint x: 247, endPoint y: 195, distance: 65.0
click at [247, 195] on div "Briefing We are seeking a SaaS-based Order Management System solution specifica…" at bounding box center [860, 404] width 1378 height 486
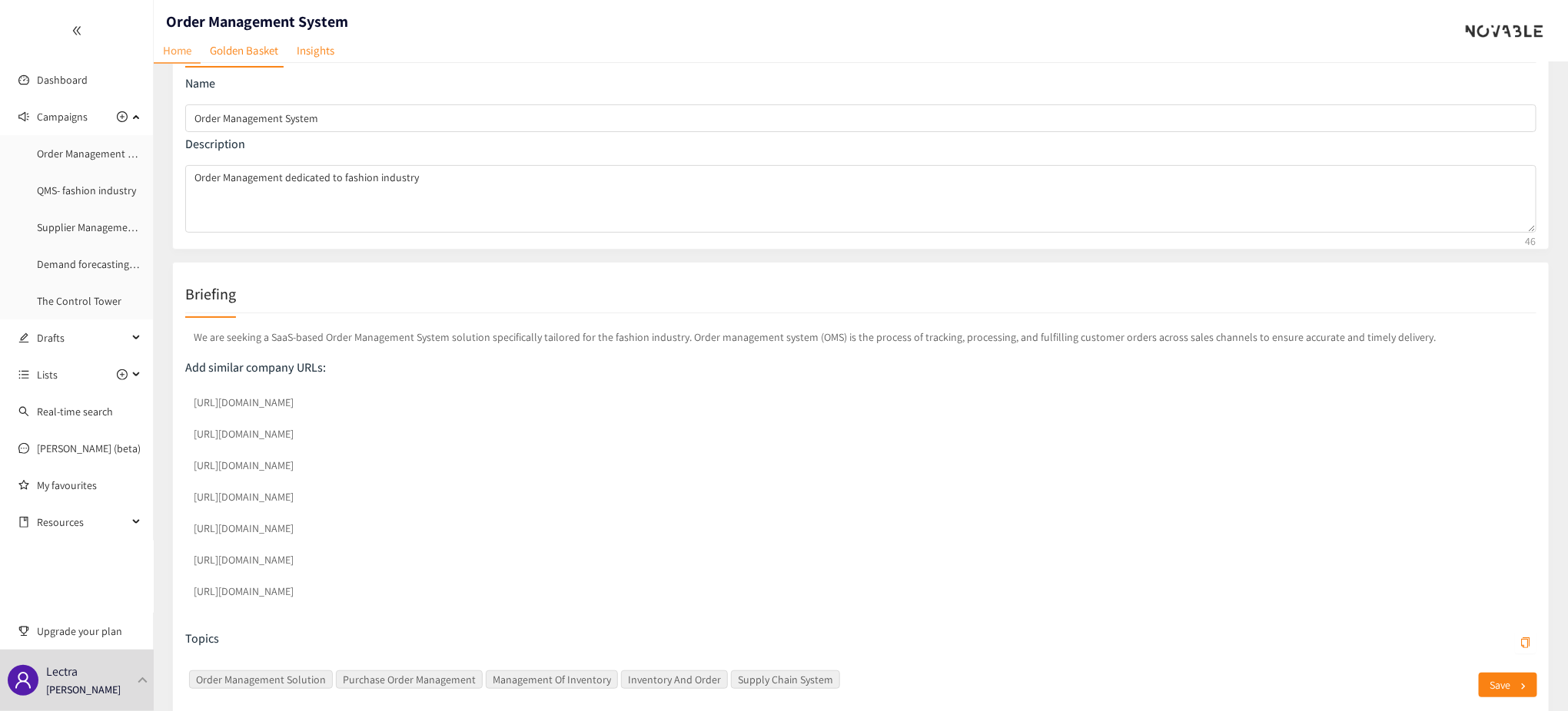
scroll to position [102, 0]
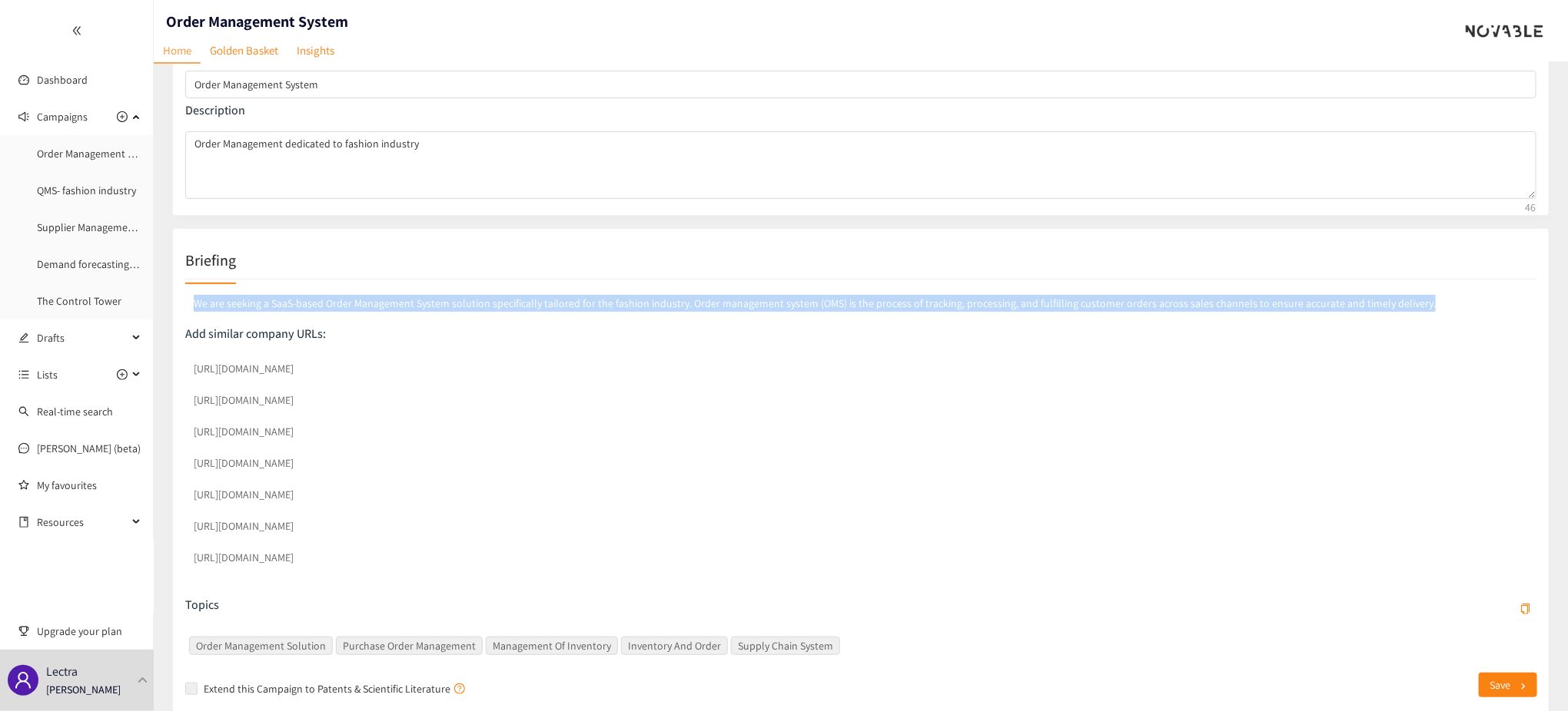
drag, startPoint x: 188, startPoint y: 302, endPoint x: 1439, endPoint y: 302, distance: 1251.0
click at [1432, 299] on p "We are seeking a SaaS-based Order Management System solution specifically tailo…" at bounding box center [861, 303] width 1351 height 23
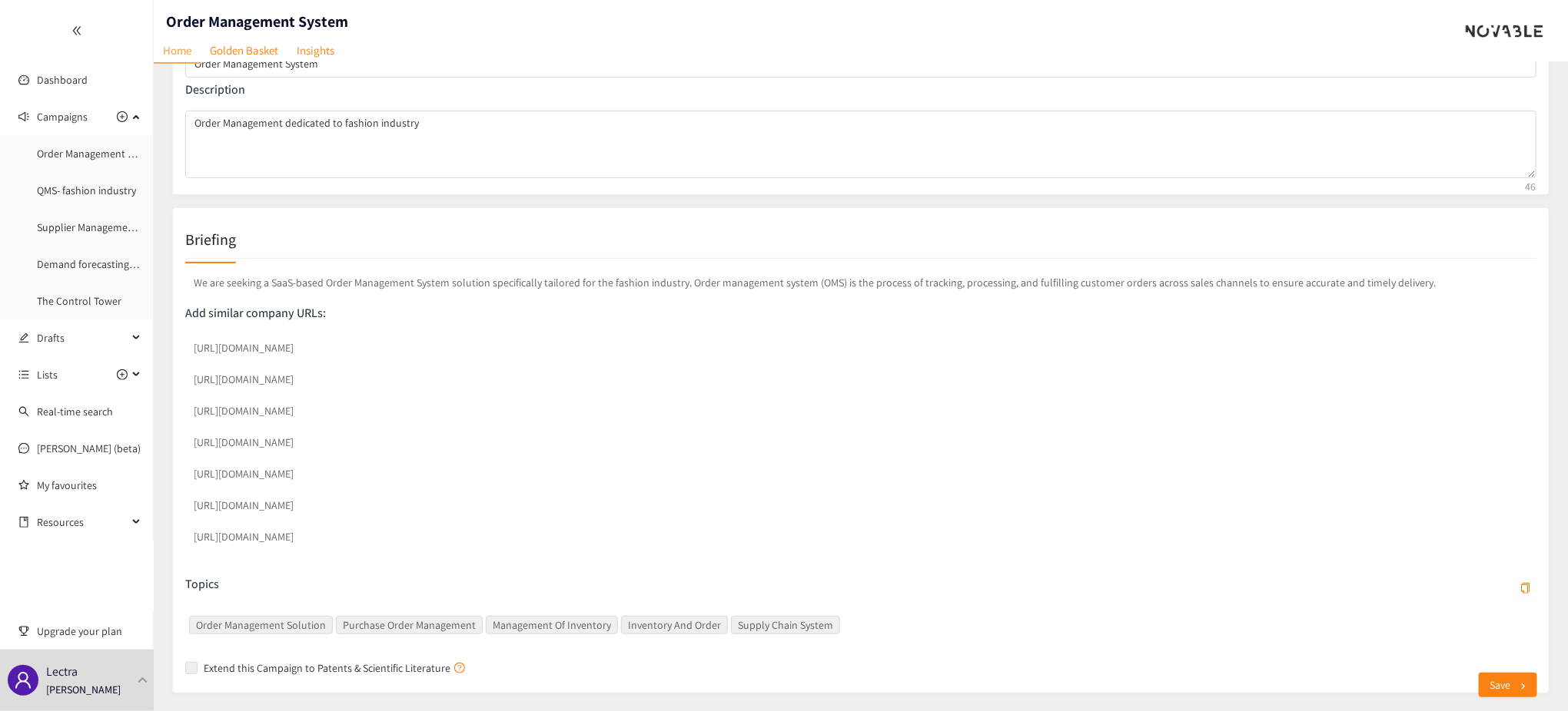
scroll to position [169, 0]
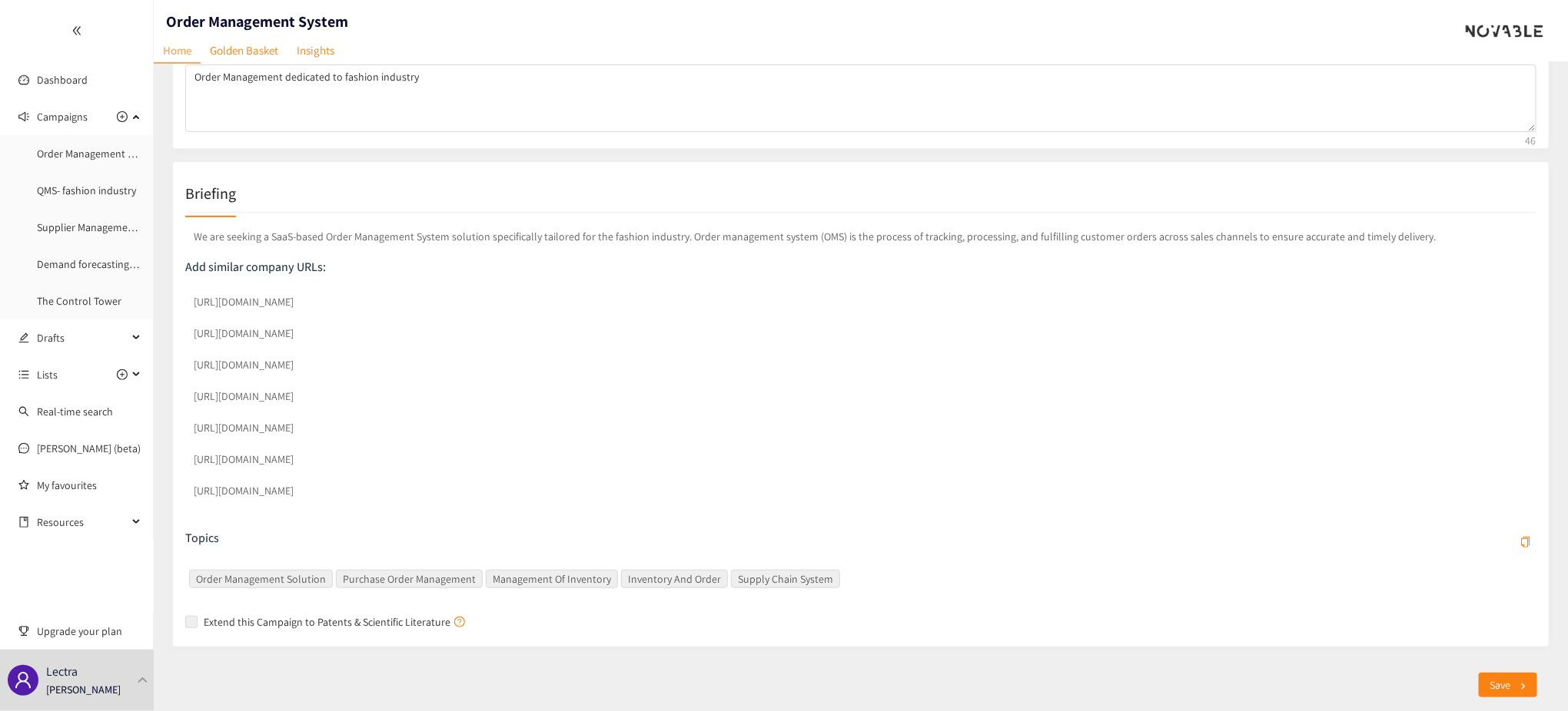
click at [173, 462] on div "Briefing We are seeking a SaaS-based Order Management System solution specifica…" at bounding box center [860, 404] width 1378 height 486
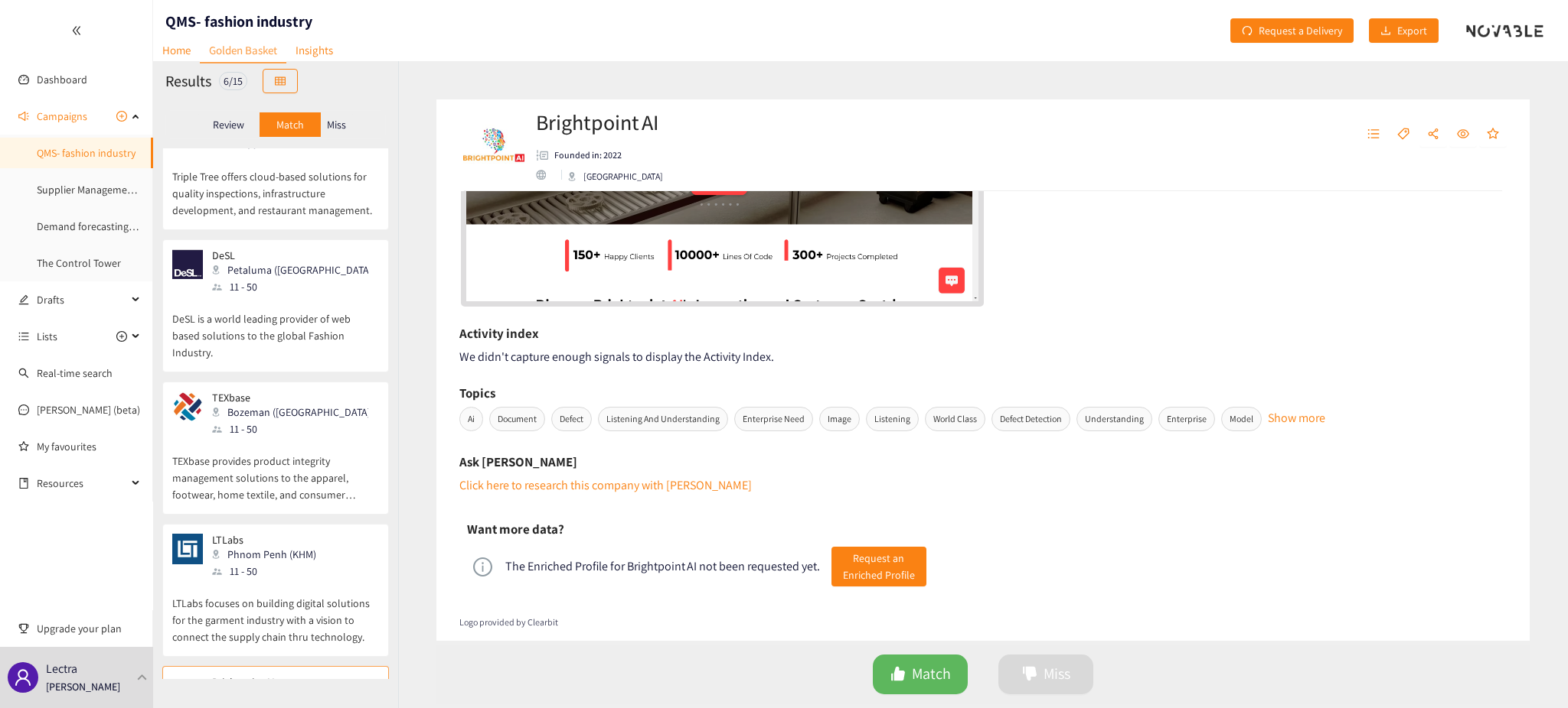
scroll to position [203, 0]
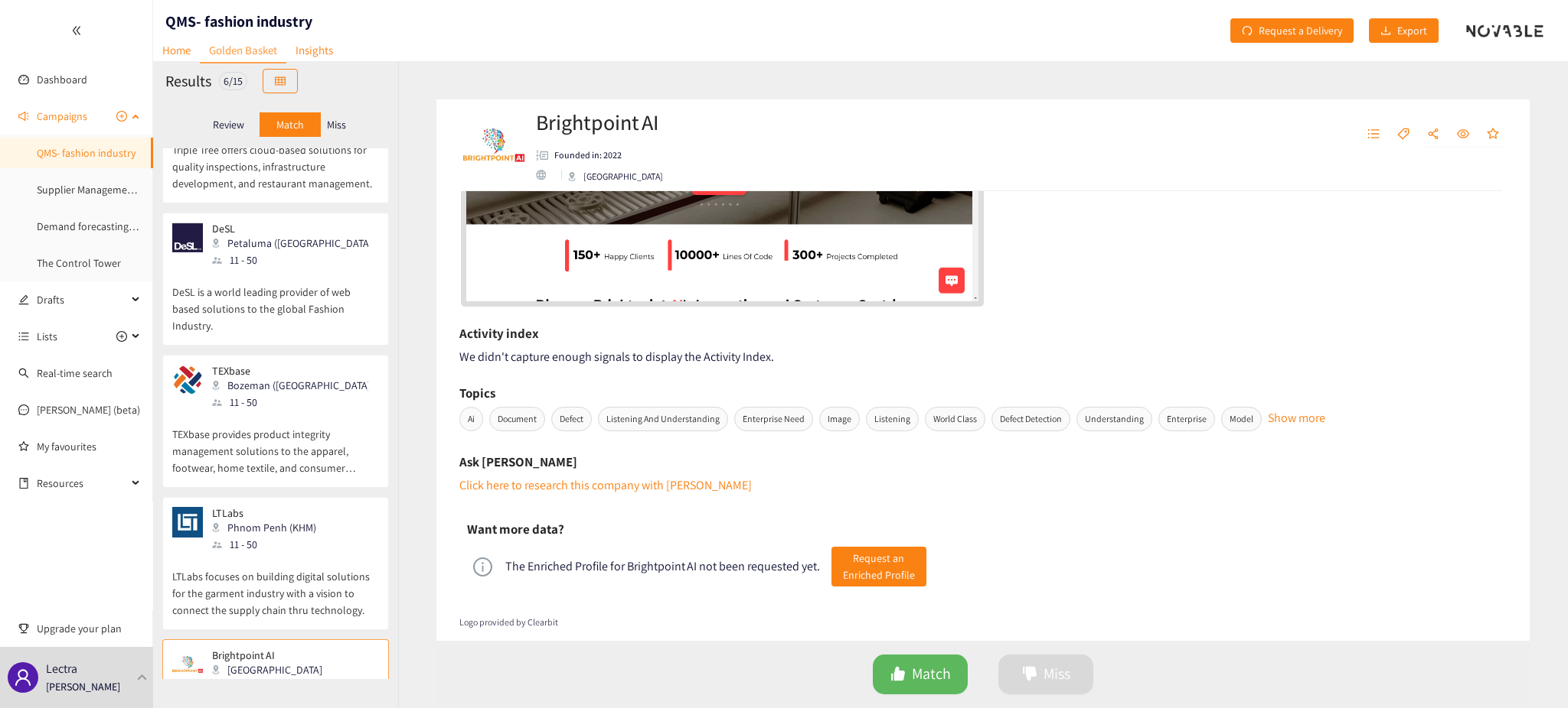
click at [82, 155] on link "QMS- fashion industry" at bounding box center [86, 153] width 99 height 14
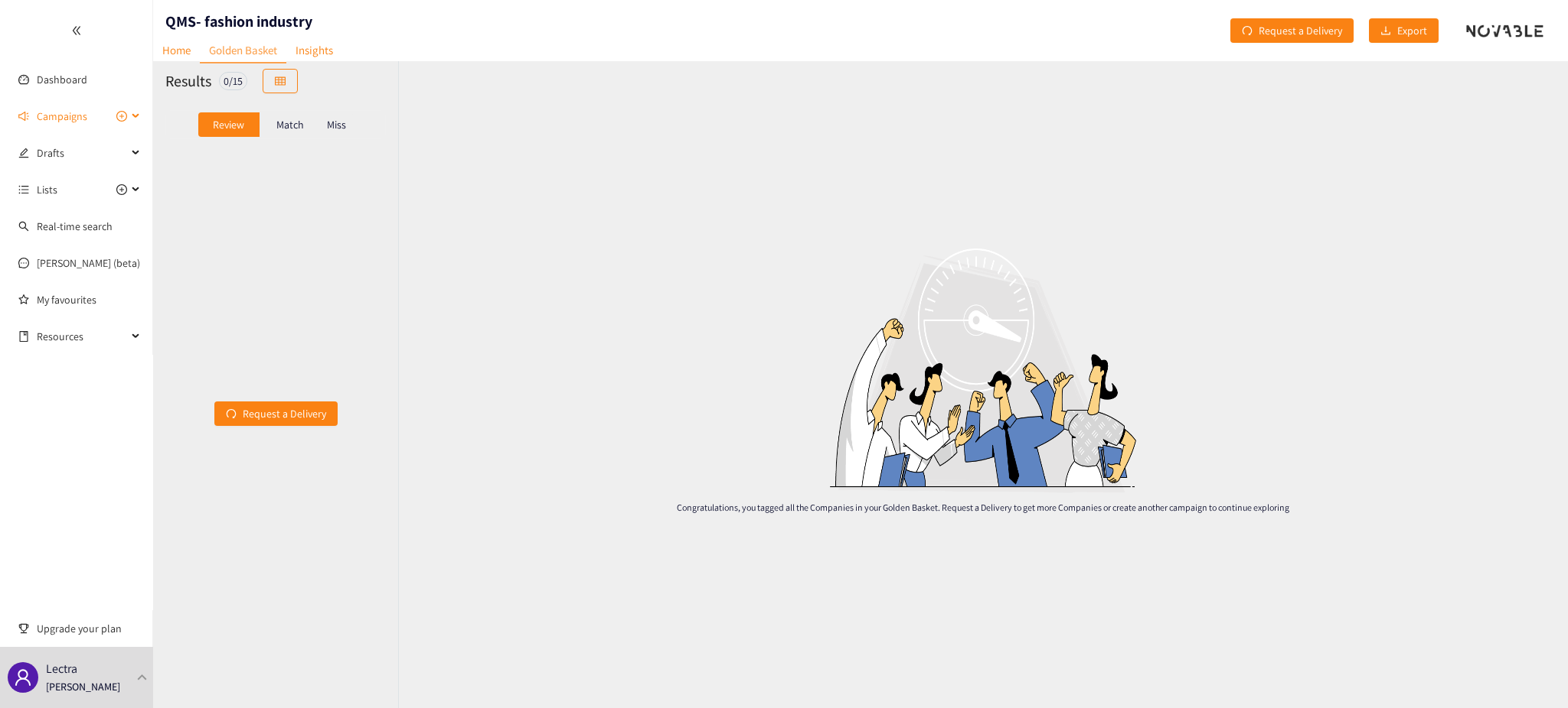
click at [133, 112] on div "Campaigns" at bounding box center [76, 115] width 153 height 30
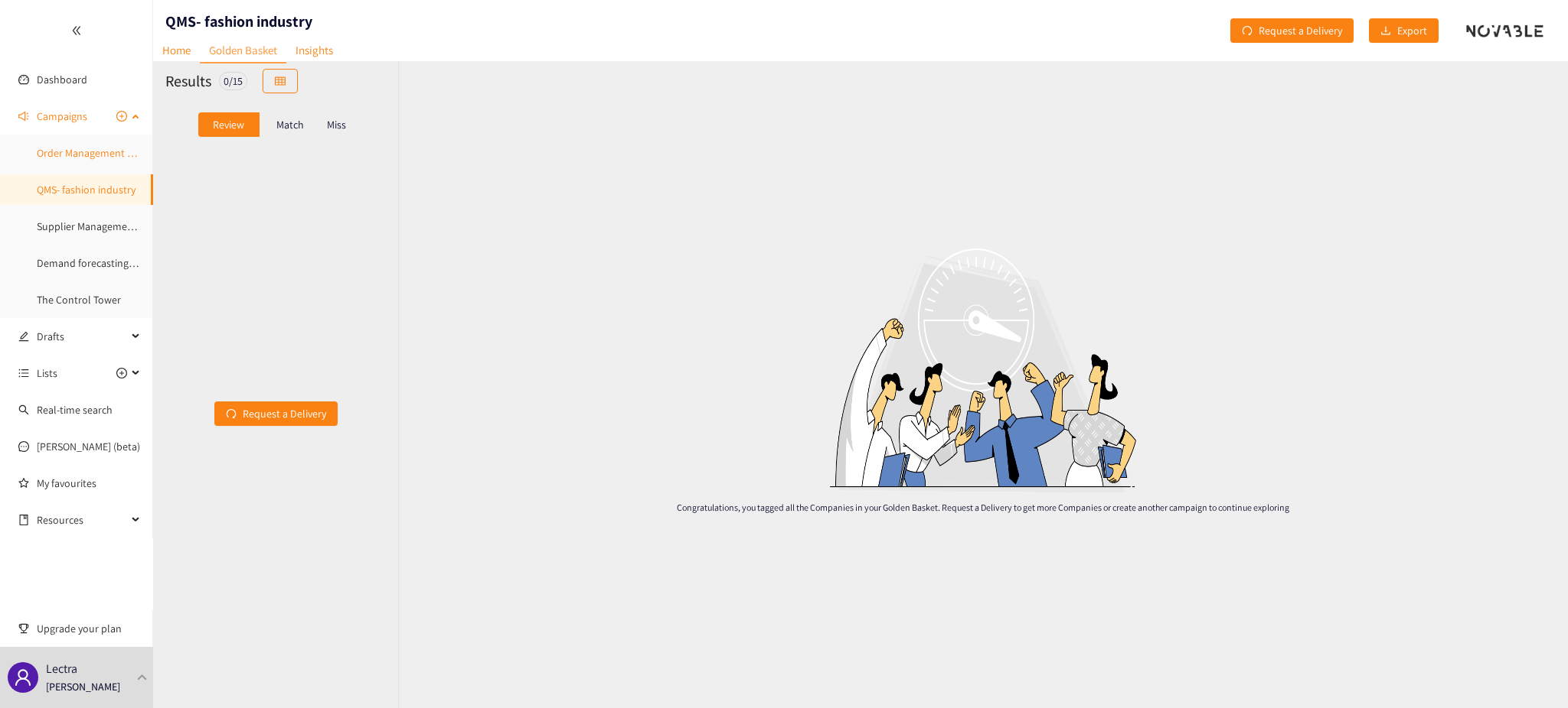
click at [55, 154] on link "Order Management System" at bounding box center [98, 153] width 124 height 14
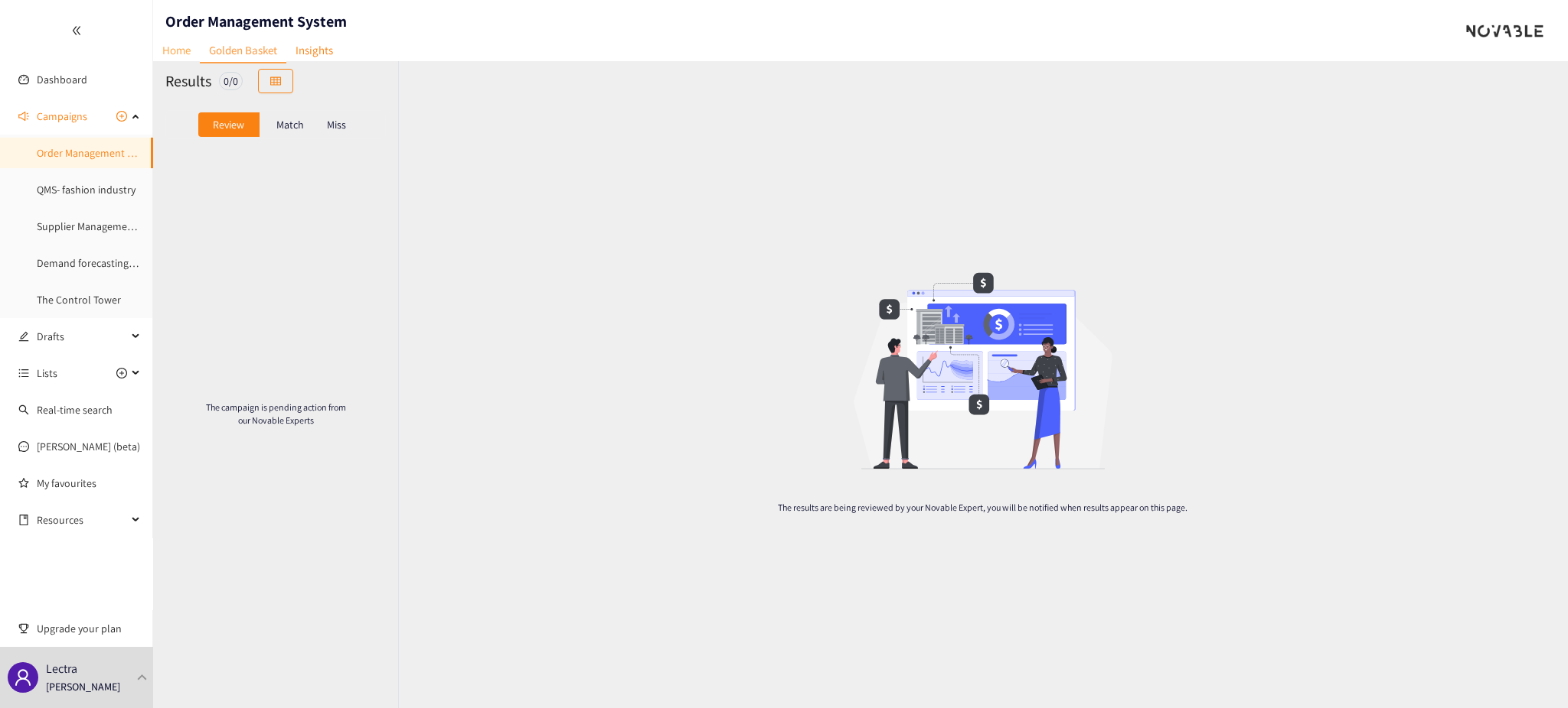
click at [180, 48] on link "Home" at bounding box center [176, 50] width 47 height 24
